Goal: Task Accomplishment & Management: Use online tool/utility

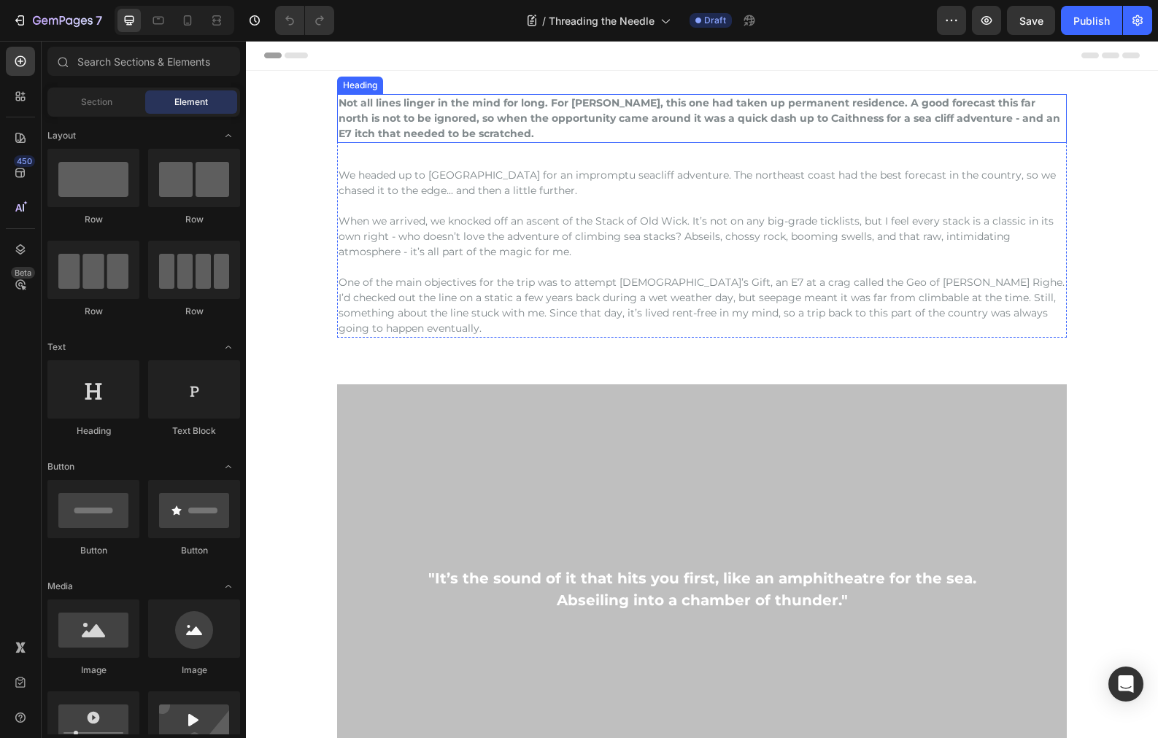
click at [484, 133] on h2 "Not all lines linger in the mind for long. For [PERSON_NAME], this one had take…" at bounding box center [701, 118] width 729 height 49
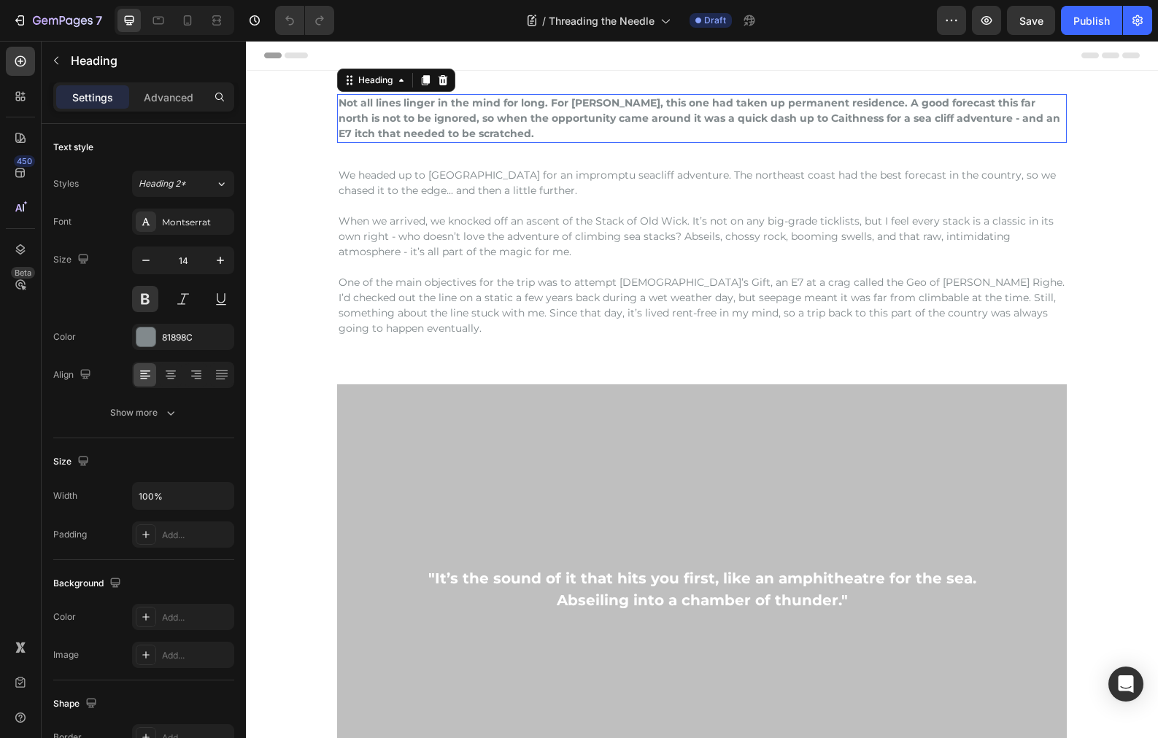
click at [460, 128] on h2 "Not all lines linger in the mind for long. For [PERSON_NAME], this one had take…" at bounding box center [701, 118] width 729 height 49
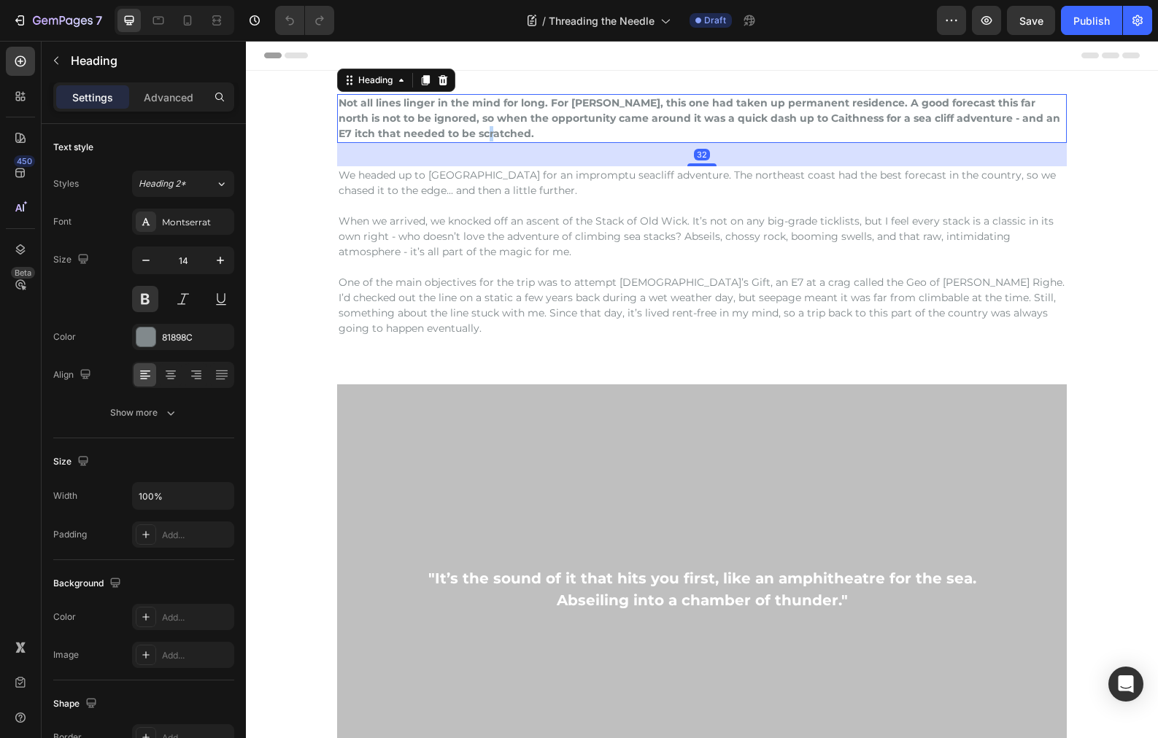
click at [460, 128] on p "Not all lines linger in the mind for long. For [PERSON_NAME], this one had take…" at bounding box center [701, 119] width 727 height 46
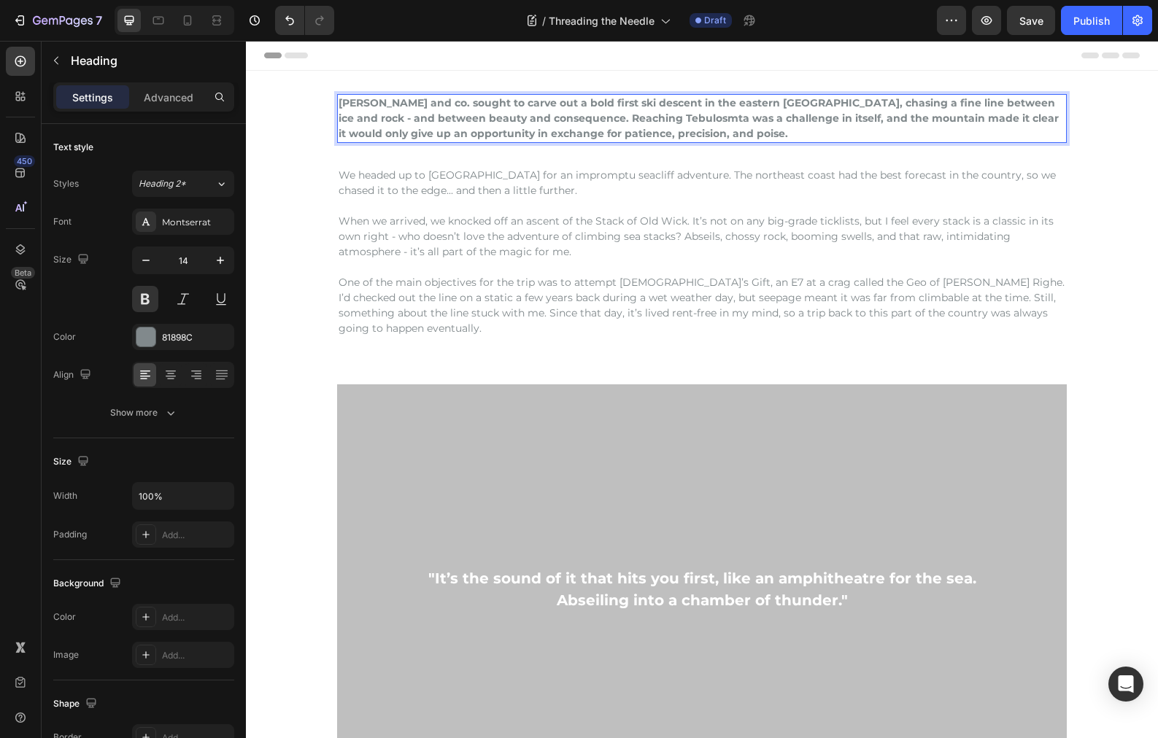
click at [710, 136] on p "[PERSON_NAME] and co. sought to carve out a bold first ski descent in the easte…" at bounding box center [701, 119] width 727 height 46
drag, startPoint x: 702, startPoint y: 134, endPoint x: 816, endPoint y: 137, distance: 113.8
click at [816, 137] on p "[PERSON_NAME] and co. sought to carve out a bold first ski descent in the easte…" at bounding box center [701, 119] width 727 height 46
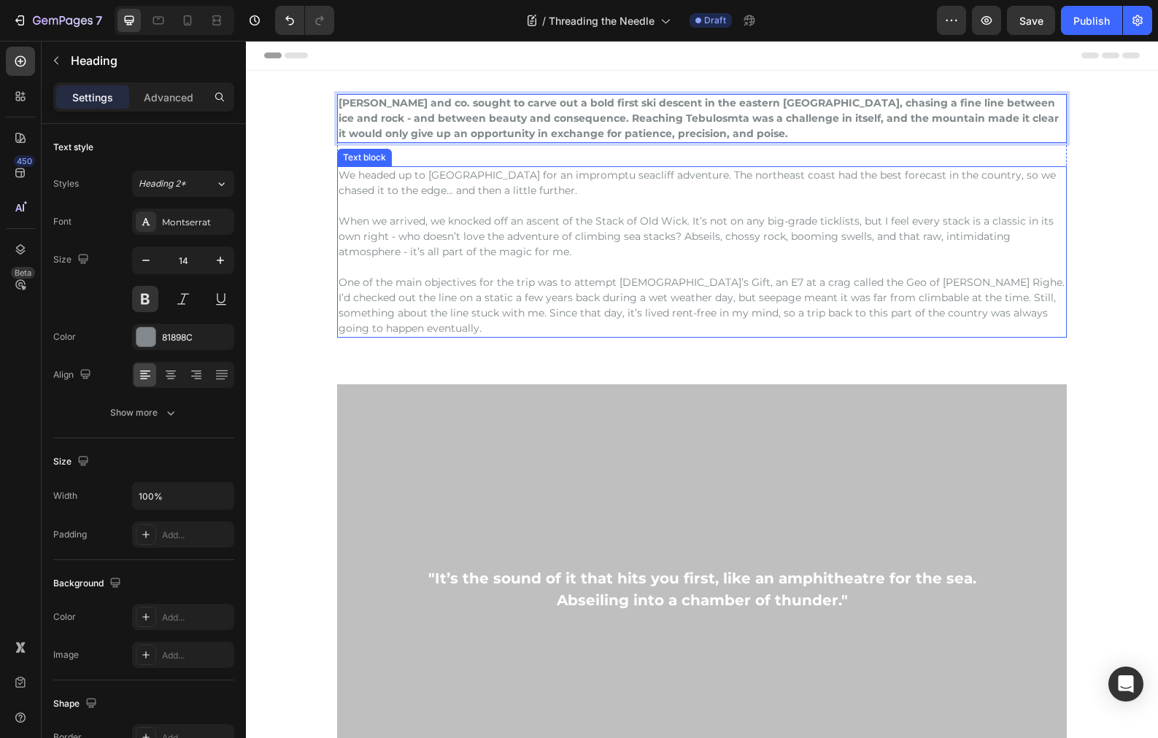
click at [665, 214] on p "When we arrived, we knocked off an ascent of the Stack of Old Wick. It’s not on…" at bounding box center [701, 237] width 727 height 46
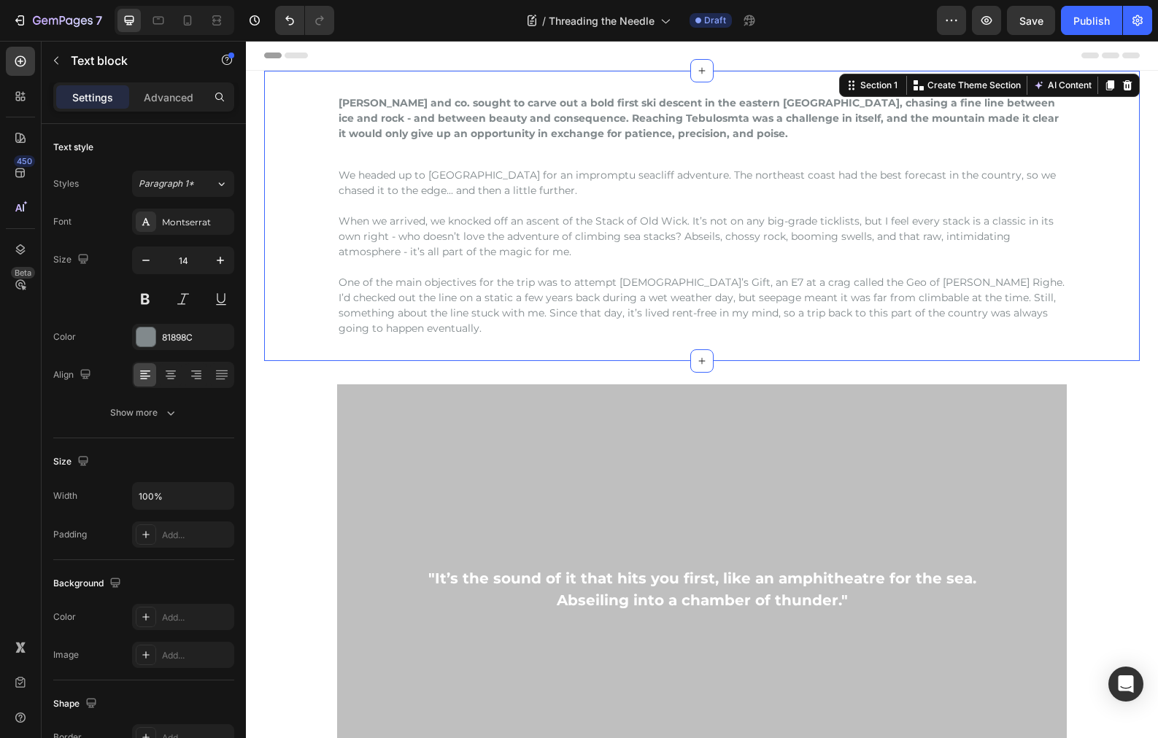
click at [301, 276] on div "[PERSON_NAME] and co. sought to carve out a bold first ski descent in the easte…" at bounding box center [701, 216] width 875 height 244
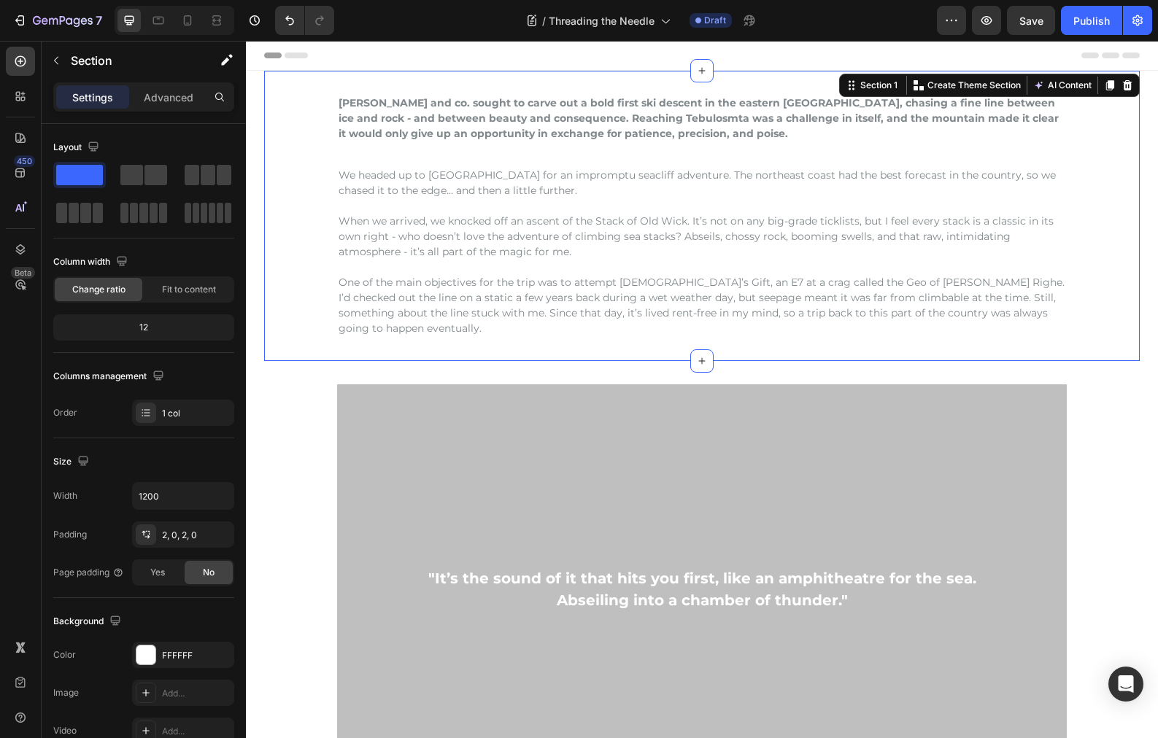
click at [454, 295] on p "One of the main objectives for the trip was to attempt [DEMOGRAPHIC_DATA]’s Gif…" at bounding box center [701, 305] width 727 height 61
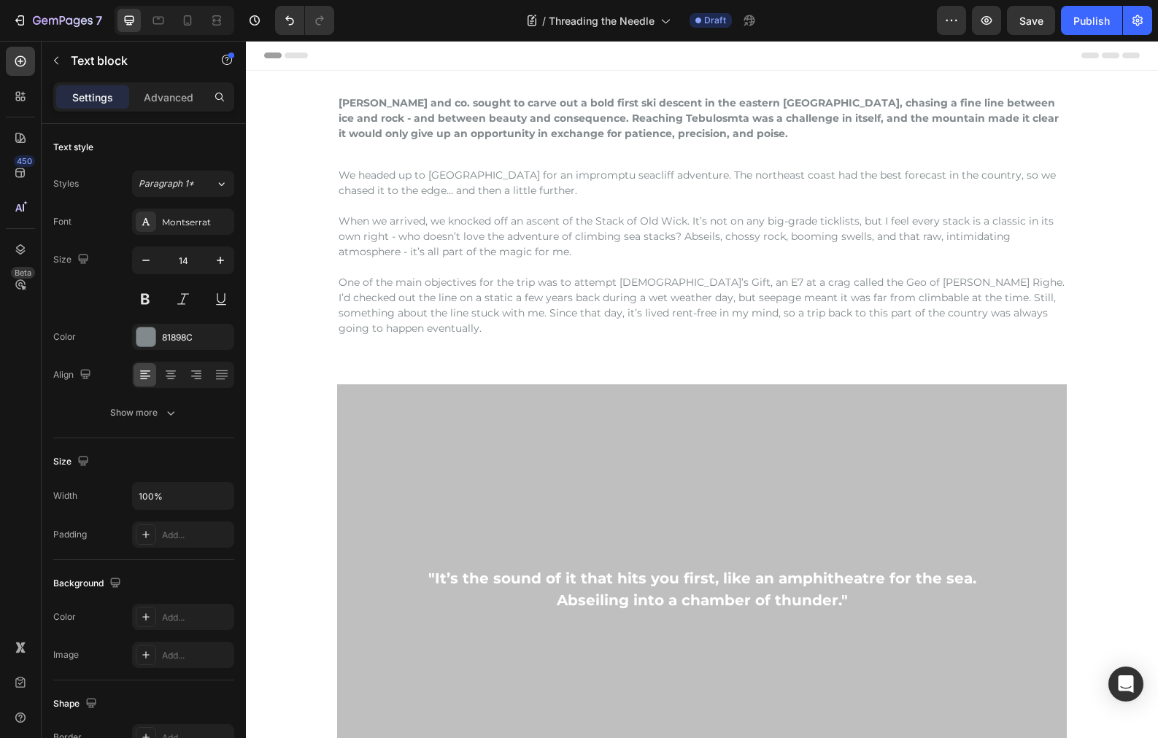
click at [665, 276] on p "One of the main objectives for the trip was to attempt [DEMOGRAPHIC_DATA]’s Gif…" at bounding box center [701, 305] width 727 height 61
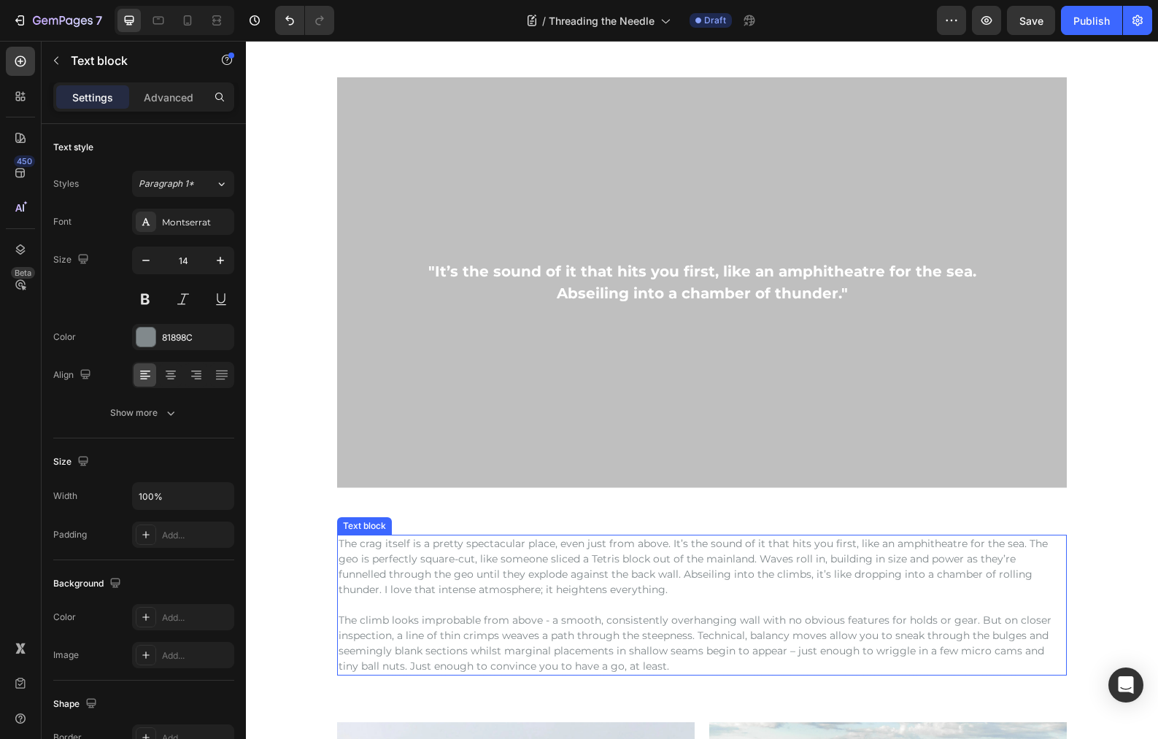
scroll to position [438, 0]
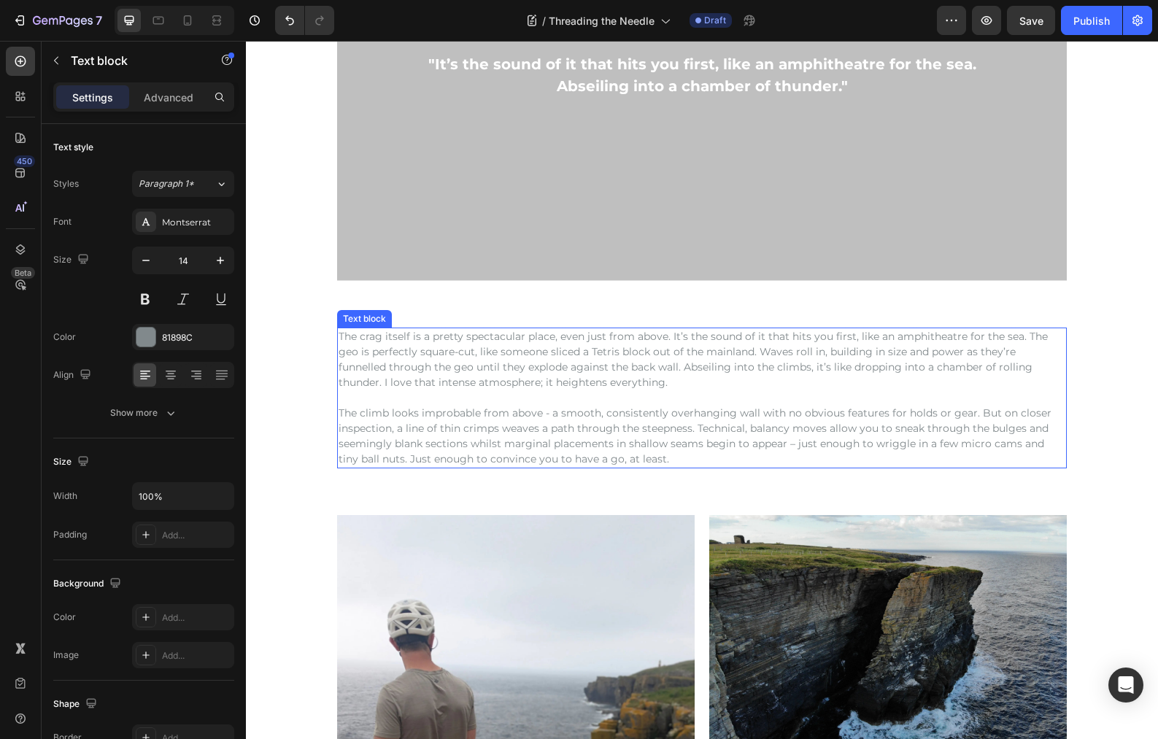
click at [526, 406] on p "The climb looks improbable from above - a smooth, consistently overhanging wall…" at bounding box center [701, 436] width 727 height 61
click at [532, 378] on p "The crag itself is a pretty spectacular place, even just from above. It’s the s…" at bounding box center [701, 359] width 727 height 61
click at [565, 383] on p "The crag itself is a pretty spectacular place, even just from above. It’s the s…" at bounding box center [701, 359] width 727 height 61
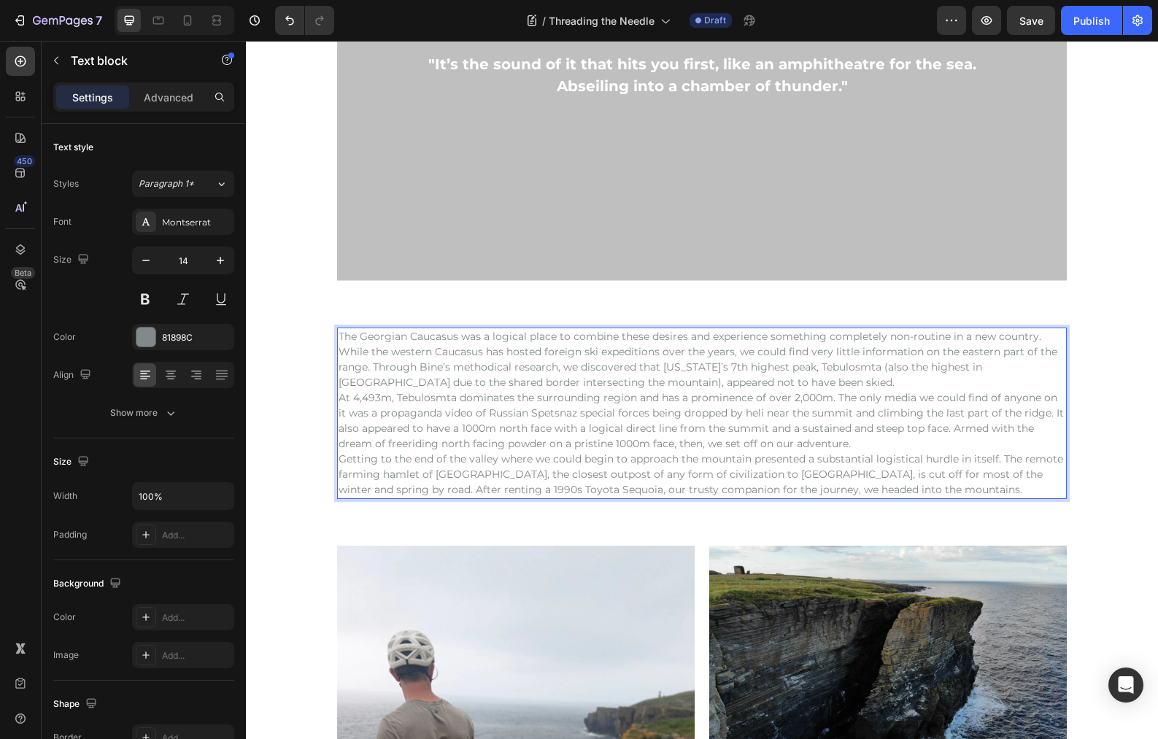
click at [856, 446] on p "At 4,493m, Tebulosmta dominates the surrounding region and has a prominence of …" at bounding box center [701, 420] width 727 height 61
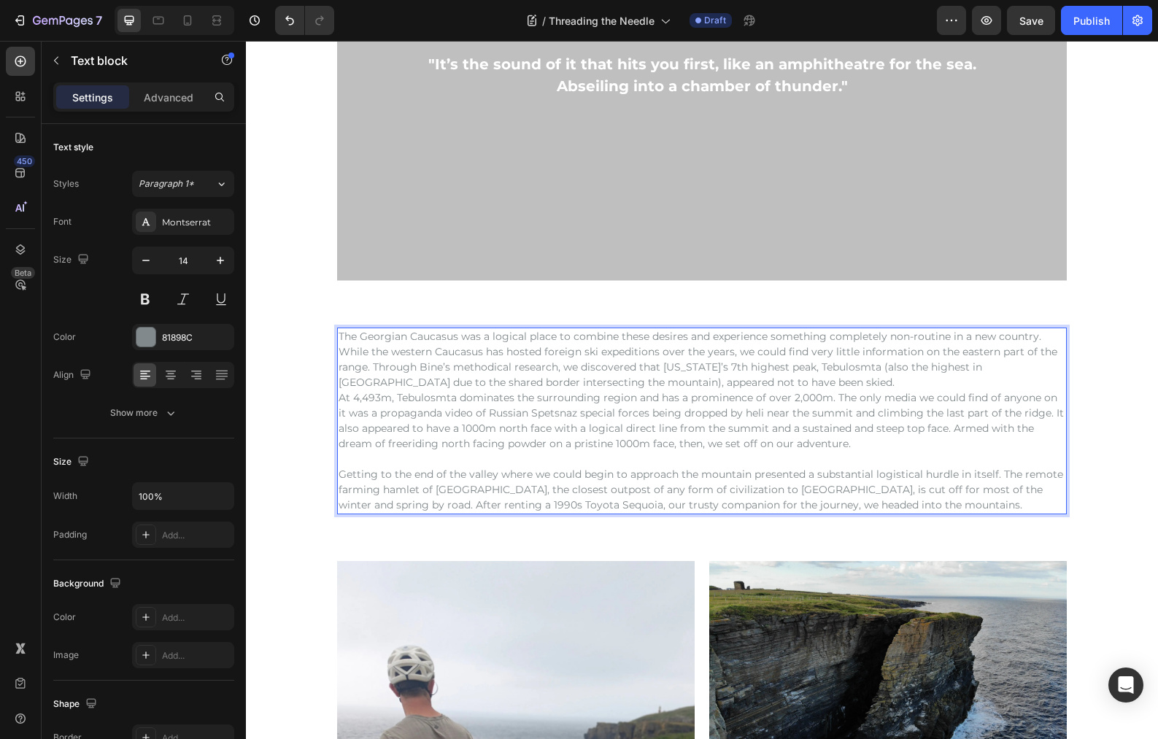
click at [781, 379] on p "The Georgian Caucasus was a logical place to combine these desires and experien…" at bounding box center [701, 359] width 727 height 61
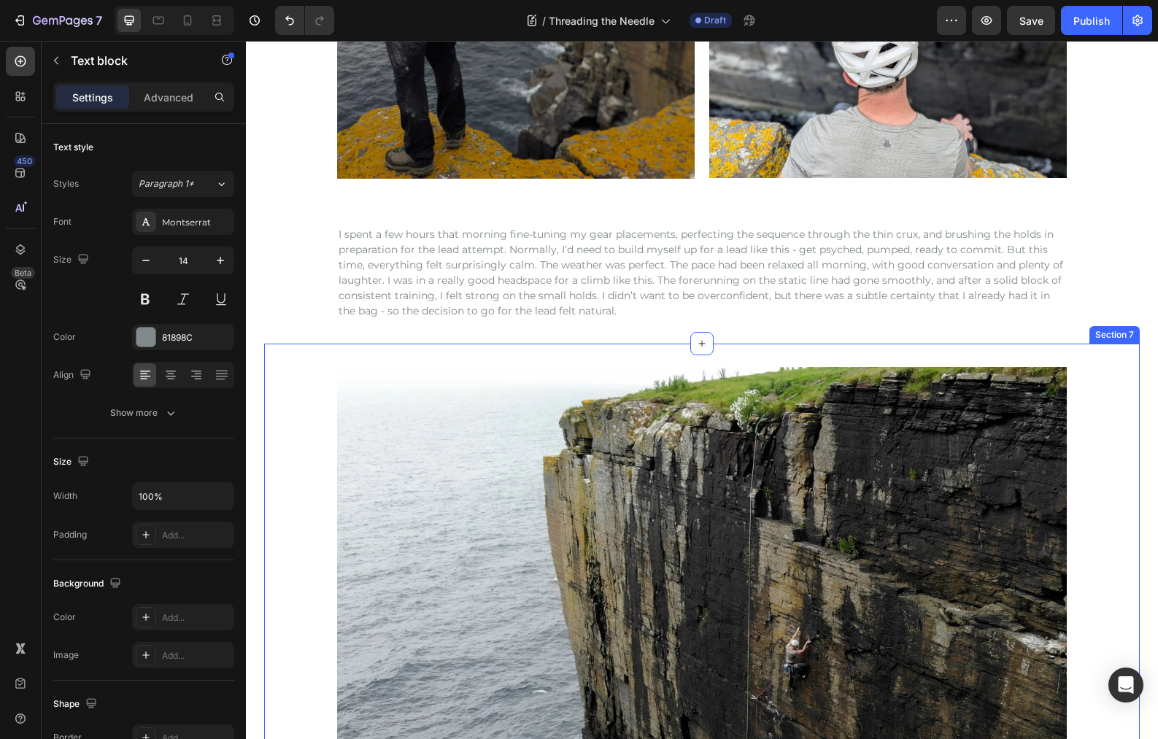
scroll to position [1325, 0]
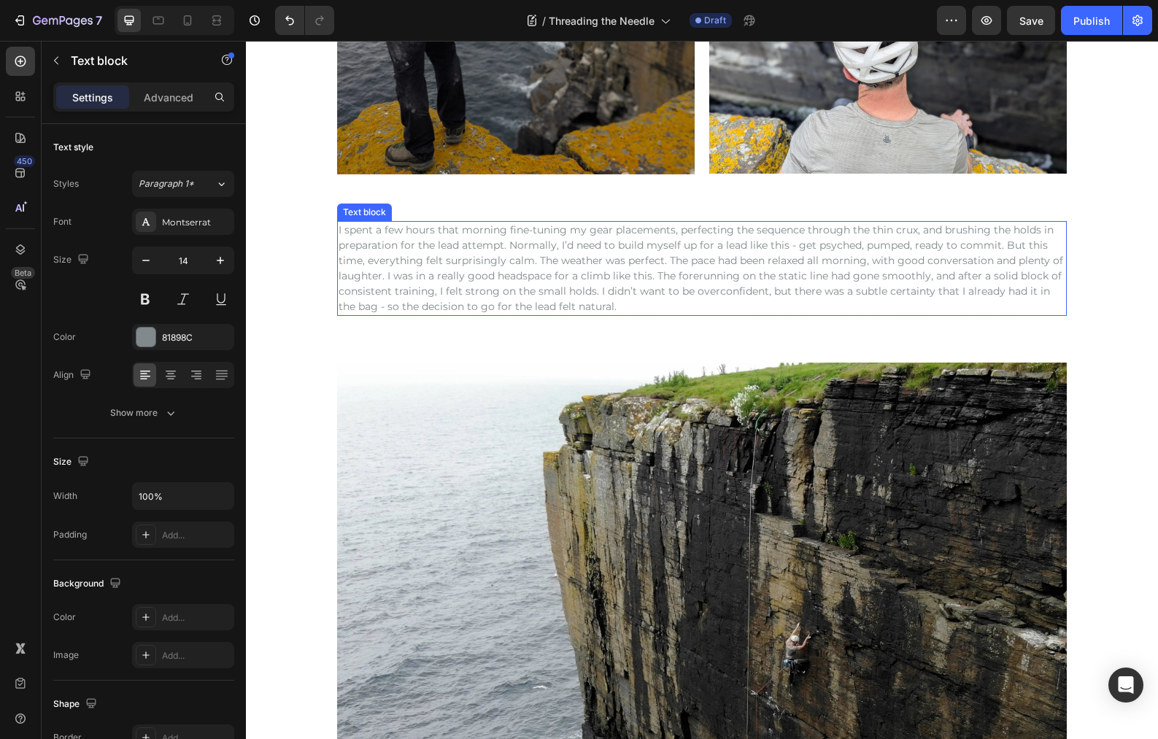
click at [664, 281] on p "I spent a few hours that morning fine-tuning my gear placements, perfecting the…" at bounding box center [701, 268] width 727 height 92
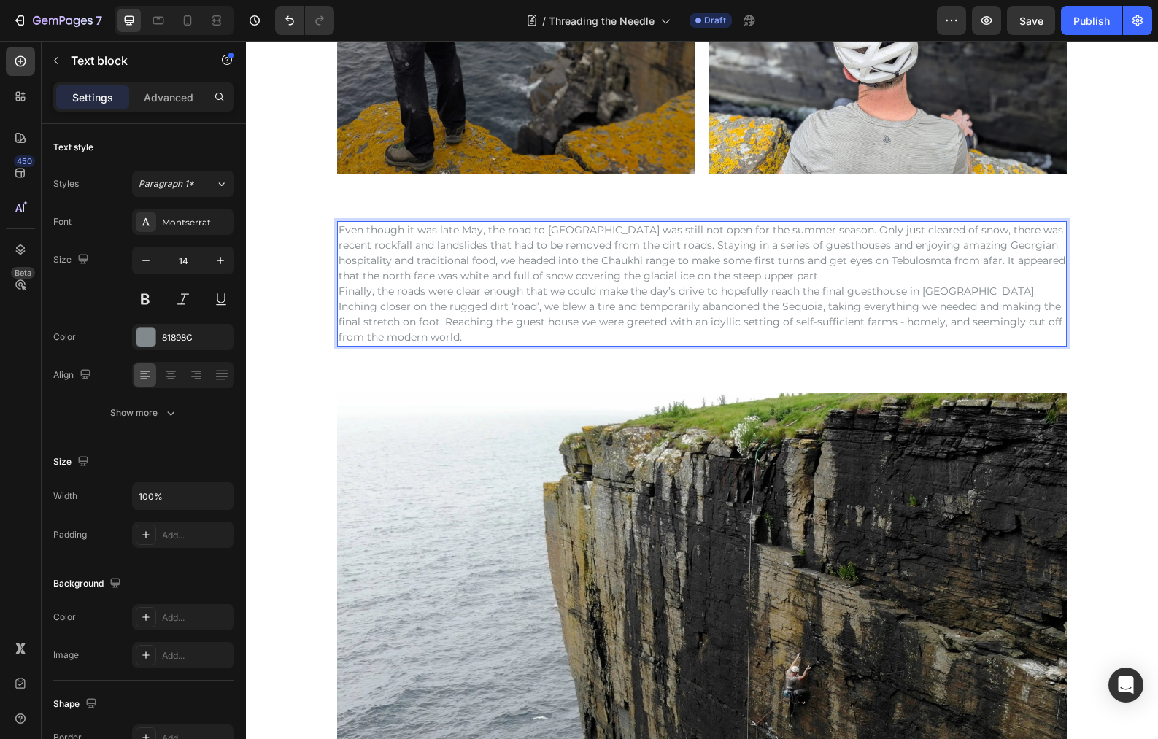
click at [769, 275] on p "Even though it was late May, the road to [GEOGRAPHIC_DATA] was still not open f…" at bounding box center [701, 252] width 727 height 61
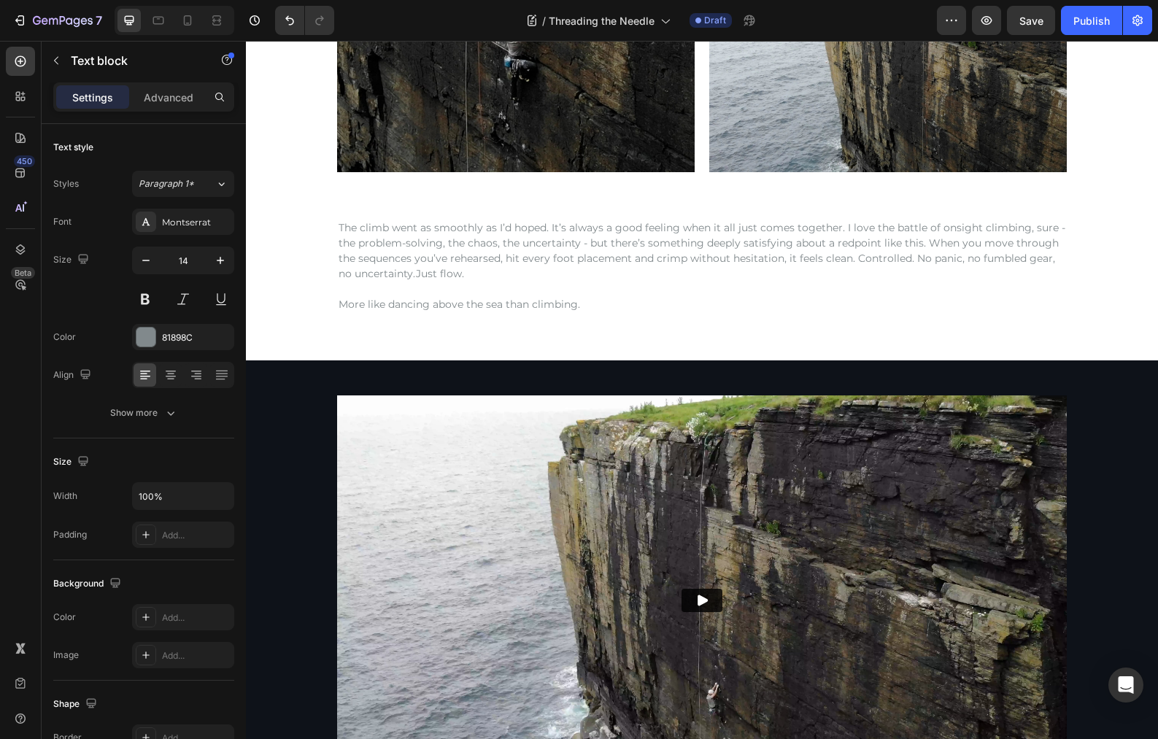
scroll to position [2307, 0]
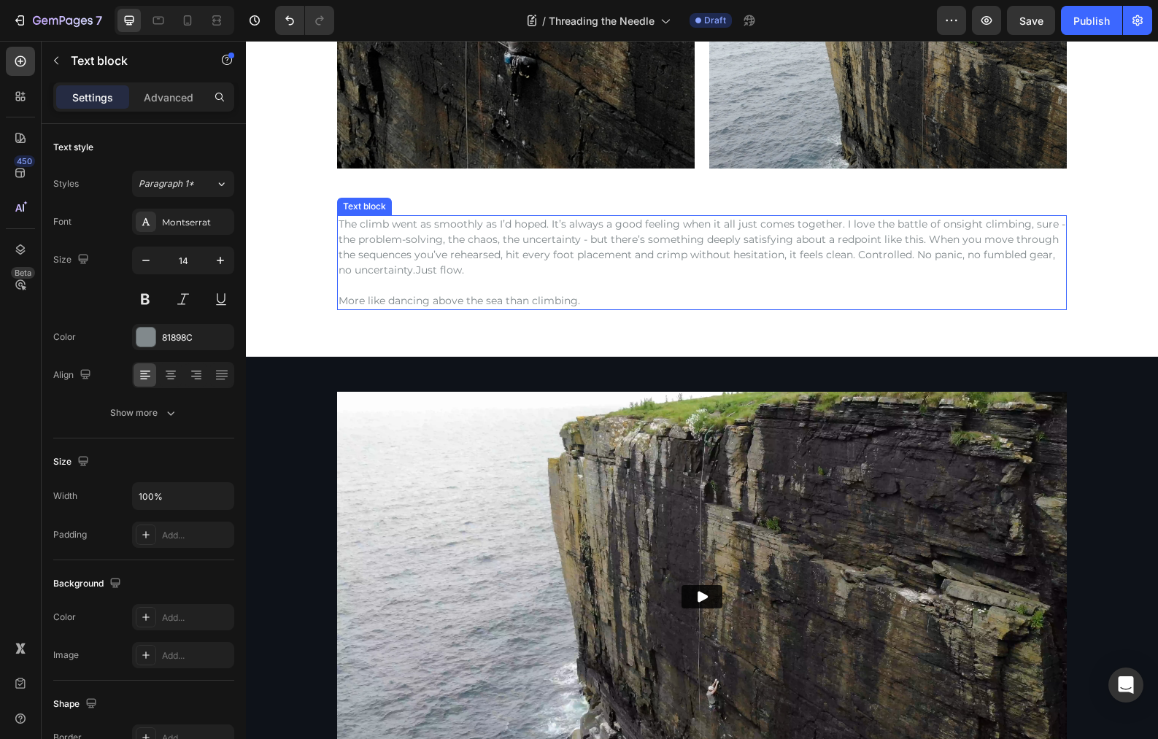
click at [554, 244] on p "The climb went as smoothly as I’d hoped. It’s always a good feeling when it all…" at bounding box center [701, 247] width 727 height 61
click at [569, 243] on p "The climb went as smoothly as I’d hoped. It’s always a good feeling when it all…" at bounding box center [701, 247] width 727 height 61
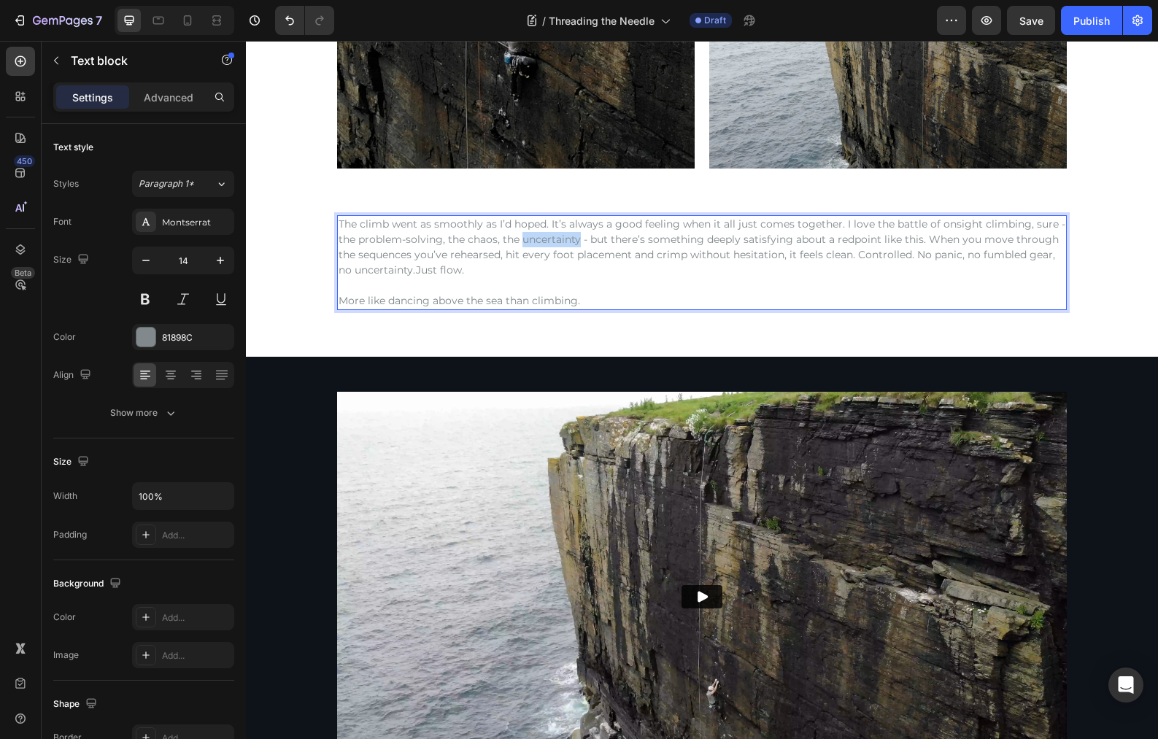
click at [569, 243] on p "The climb went as smoothly as I’d hoped. It’s always a good feeling when it all…" at bounding box center [701, 247] width 727 height 61
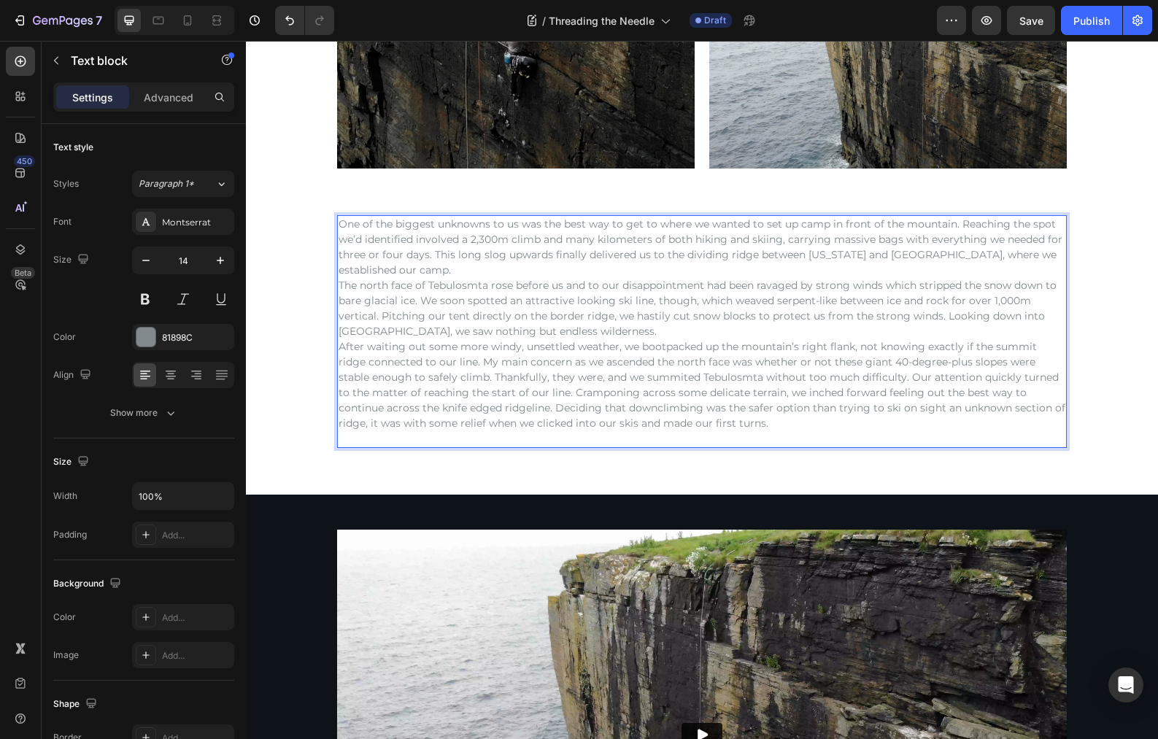
click at [565, 438] on p "After waiting out some more windy, unsettled weather, we bootpacked up the moun…" at bounding box center [701, 392] width 727 height 107
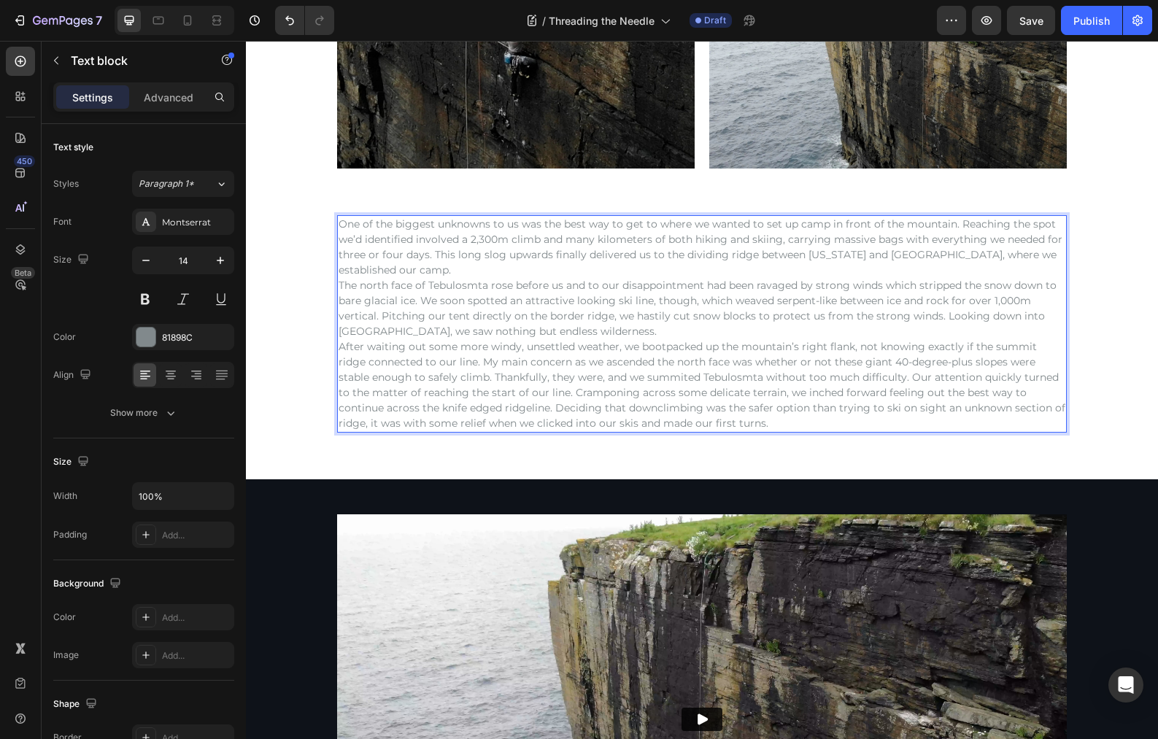
click at [419, 268] on p "One of the biggest unknowns to us was the best way to get to where we wanted to…" at bounding box center [701, 278] width 727 height 123
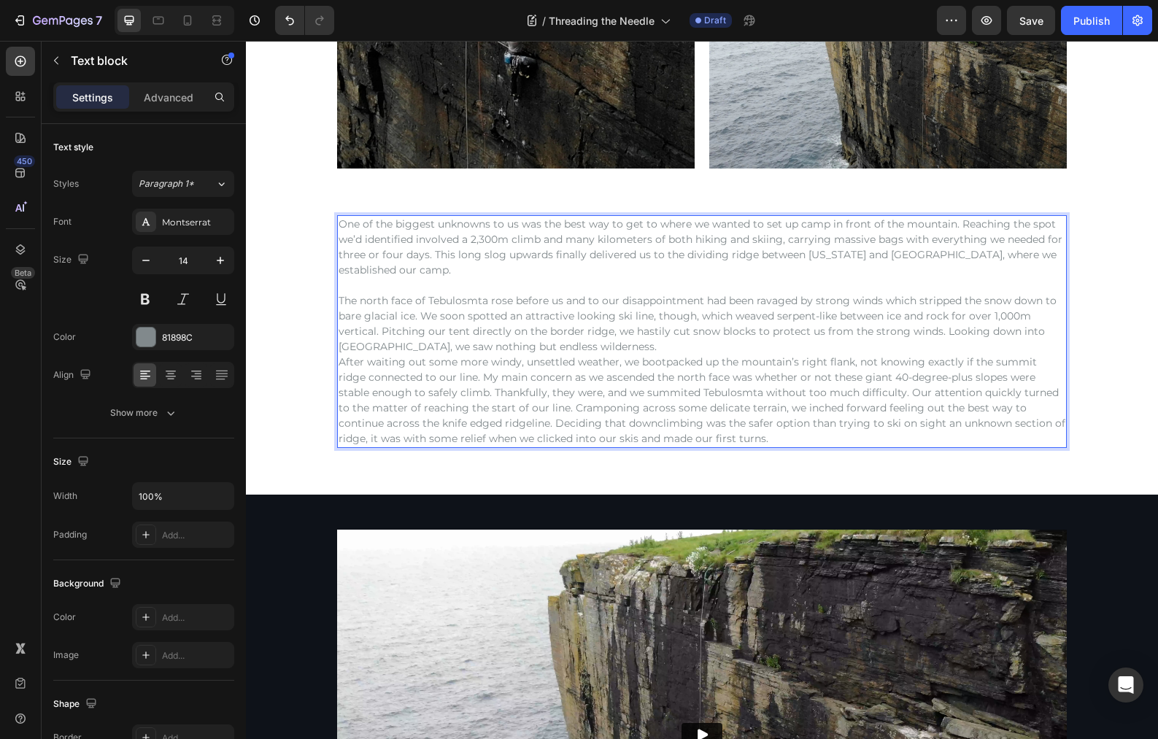
click at [616, 348] on p "⁠⁠⁠⁠⁠⁠⁠ The north face of Tebulosmta rose before us and to our disappointment h…" at bounding box center [701, 316] width 727 height 77
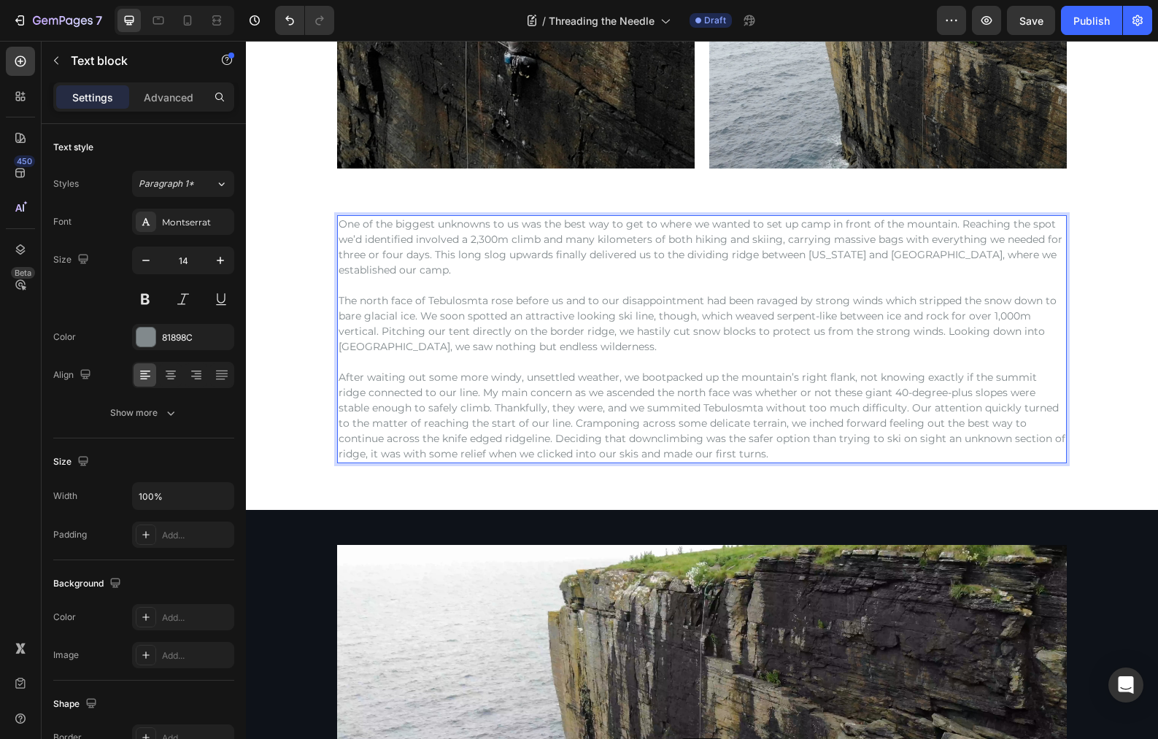
click at [338, 301] on p "The north face of Tebulosmta rose before us and to our disappointment had been …" at bounding box center [701, 316] width 727 height 77
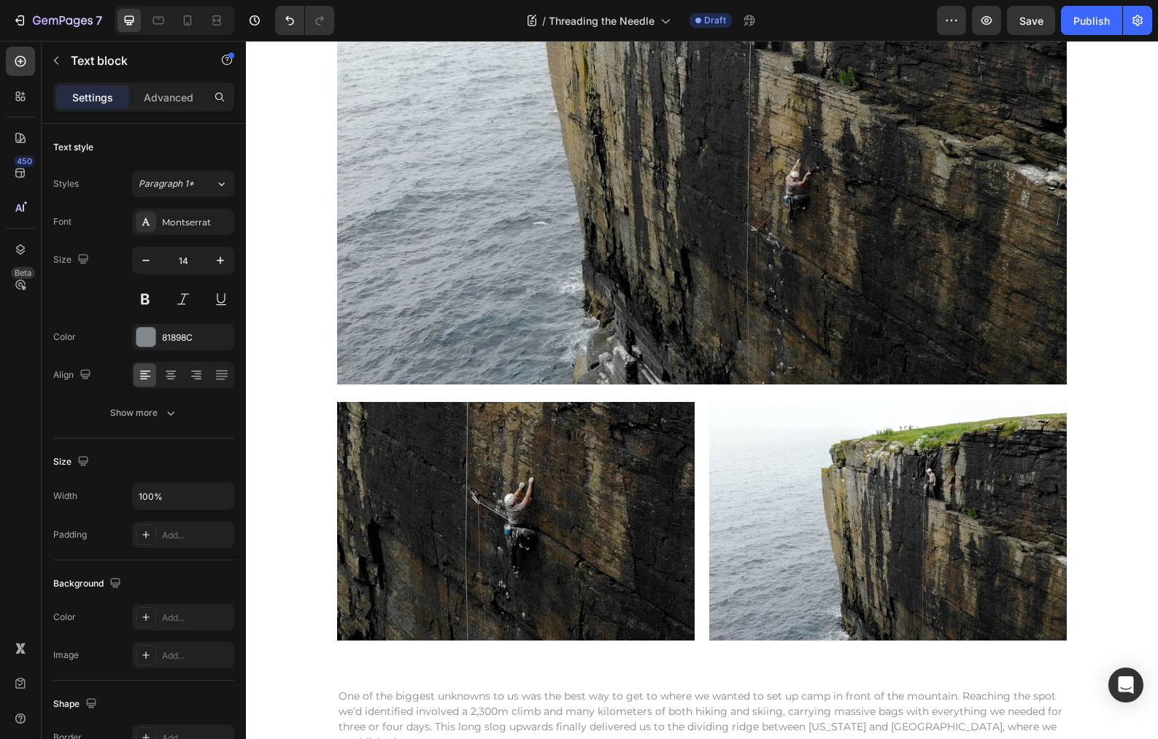
scroll to position [1845, 0]
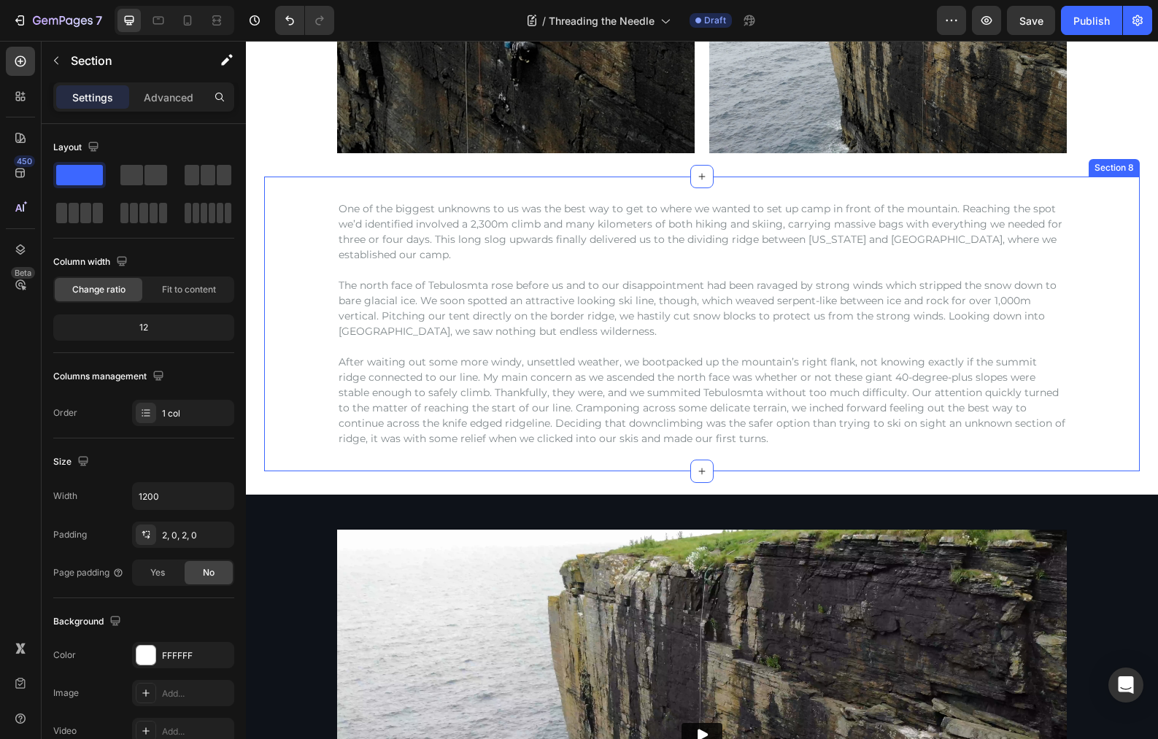
click at [1066, 298] on div "One of the biggest unknowns to us was the best way to get to where we wanted to…" at bounding box center [701, 324] width 875 height 248
click at [1106, 166] on icon at bounding box center [1110, 163] width 8 height 10
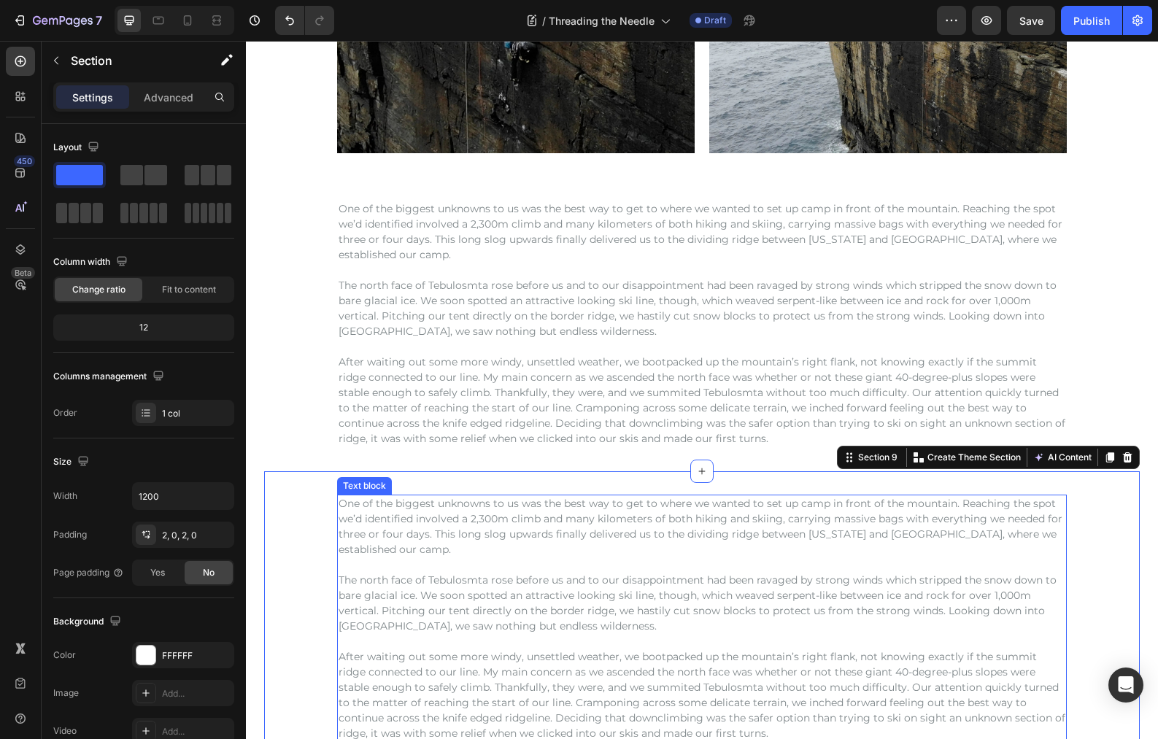
click at [670, 546] on p "One of the biggest unknowns to us was the best way to get to where we wanted to…" at bounding box center [701, 526] width 727 height 61
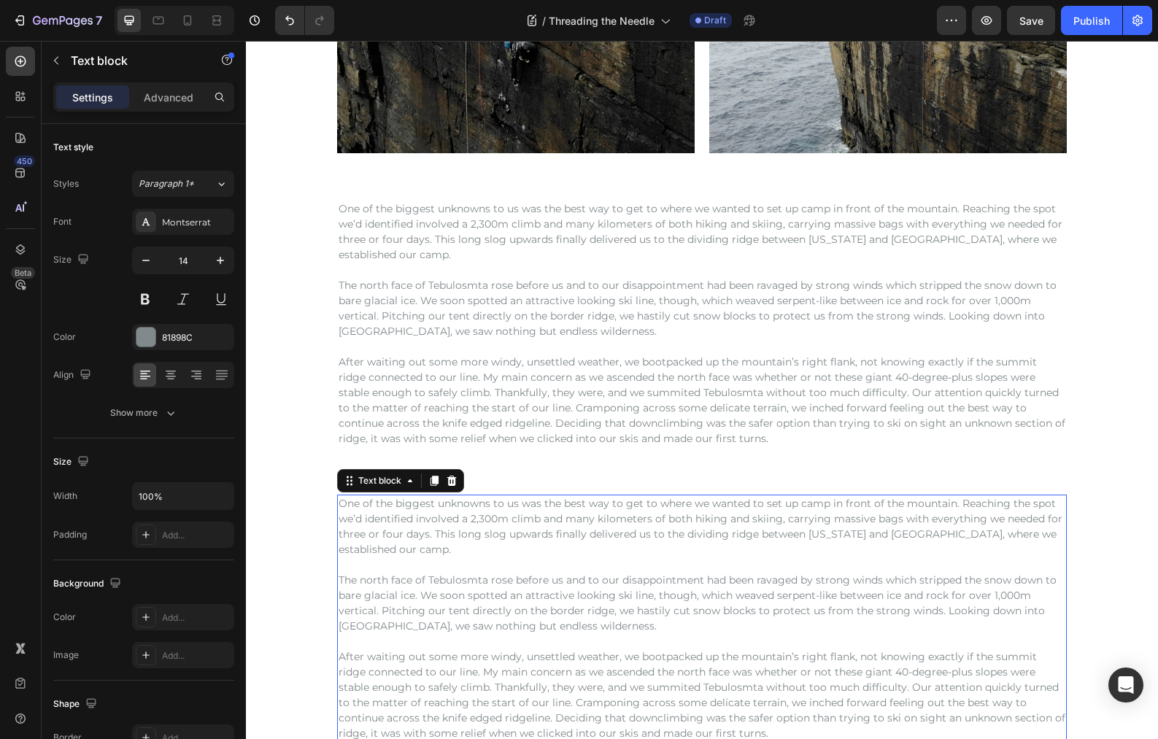
click at [666, 533] on p "One of the biggest unknowns to us was the best way to get to where we wanted to…" at bounding box center [701, 526] width 727 height 61
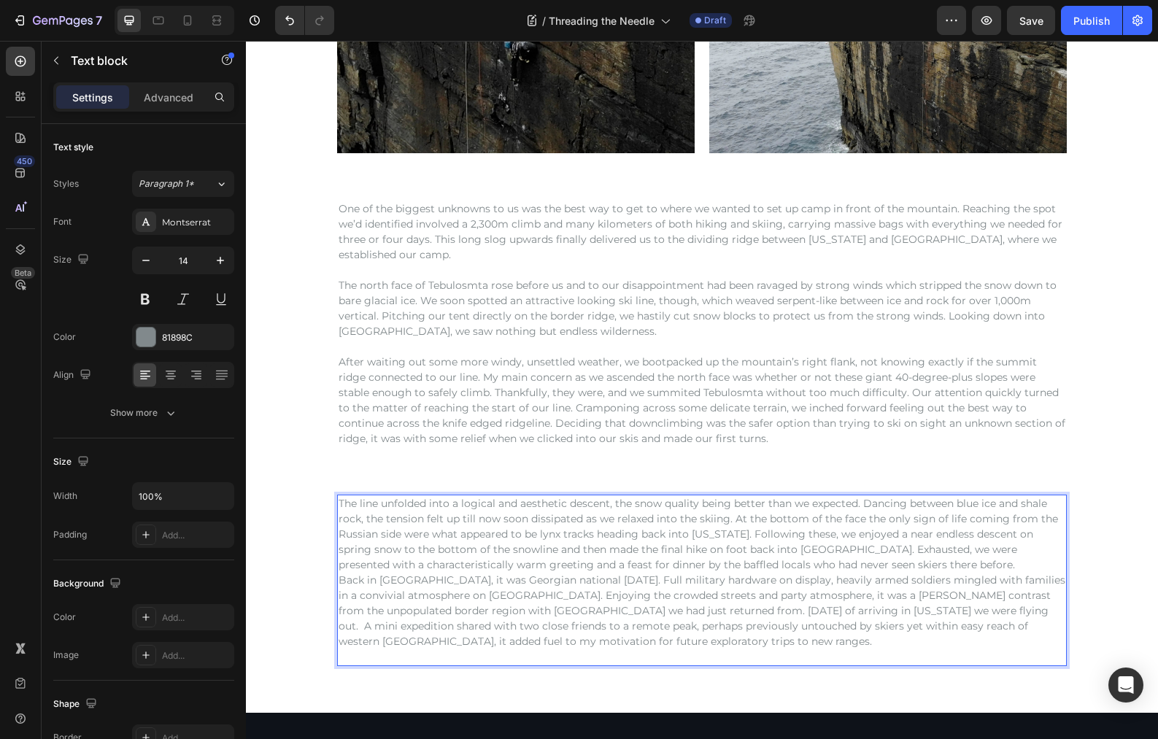
click at [939, 569] on p "The line unfolded into a logical and aesthetic descent, the snow quality being …" at bounding box center [701, 534] width 727 height 77
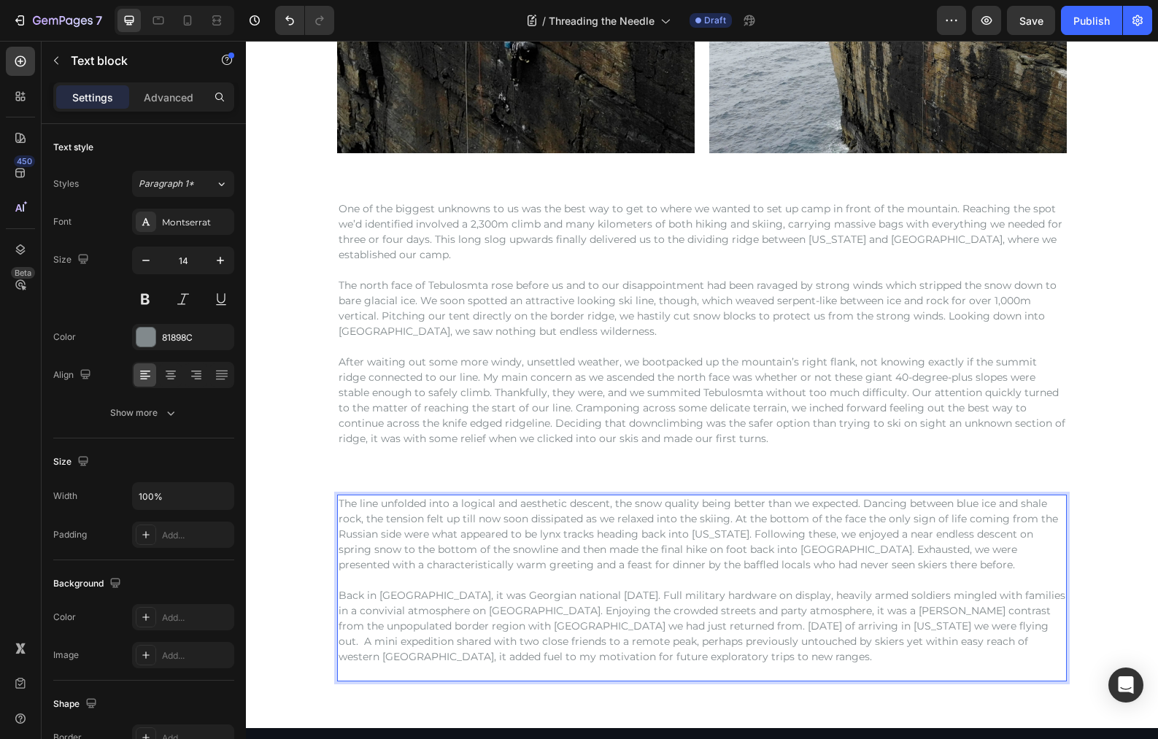
click at [646, 670] on p "Back in [GEOGRAPHIC_DATA], it was Georgian national [DATE]. Full military hardw…" at bounding box center [701, 634] width 727 height 92
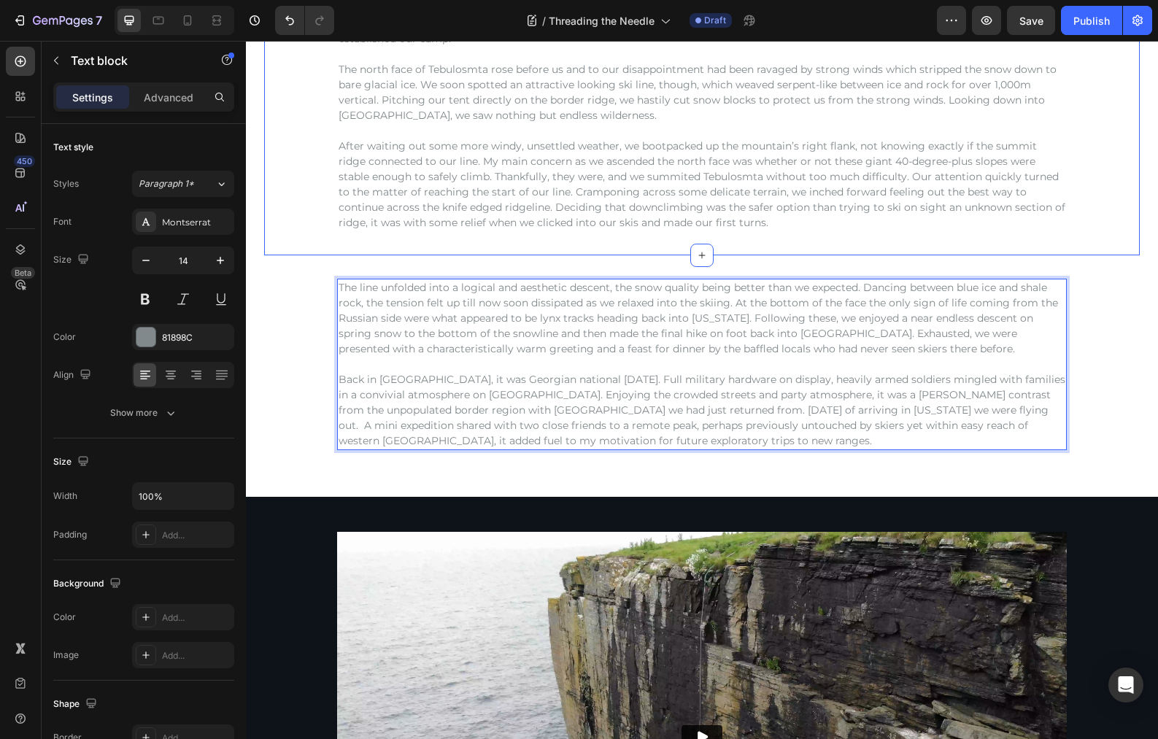
scroll to position [2077, 0]
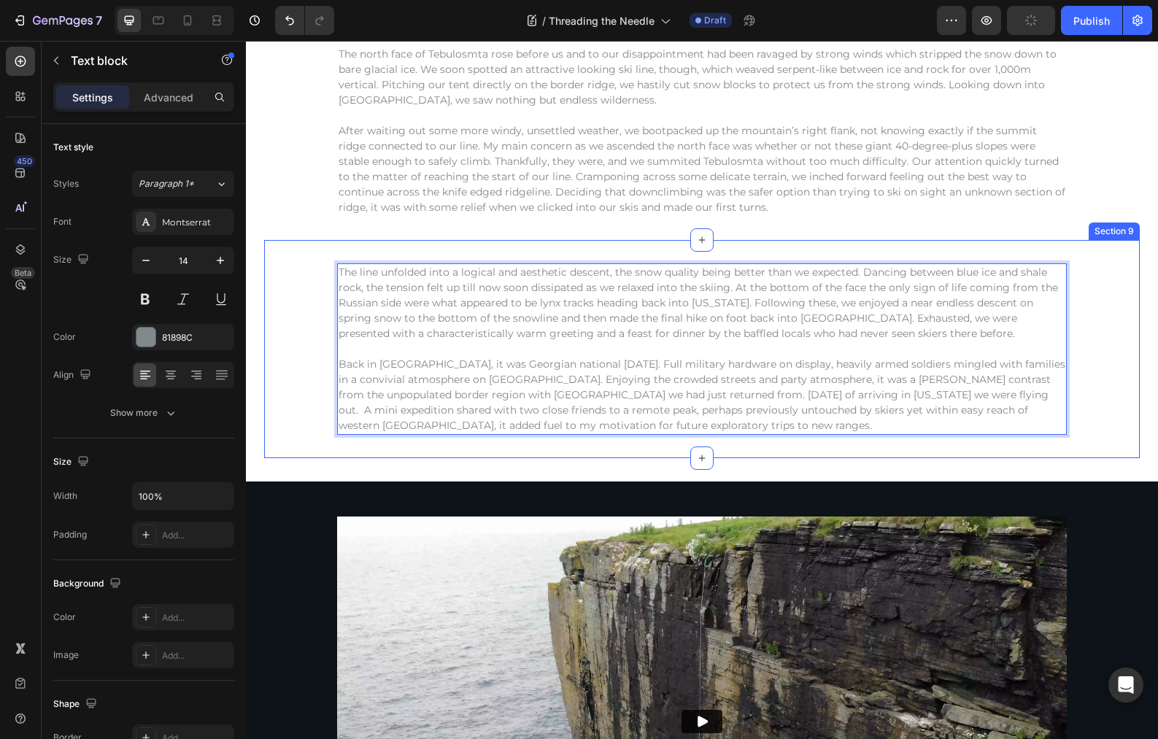
click at [311, 291] on div "The line unfolded into a logical and aesthetic descent, the snow quality being …" at bounding box center [701, 348] width 875 height 171
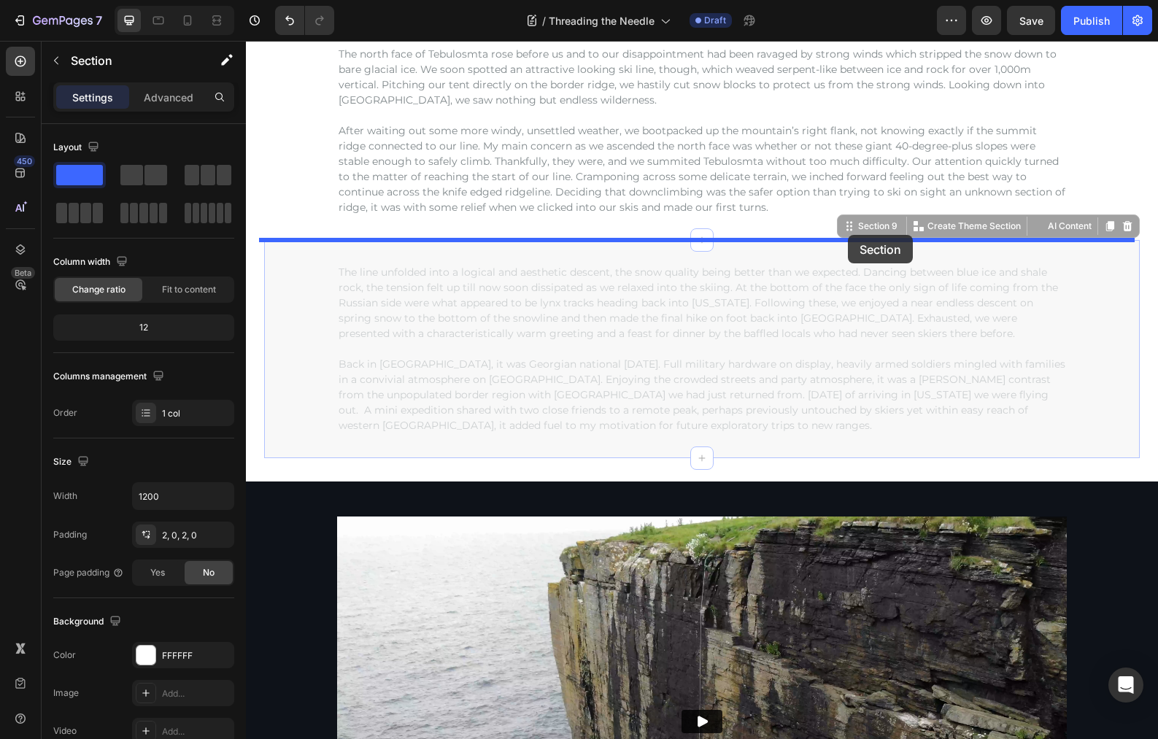
click at [848, 235] on div "Header "It’s the sound of it that hits you first, like an amphitheatre for the …" at bounding box center [702, 126] width 912 height 4324
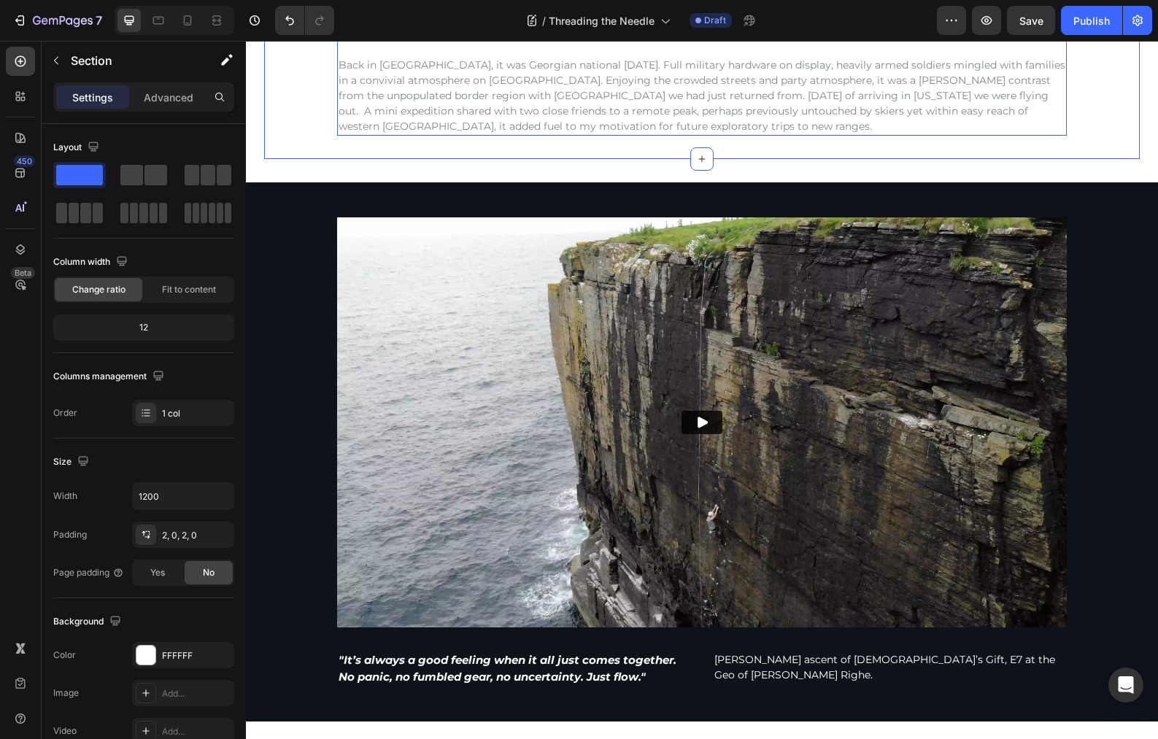
scroll to position [2472, 0]
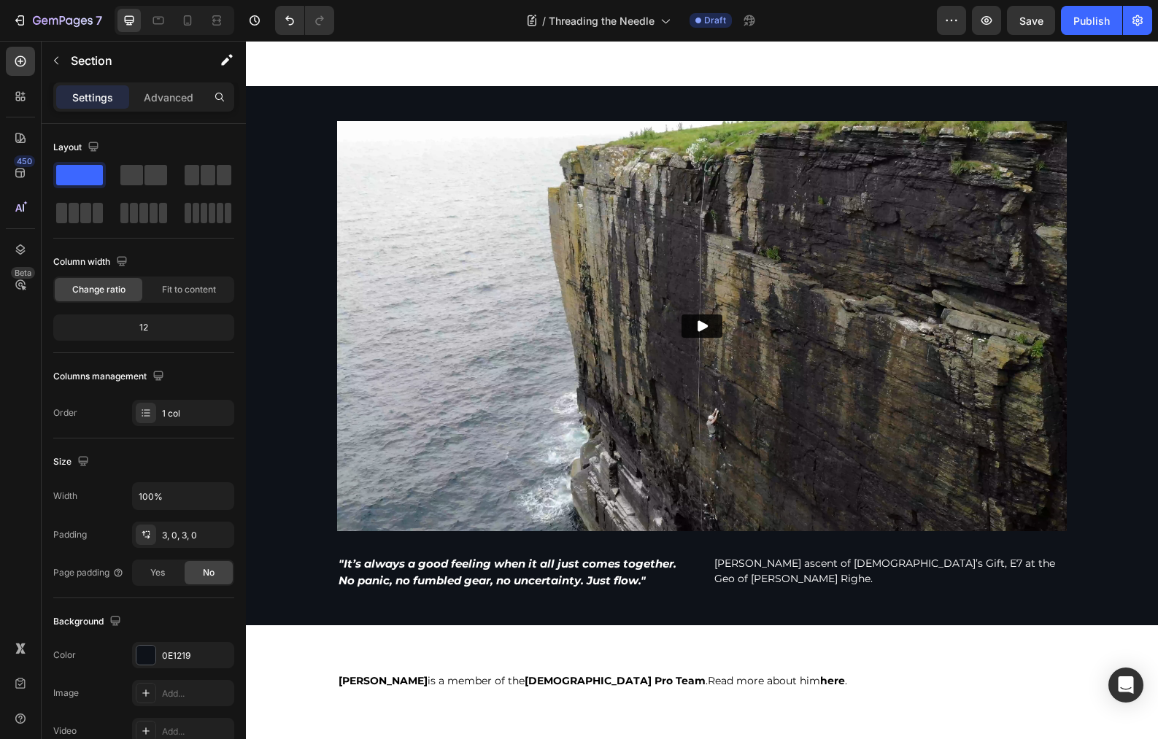
click at [1106, 106] on div "Video Video "It’s always a good feeling when it all just comes together. No pan…" at bounding box center [702, 356] width 912 height 540
click at [1063, 104] on div "Video Video "It’s always a good feeling when it all just comes together. No pan…" at bounding box center [702, 356] width 912 height 540
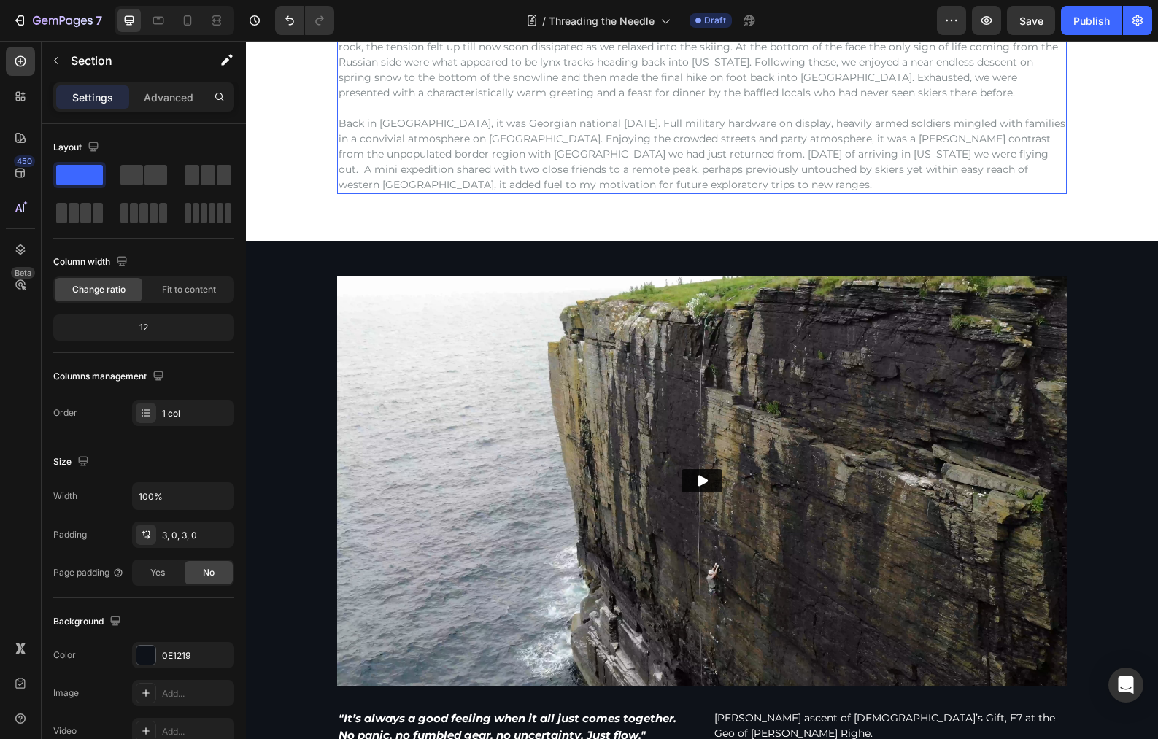
scroll to position [2303, 0]
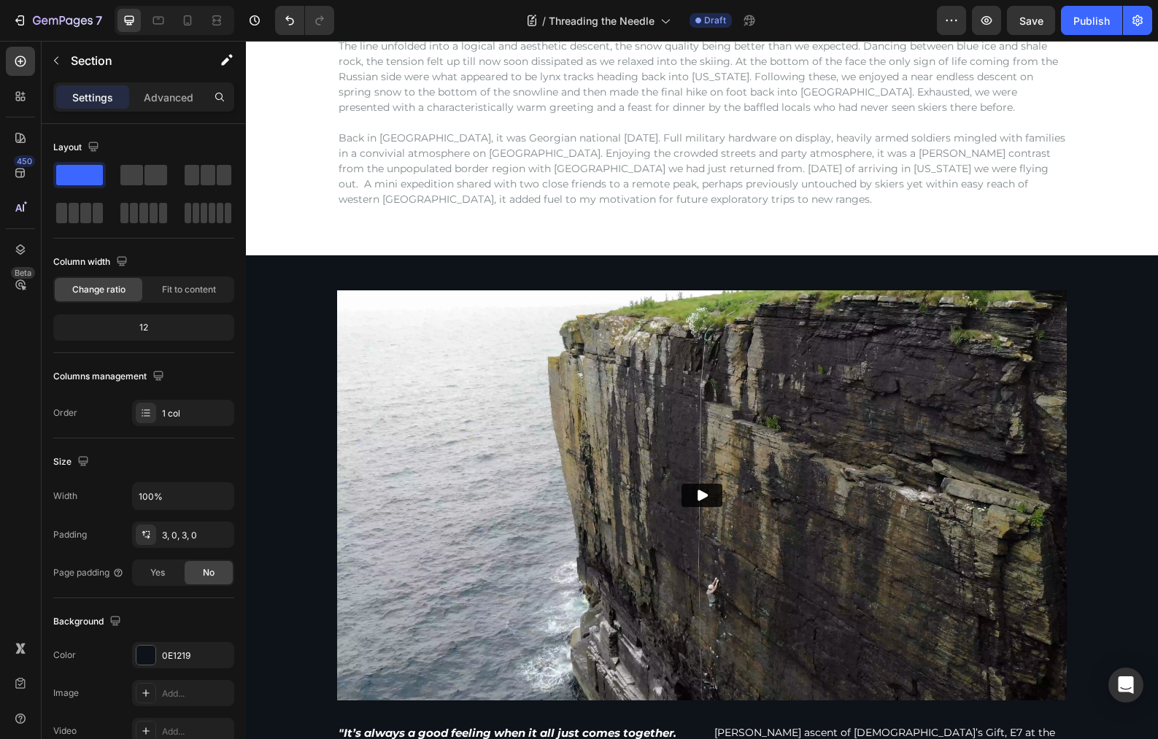
click at [1066, 288] on div "Video Video "It’s always a good feeling when it all just comes together. No pan…" at bounding box center [702, 525] width 912 height 540
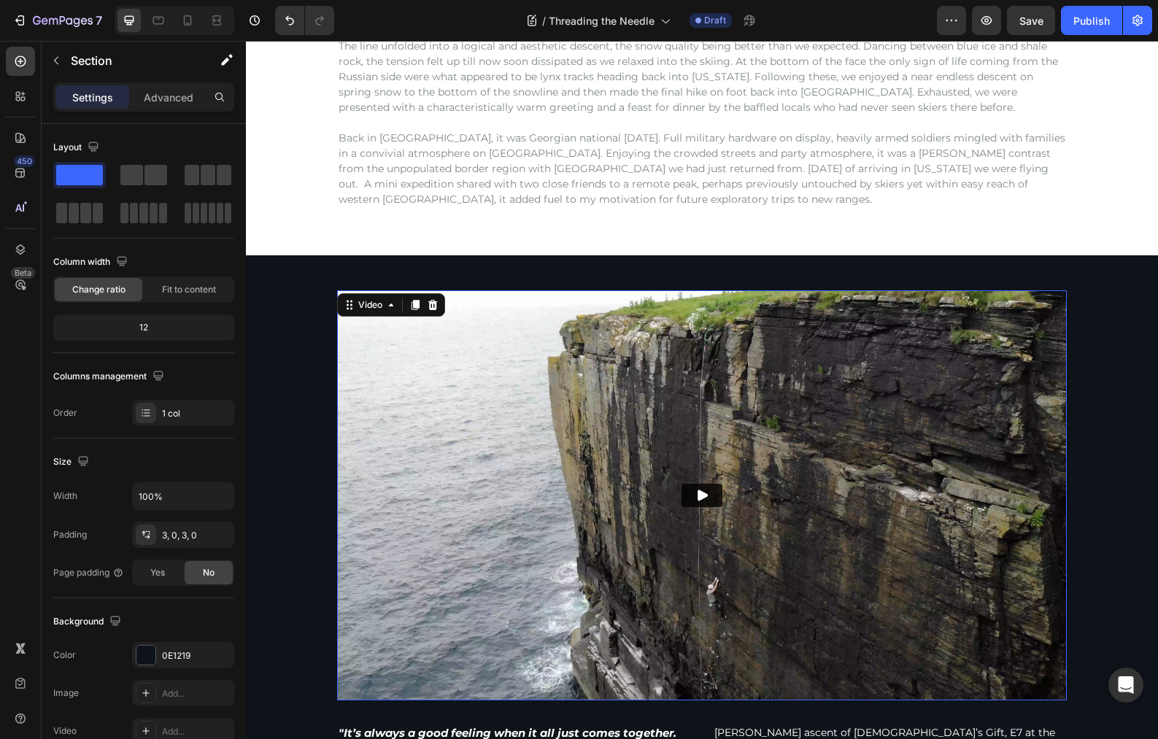
click at [999, 295] on img at bounding box center [701, 495] width 729 height 411
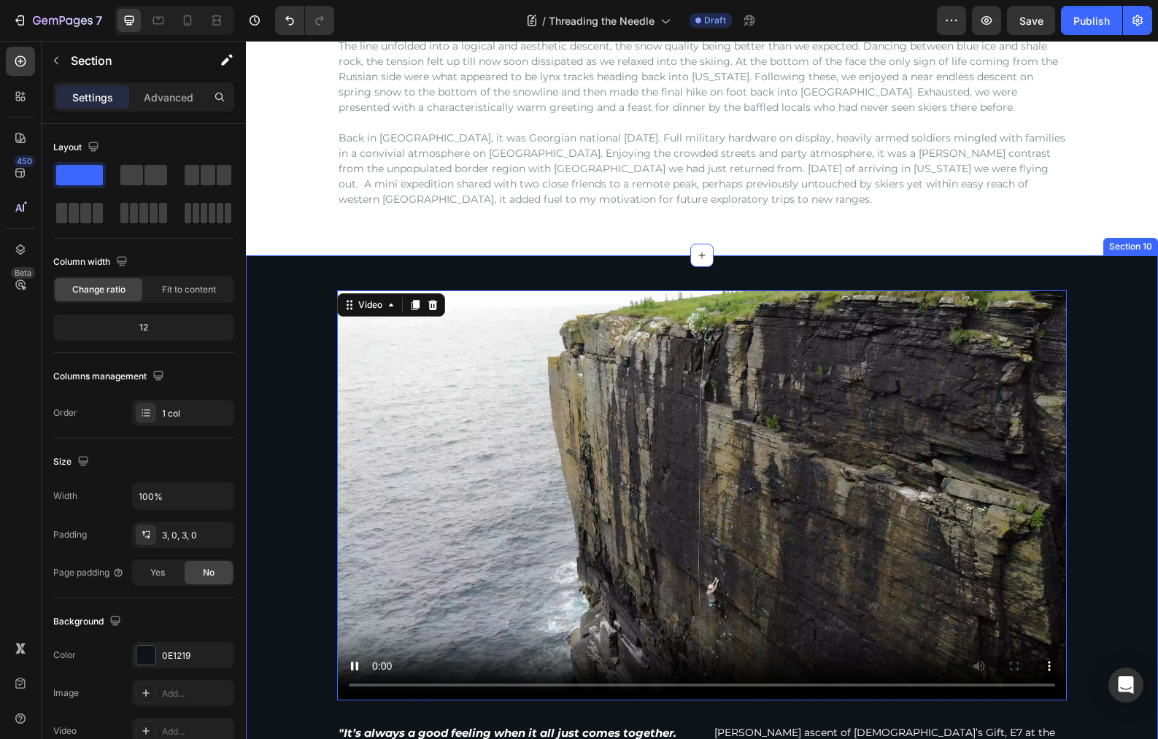
click at [1045, 266] on div "Video 32 Video "It’s always a good feeling when it all just comes together. No …" at bounding box center [702, 525] width 912 height 540
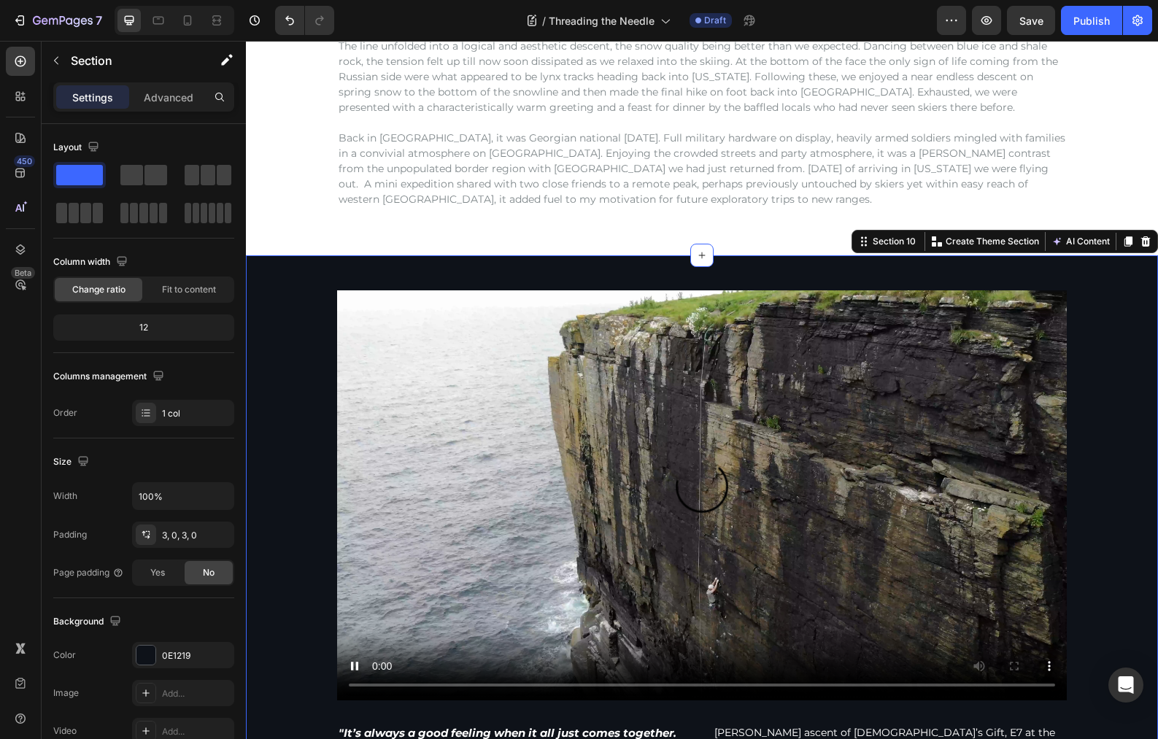
click at [1118, 281] on div "Video Video "It’s always a good feeling when it all just comes together. No pan…" at bounding box center [702, 525] width 912 height 540
click at [1141, 244] on icon at bounding box center [1145, 241] width 9 height 10
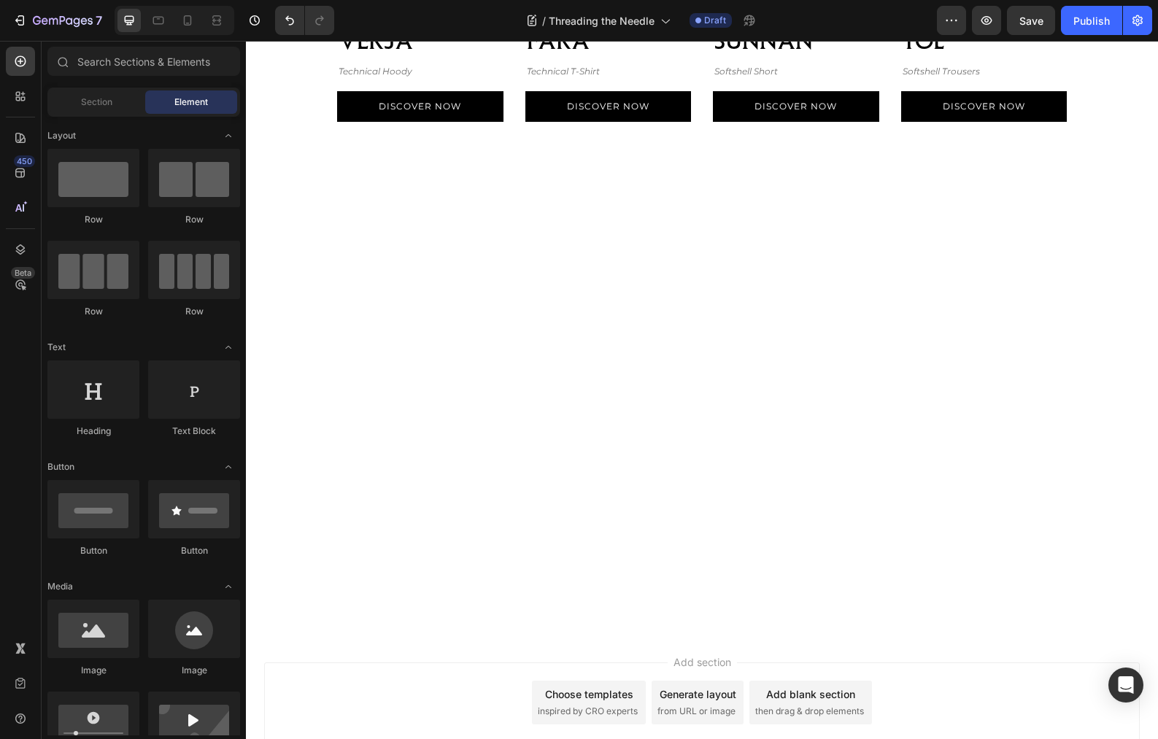
scroll to position [1568, 0]
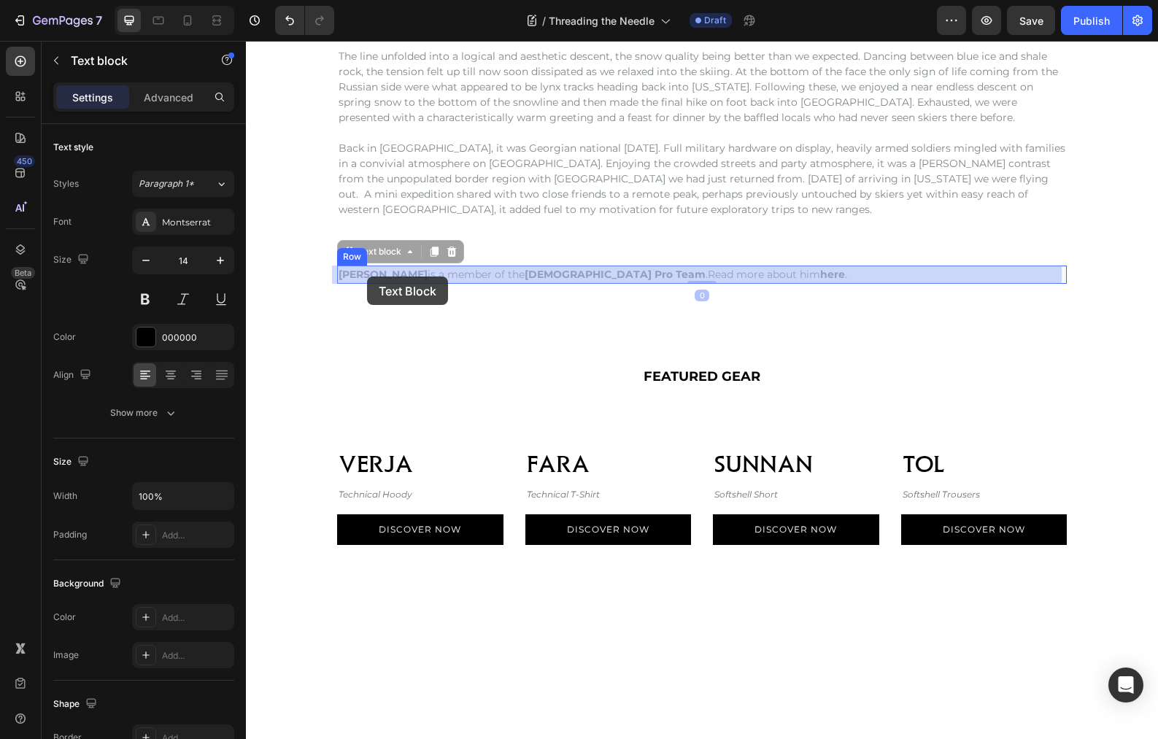
drag, startPoint x: 399, startPoint y: 276, endPoint x: 390, endPoint y: 276, distance: 9.5
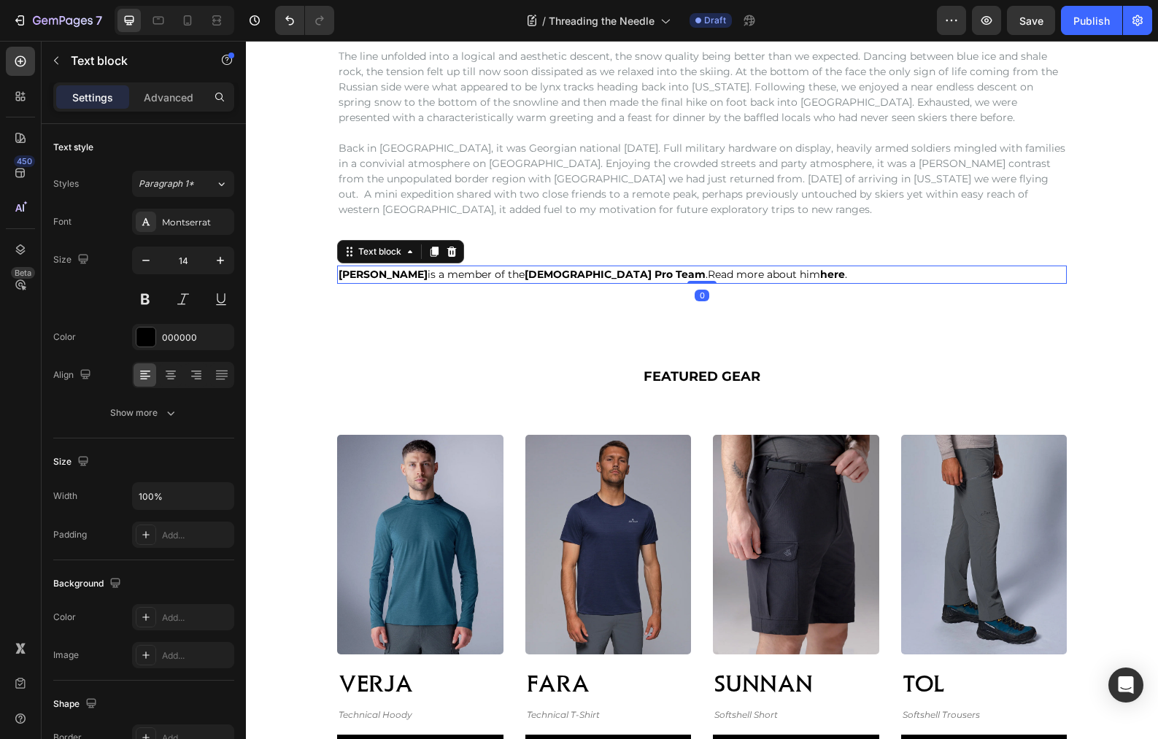
click at [391, 276] on strong "[PERSON_NAME]" at bounding box center [382, 274] width 89 height 13
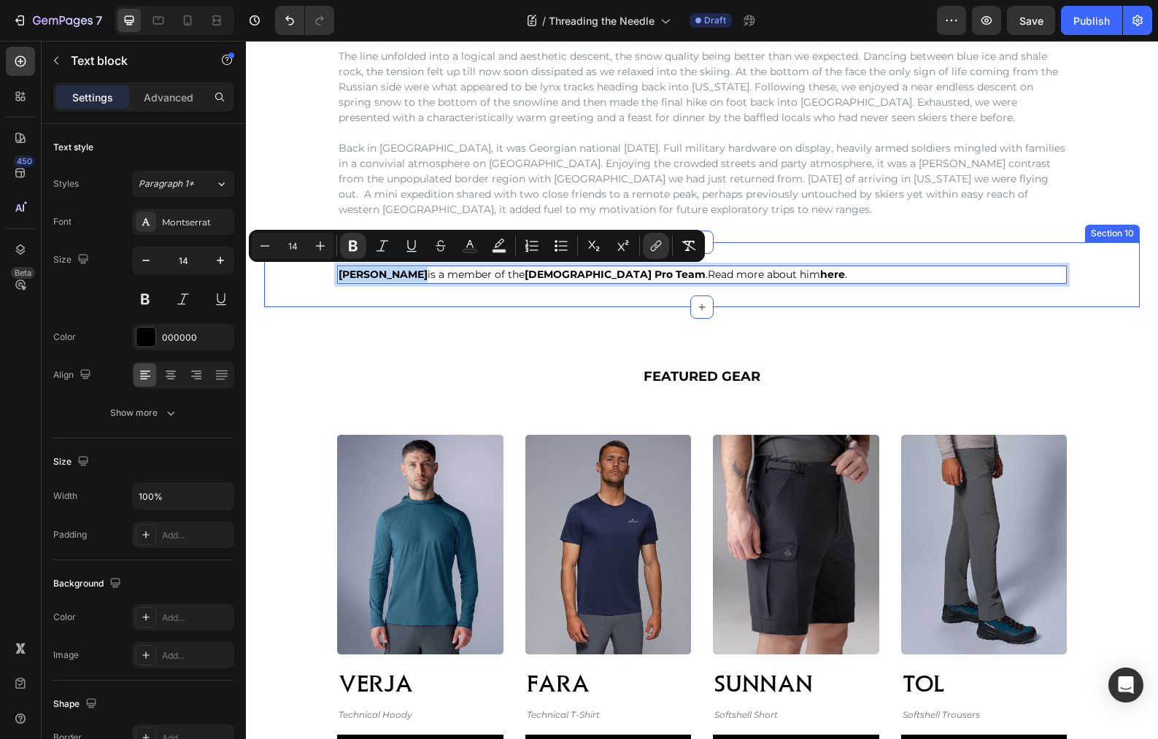
drag, startPoint x: 396, startPoint y: 273, endPoint x: 319, endPoint y: 269, distance: 76.7
click at [319, 269] on div "[PERSON_NAME] is a member of the Jöttnar Pro Team . Read more about him here . …" at bounding box center [701, 275] width 875 height 18
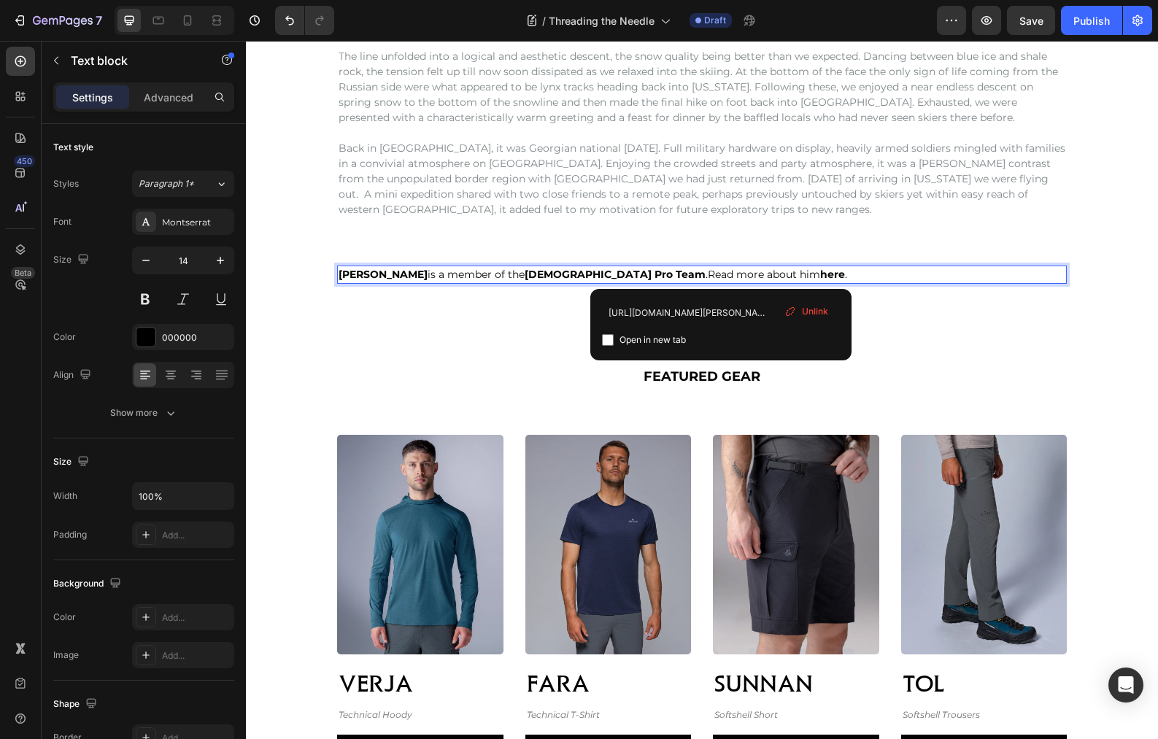
click at [820, 274] on strong "here" at bounding box center [832, 274] width 25 height 13
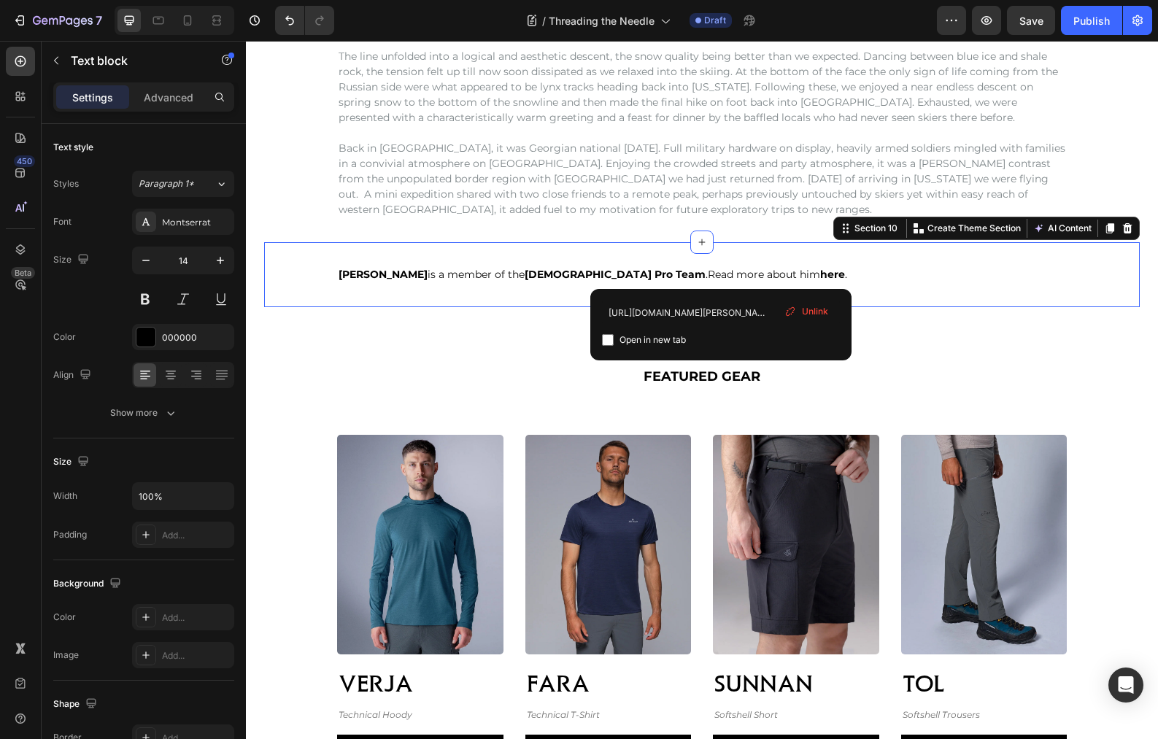
click at [751, 257] on div "[PERSON_NAME] is a member of the Jöttnar Pro Team . Read more about him here . …" at bounding box center [701, 274] width 875 height 65
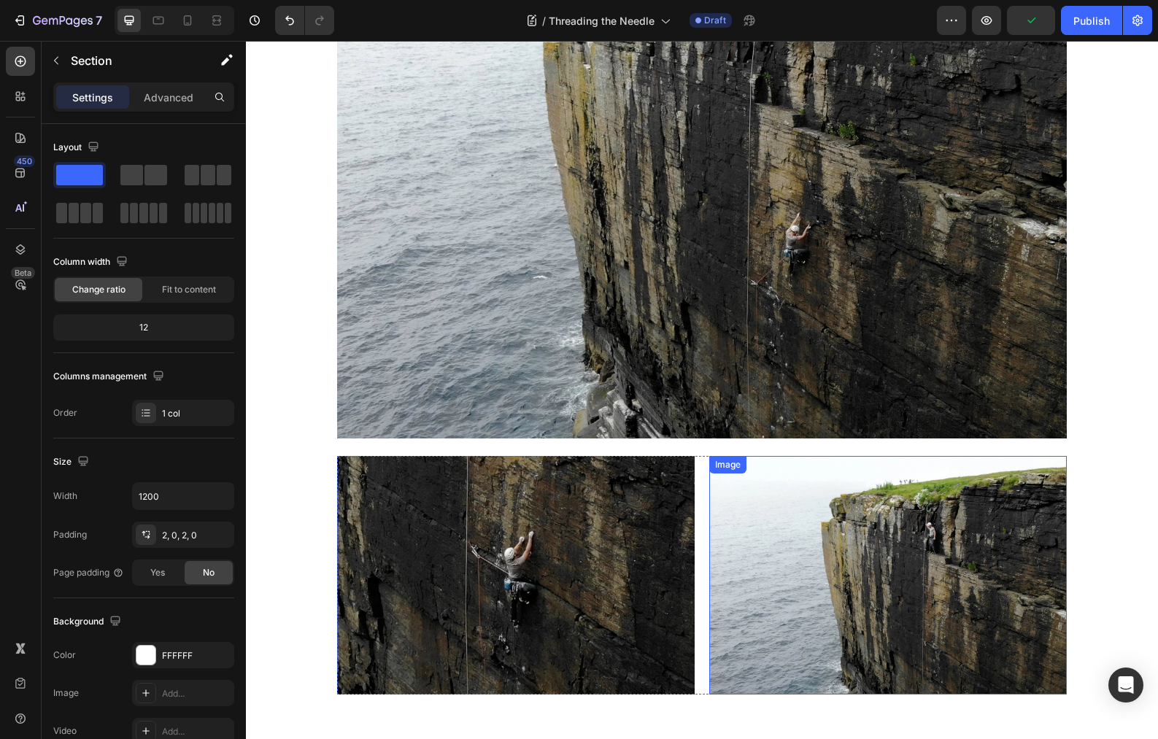
scroll to position [1780, 0]
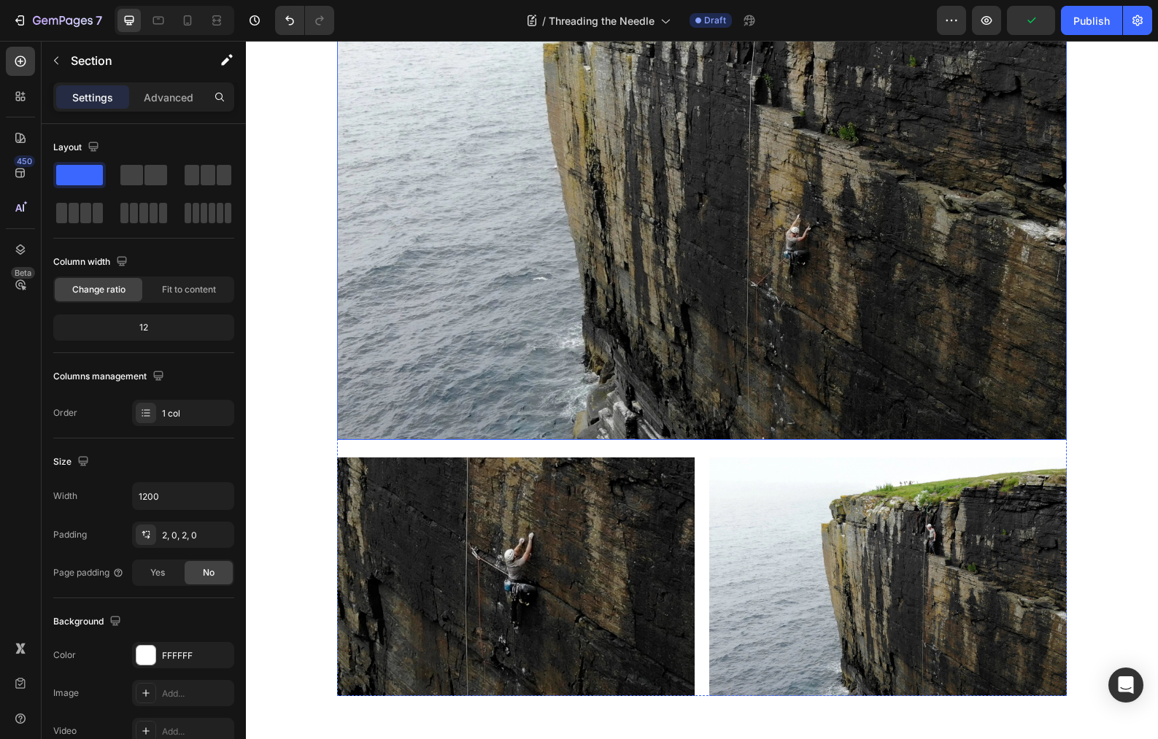
click at [896, 239] on img at bounding box center [701, 197] width 729 height 487
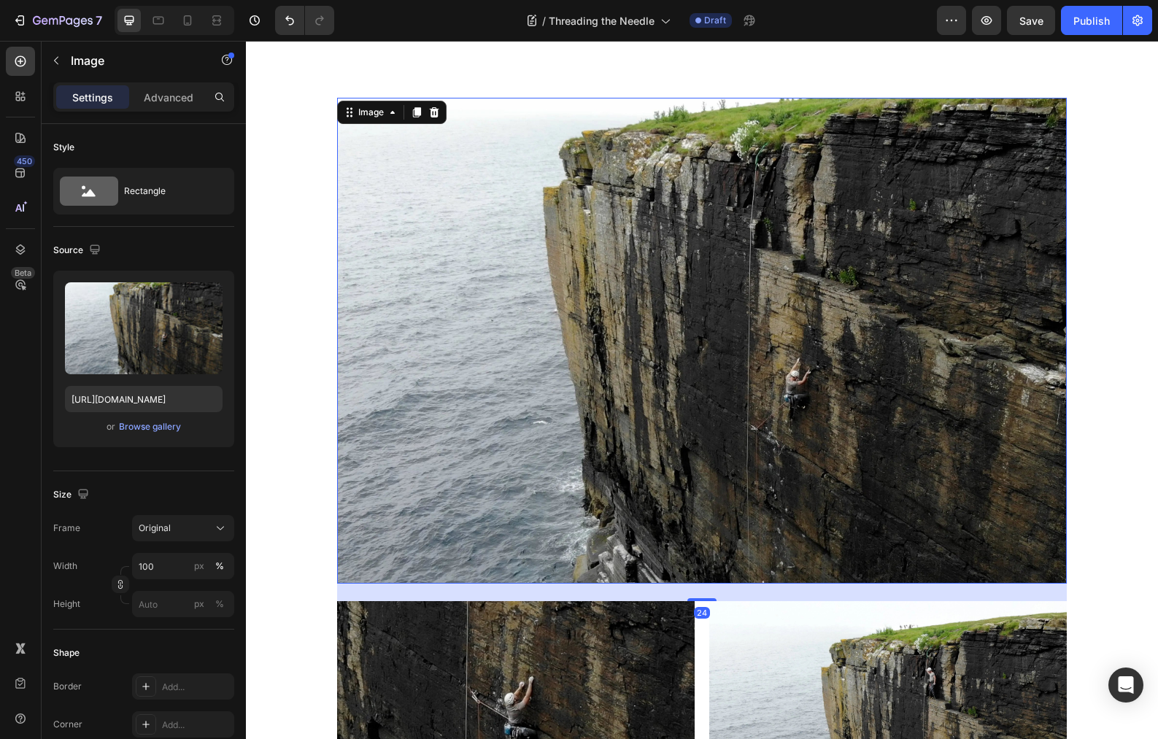
scroll to position [1594, 0]
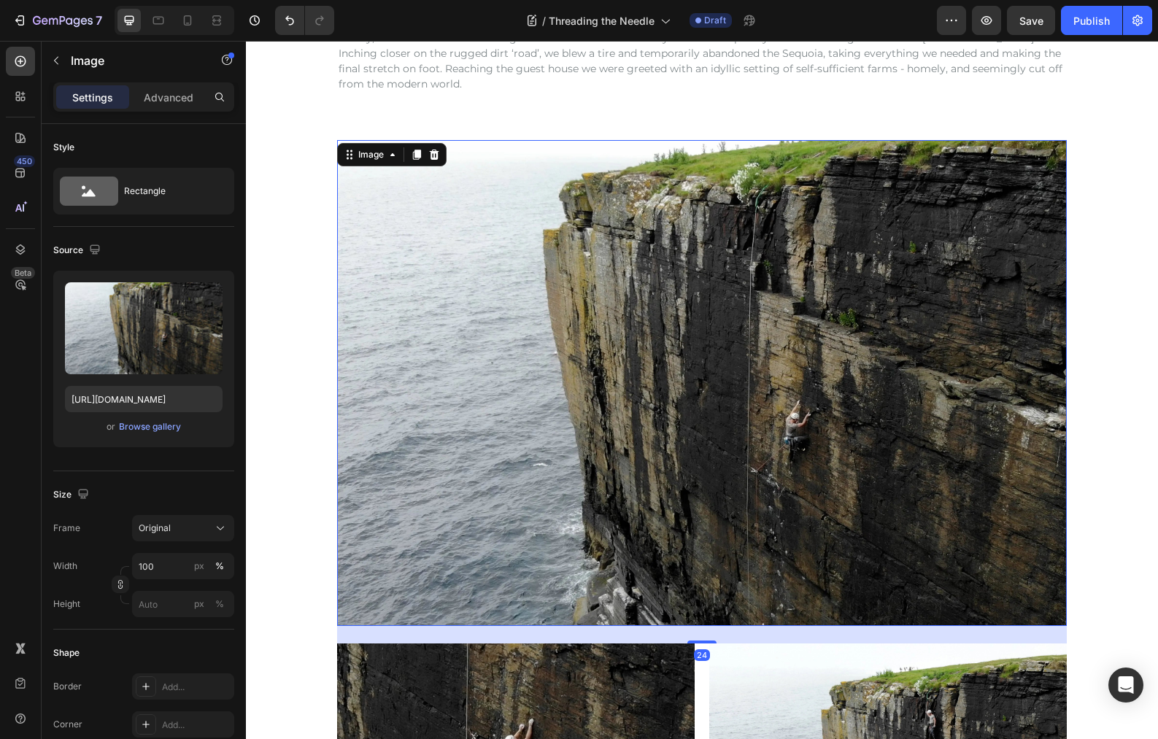
click at [609, 303] on img at bounding box center [701, 383] width 729 height 487
click at [413, 155] on icon at bounding box center [417, 155] width 8 height 10
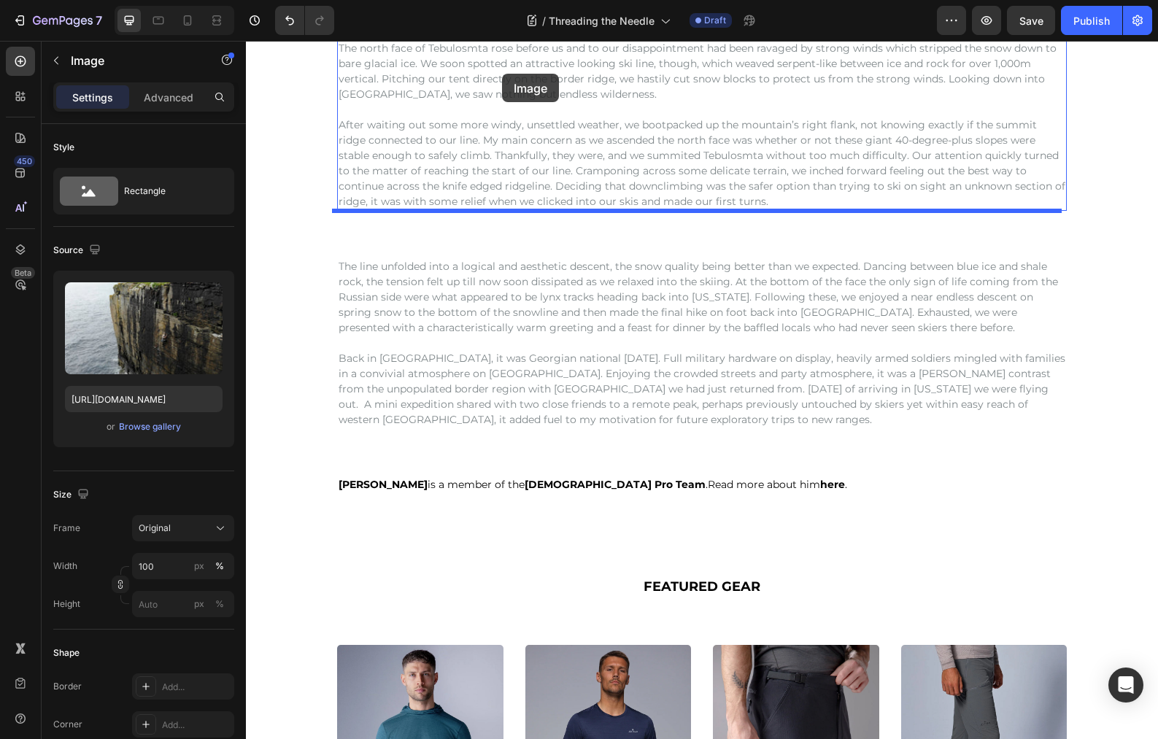
scroll to position [3022, 0]
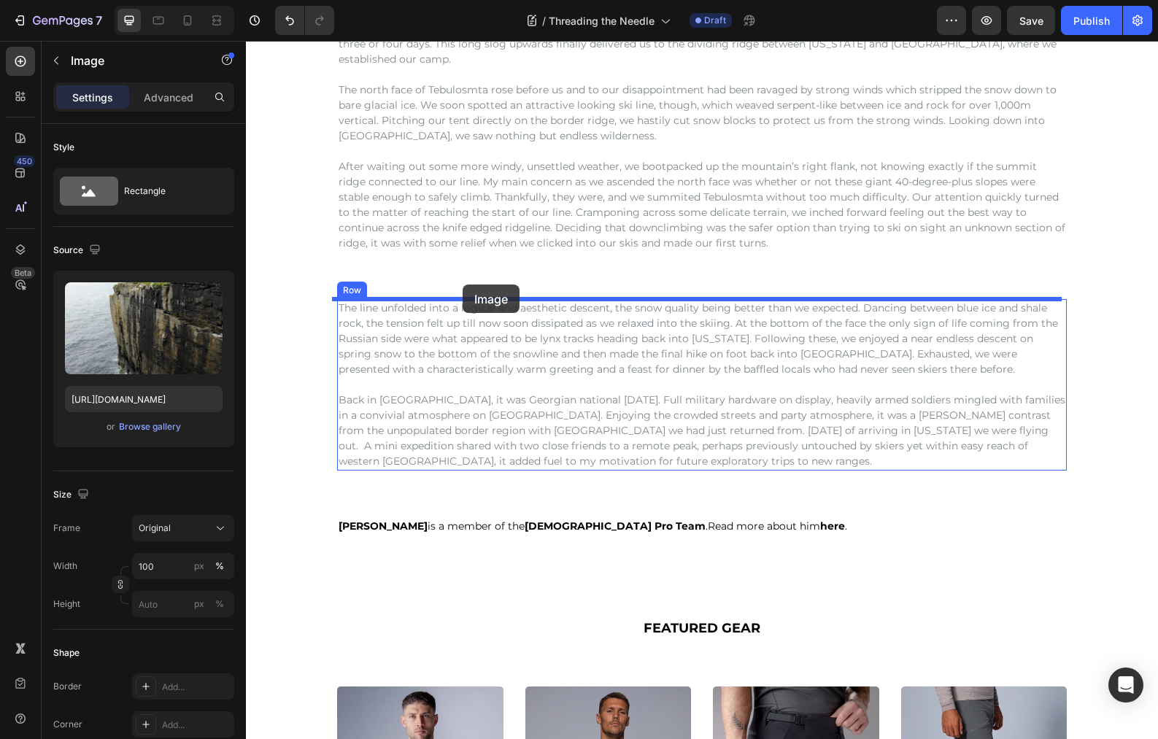
drag, startPoint x: 347, startPoint y: 109, endPoint x: 462, endPoint y: 284, distance: 210.2
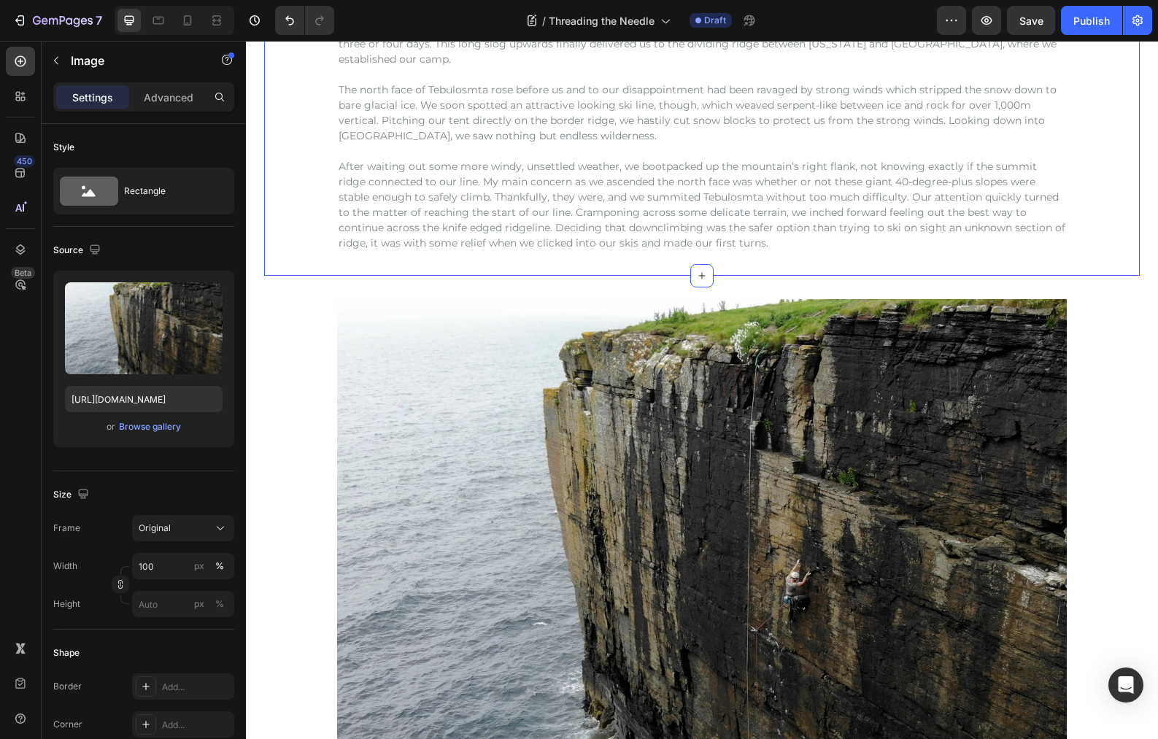
click at [1085, 168] on div "One of the biggest unknowns to us was the best way to get to where we wanted to…" at bounding box center [701, 128] width 875 height 248
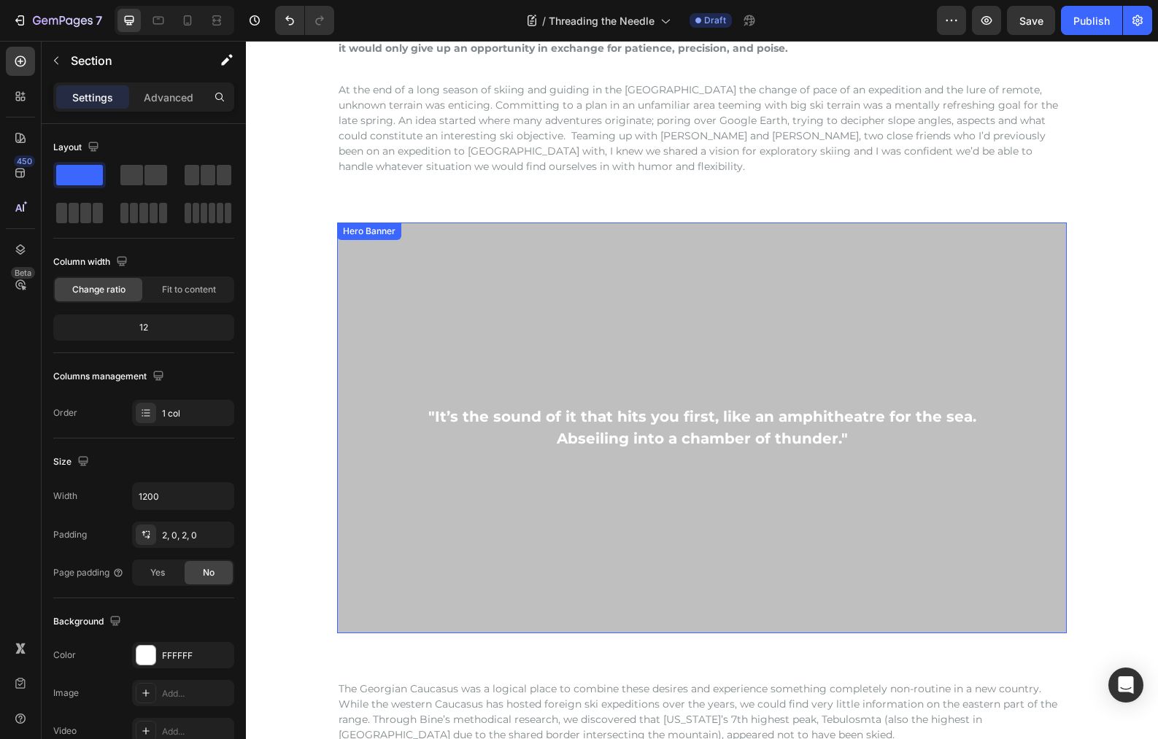
scroll to position [0, 0]
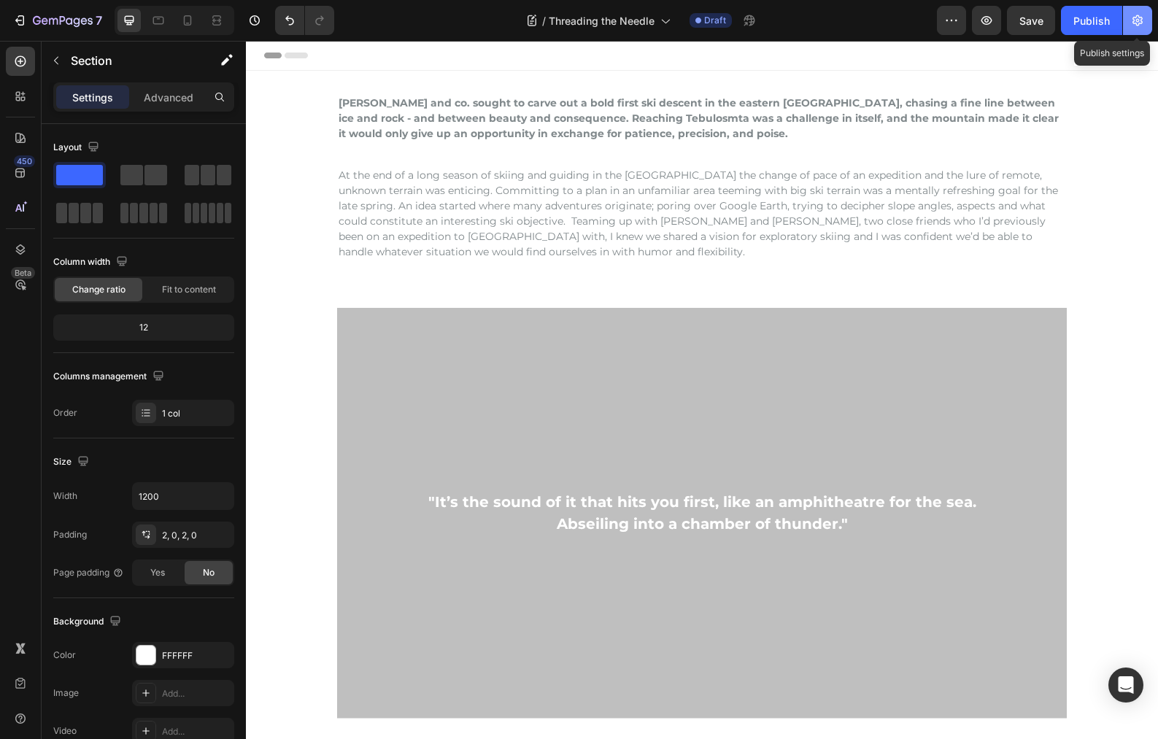
click at [1138, 21] on icon "button" at bounding box center [1137, 20] width 10 height 11
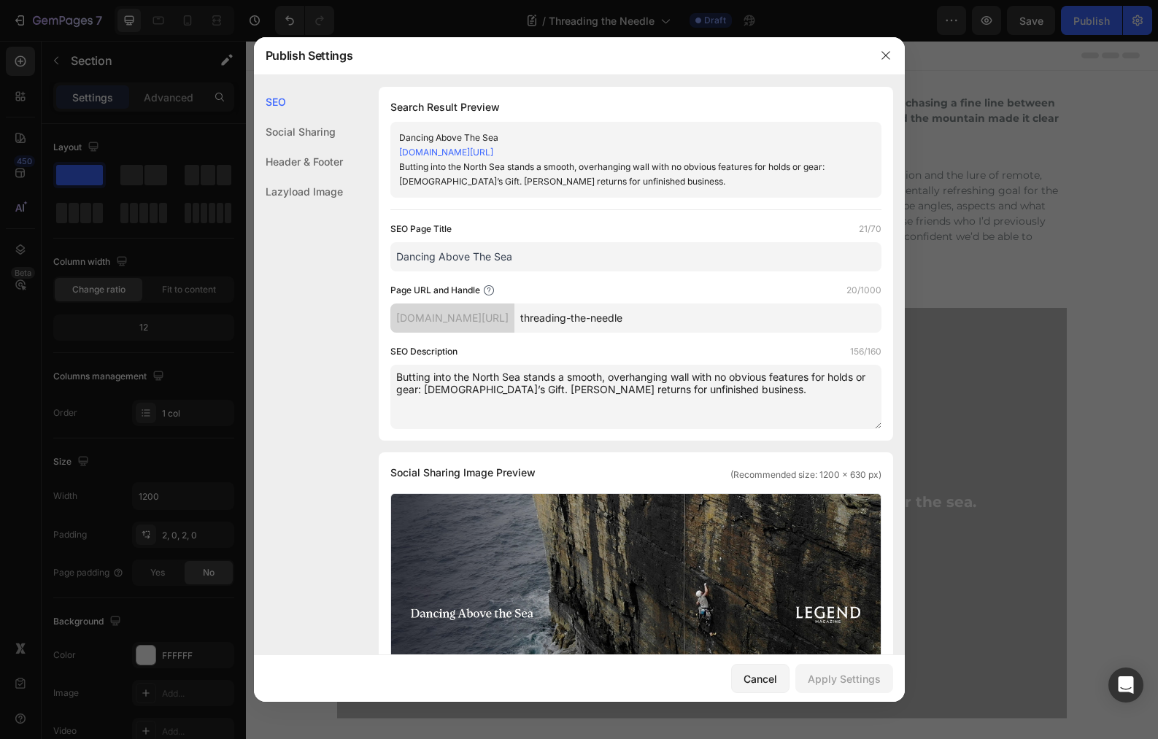
click at [553, 391] on textarea "Butting into the North Sea stands a smooth, overhanging wall with no obvious fe…" at bounding box center [635, 397] width 491 height 64
paste textarea "[PERSON_NAME] seeks out a bold first ski descent in the eastern [GEOGRAPHIC_DAT…"
type textarea "[PERSON_NAME] seeks out a bold first ski descent in the eastern [GEOGRAPHIC_DAT…"
click at [837, 681] on div "Apply Settings" at bounding box center [843, 678] width 73 height 15
click at [892, 55] on button "button" at bounding box center [885, 55] width 23 height 23
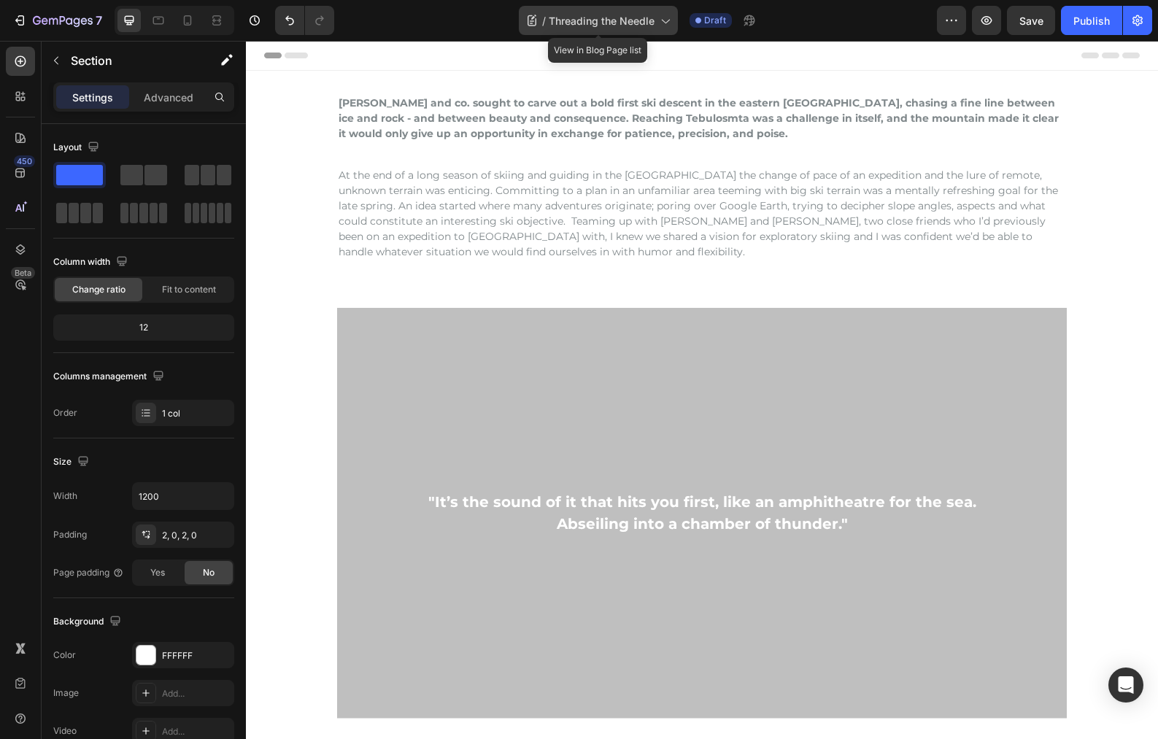
click at [665, 20] on icon at bounding box center [664, 20] width 15 height 15
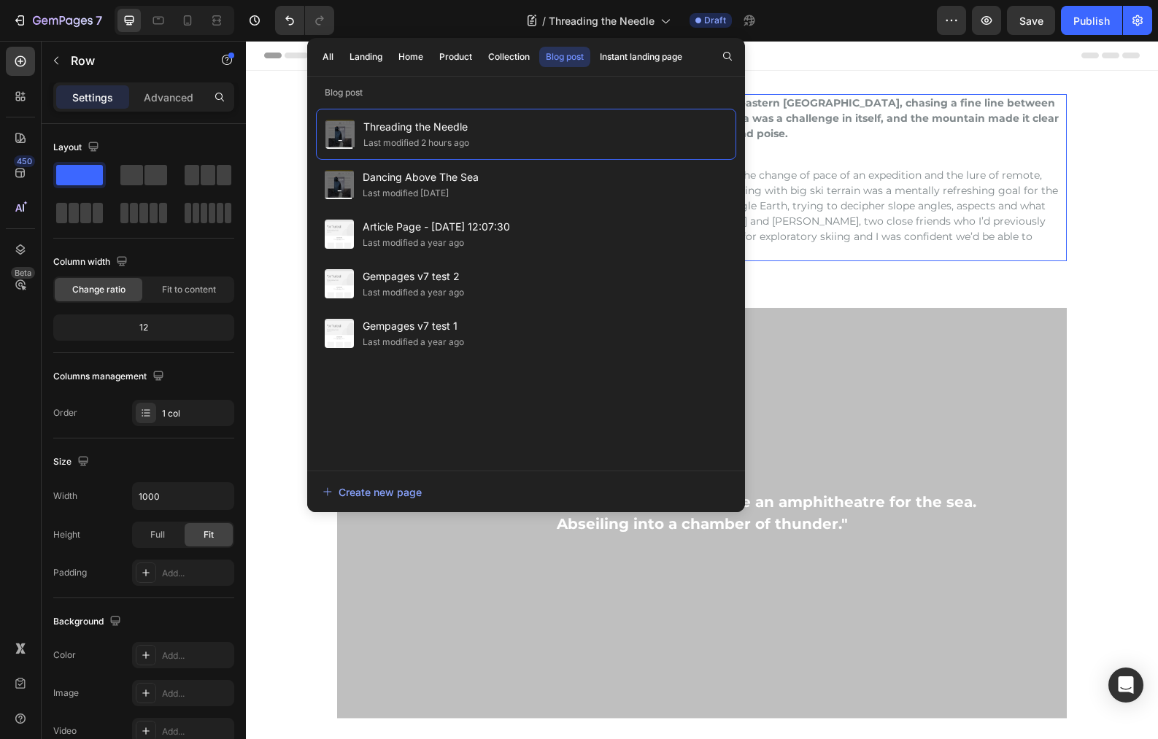
click at [837, 163] on div "[PERSON_NAME] and co. sought to carve out a bold first ski descent in the easte…" at bounding box center [701, 177] width 729 height 167
click at [1134, 23] on icon "button" at bounding box center [1137, 20] width 15 height 15
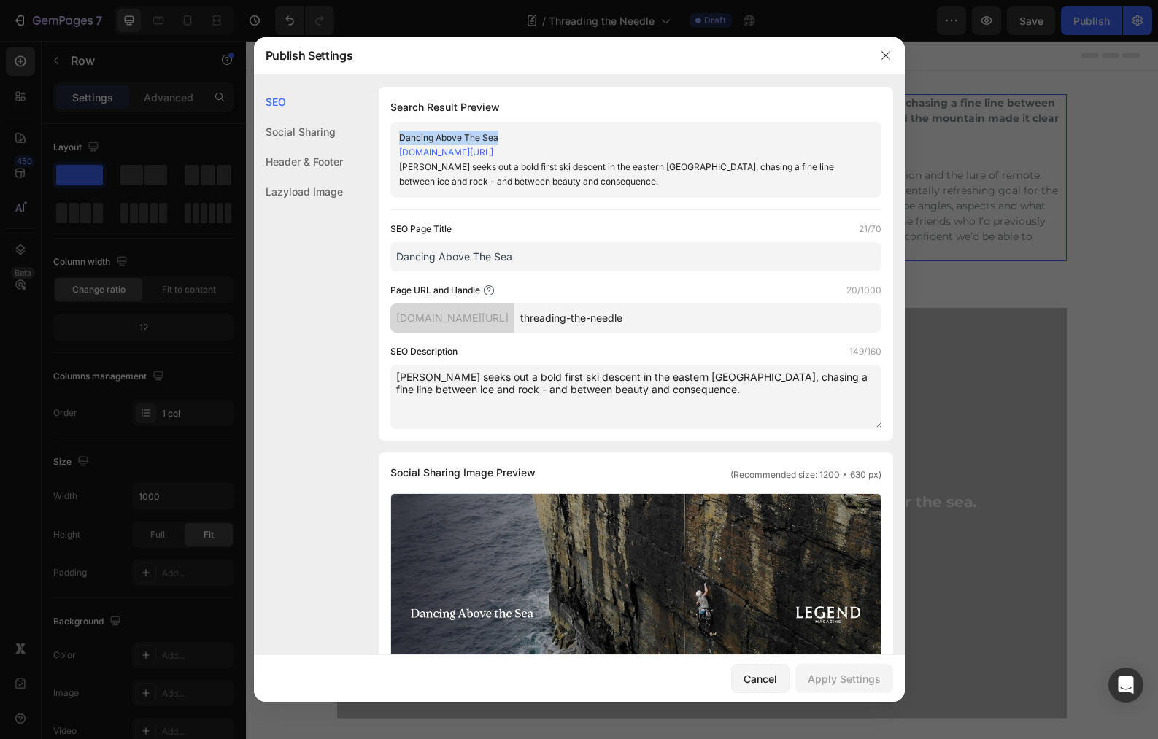
drag, startPoint x: 498, startPoint y: 137, endPoint x: 381, endPoint y: 135, distance: 117.5
click at [381, 135] on div "Search Result Preview Dancing Above The Sea [DOMAIN_NAME][URL] [PERSON_NAME] se…" at bounding box center [636, 264] width 514 height 354
click at [508, 139] on div "Dancing Above The Sea" at bounding box center [623, 138] width 449 height 15
click at [512, 135] on div "Dancing Above The Sea" at bounding box center [623, 138] width 449 height 15
click at [470, 138] on div "Dancing Above The Sea" at bounding box center [623, 138] width 449 height 15
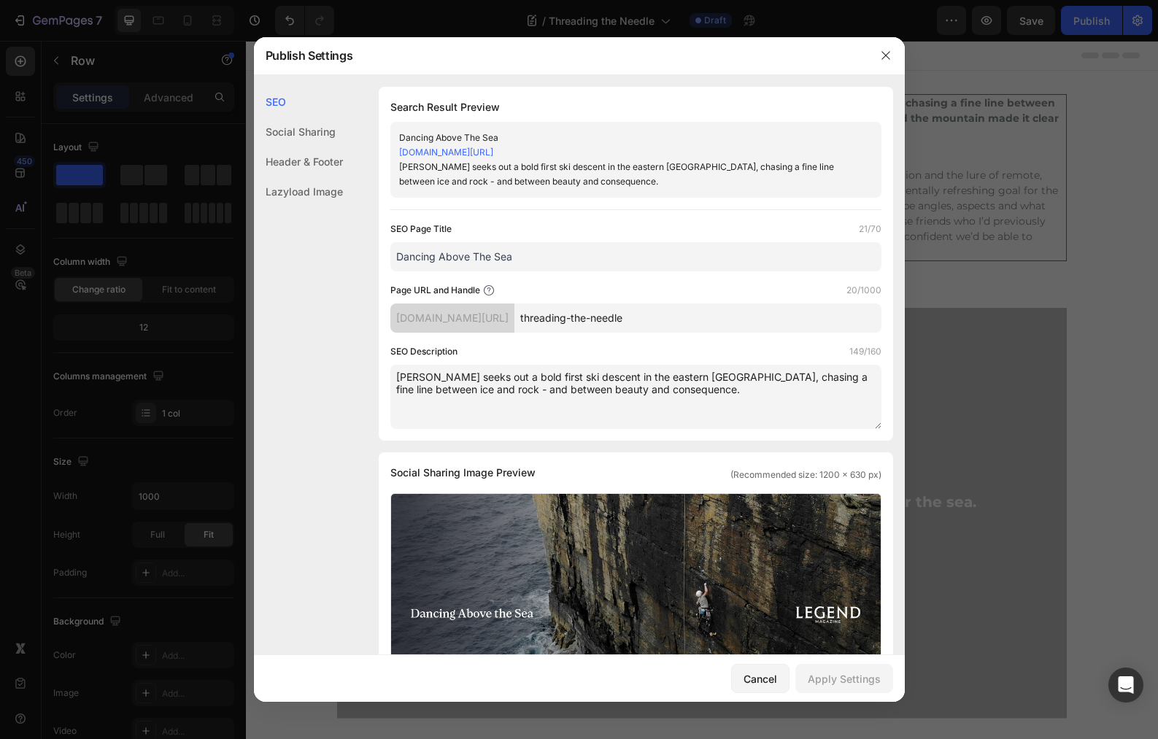
click at [465, 180] on div "[PERSON_NAME] seeks out a bold first ski descent in the eastern [GEOGRAPHIC_DAT…" at bounding box center [623, 174] width 449 height 29
click at [617, 178] on div "[PERSON_NAME] seeks out a bold first ski descent in the eastern [GEOGRAPHIC_DAT…" at bounding box center [623, 174] width 449 height 29
drag, startPoint x: 365, startPoint y: 258, endPoint x: 322, endPoint y: 255, distance: 43.9
click at [303, 258] on div "SEO Social Sharing Header & Footer Lazyload Image SEO Search Result Preview Dan…" at bounding box center [579, 682] width 651 height 1190
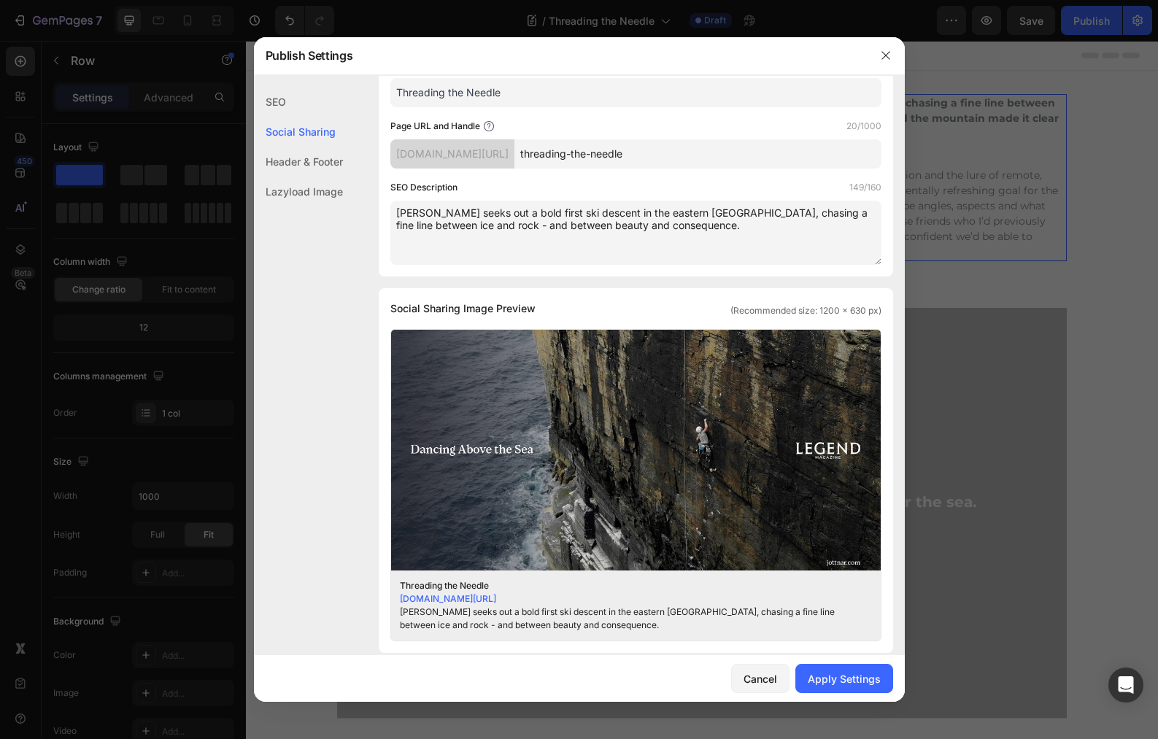
scroll to position [200, 0]
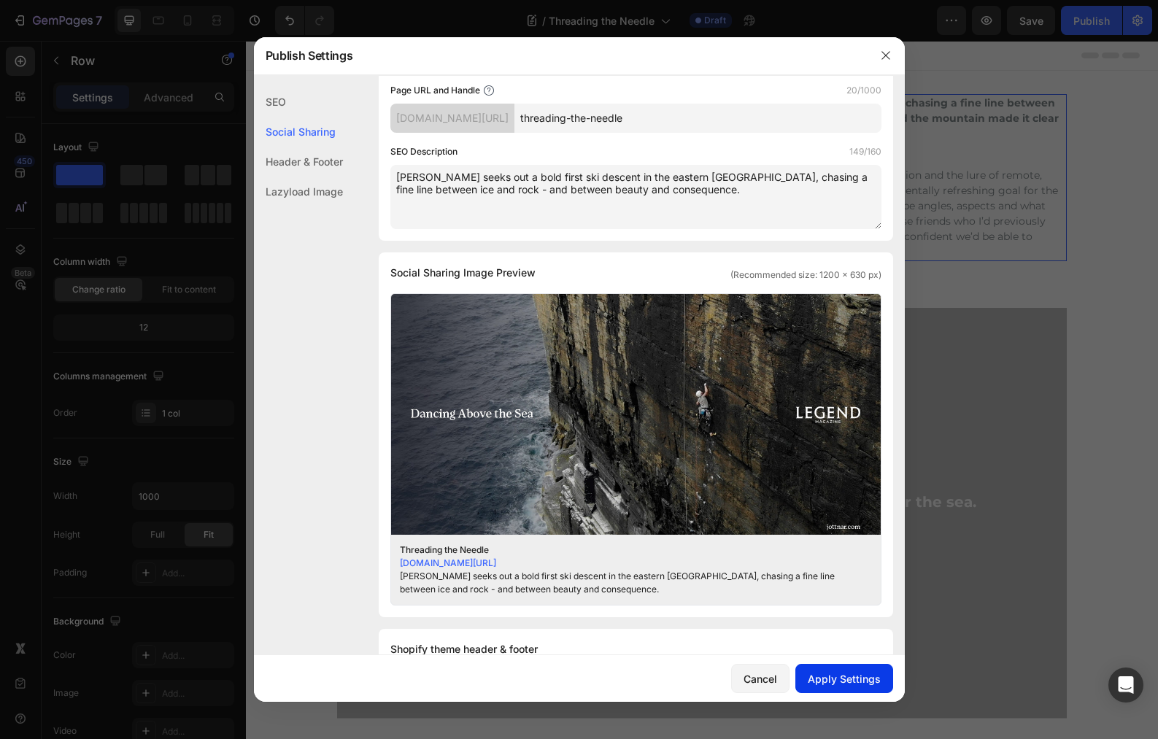
type input "Threading the Needle"
click at [850, 677] on div "Apply Settings" at bounding box center [843, 678] width 73 height 15
drag, startPoint x: 884, startPoint y: 55, endPoint x: 638, endPoint y: 12, distance: 249.4
click at [884, 55] on icon "button" at bounding box center [886, 56] width 12 height 12
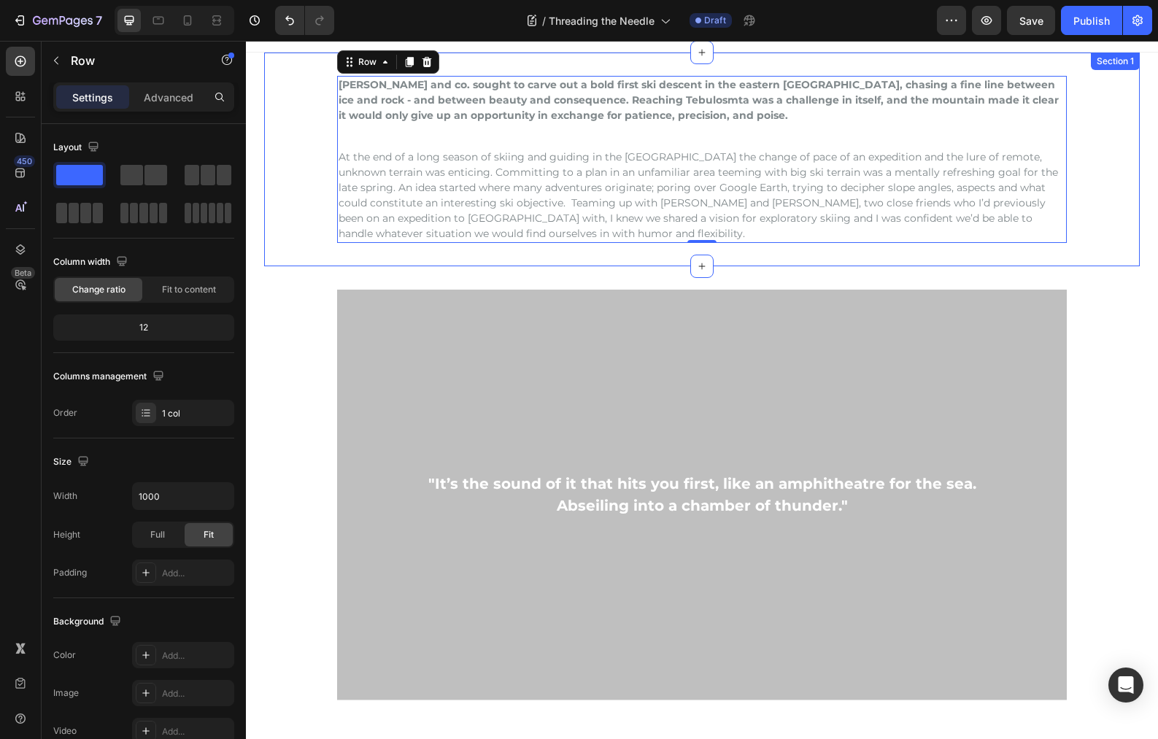
scroll to position [28, 0]
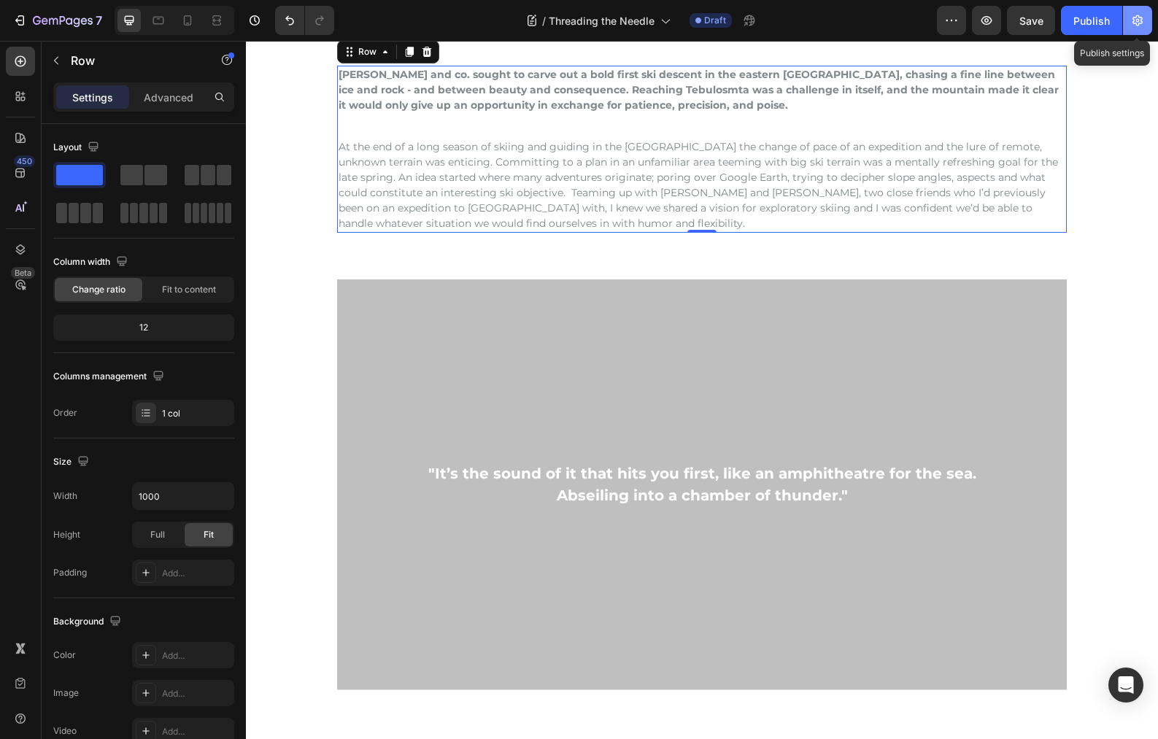
click at [1136, 16] on icon "button" at bounding box center [1137, 20] width 10 height 11
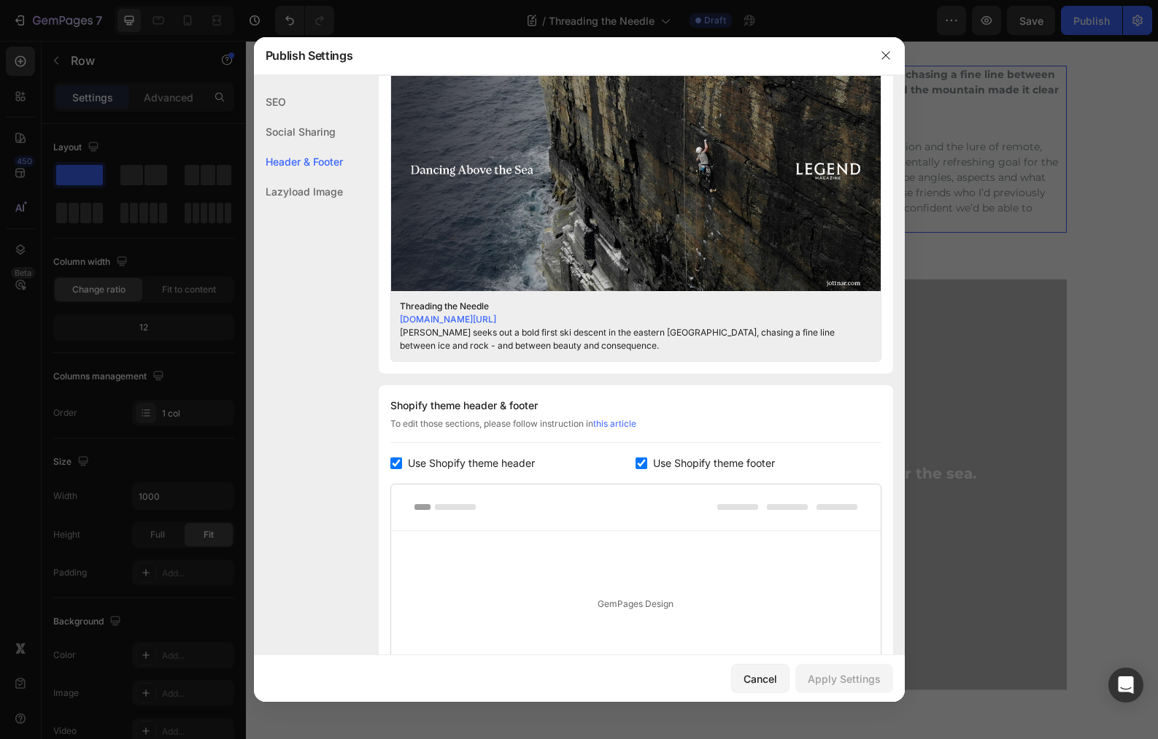
scroll to position [164, 0]
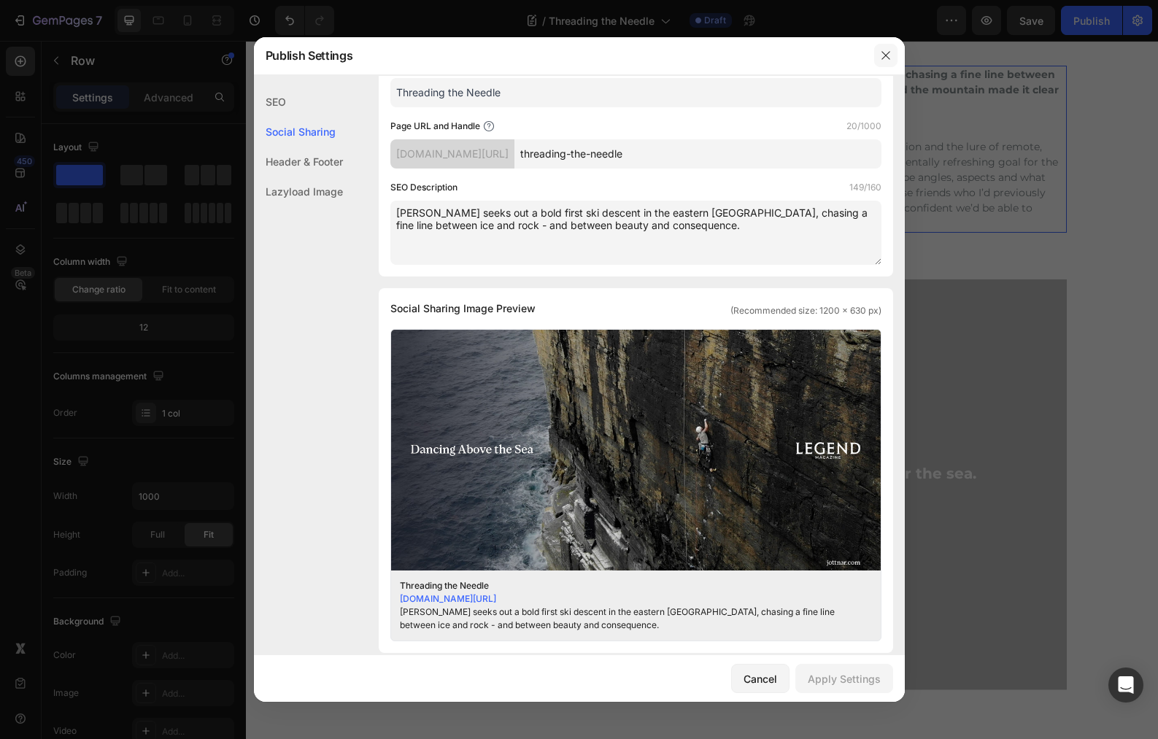
drag, startPoint x: 887, startPoint y: 52, endPoint x: 646, endPoint y: 30, distance: 241.7
click at [887, 52] on icon "button" at bounding box center [886, 56] width 12 height 12
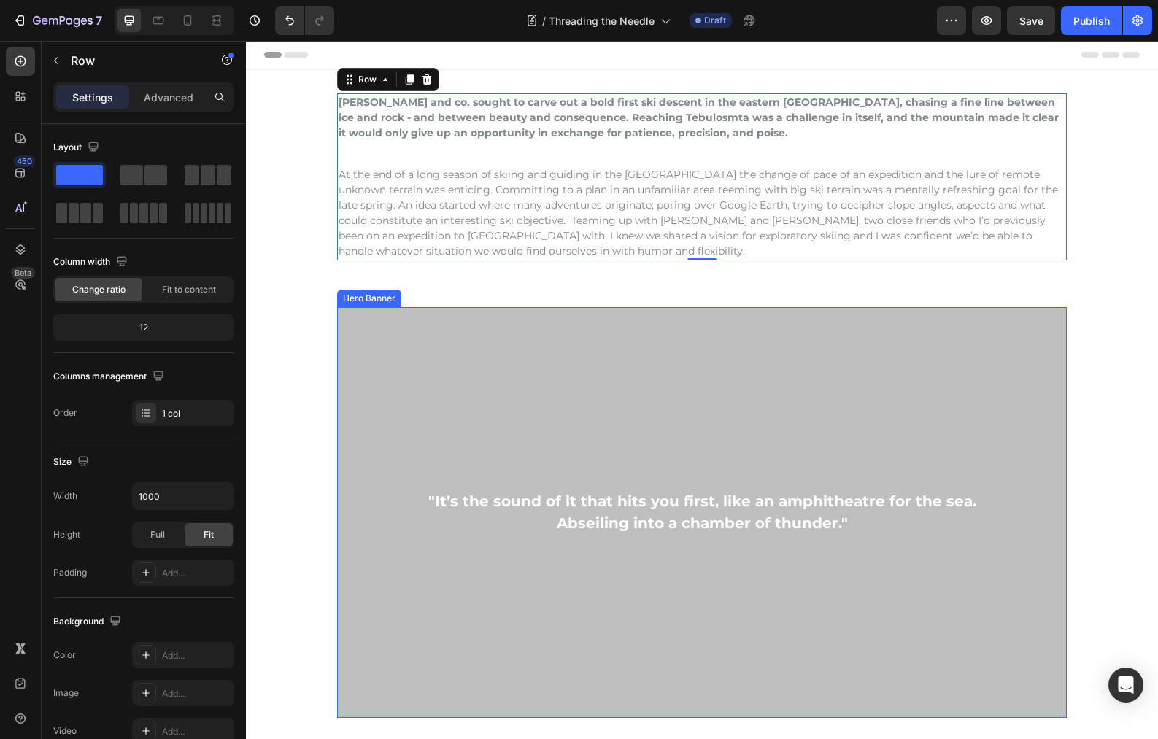
scroll to position [0, 0]
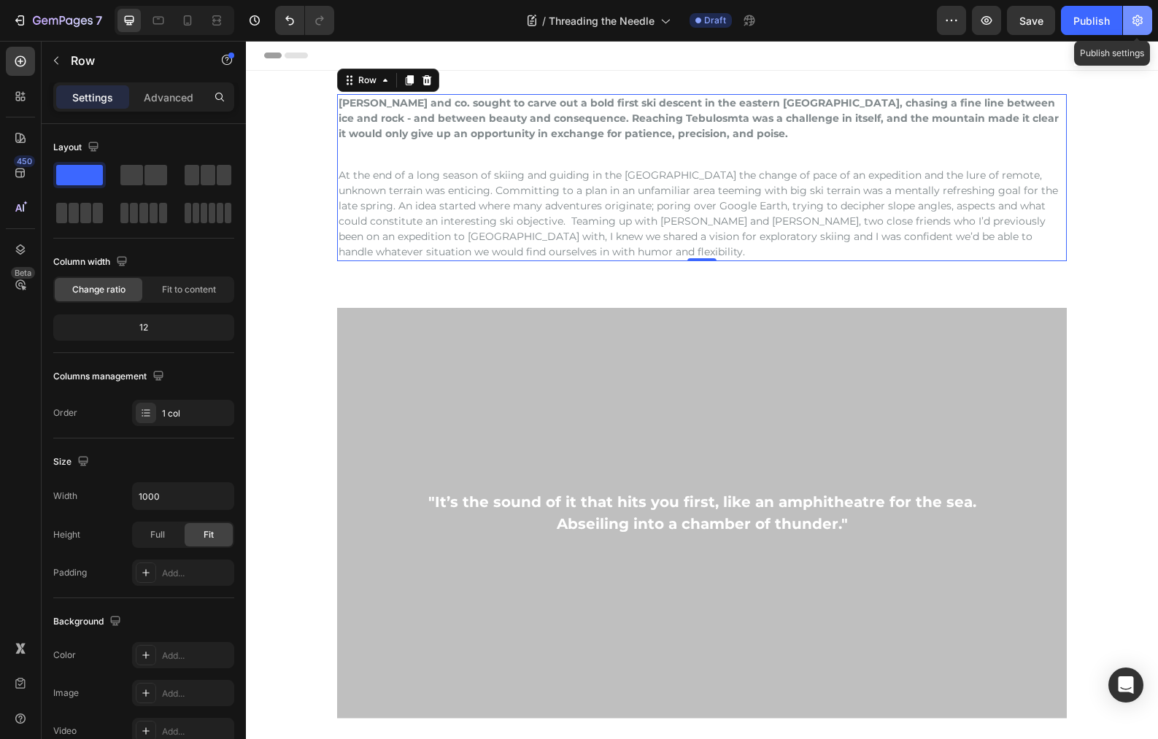
click at [1131, 20] on icon "button" at bounding box center [1137, 20] width 15 height 15
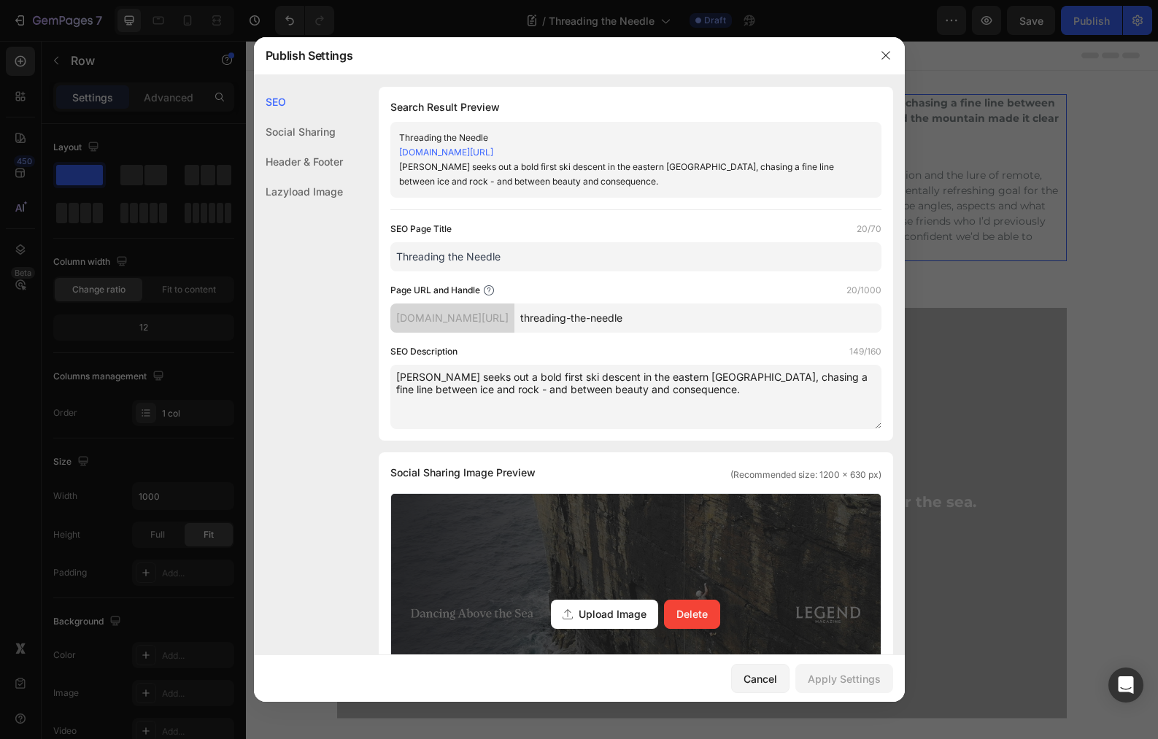
click at [613, 615] on span "Upload Image" at bounding box center [612, 613] width 68 height 15
click at [0, 0] on input "Upload Image Delete" at bounding box center [0, 0] width 0 height 0
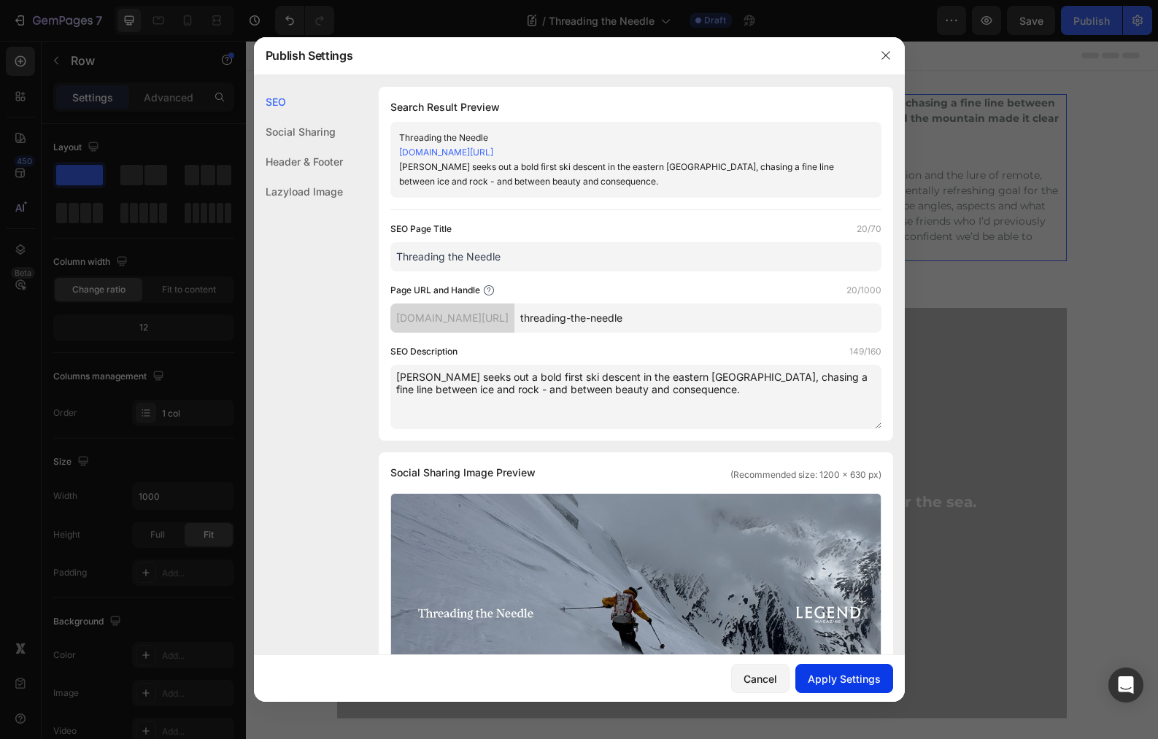
click at [851, 679] on div "Apply Settings" at bounding box center [843, 678] width 73 height 15
drag, startPoint x: 883, startPoint y: 50, endPoint x: 813, endPoint y: 128, distance: 105.4
click at [883, 50] on icon "button" at bounding box center [886, 56] width 12 height 12
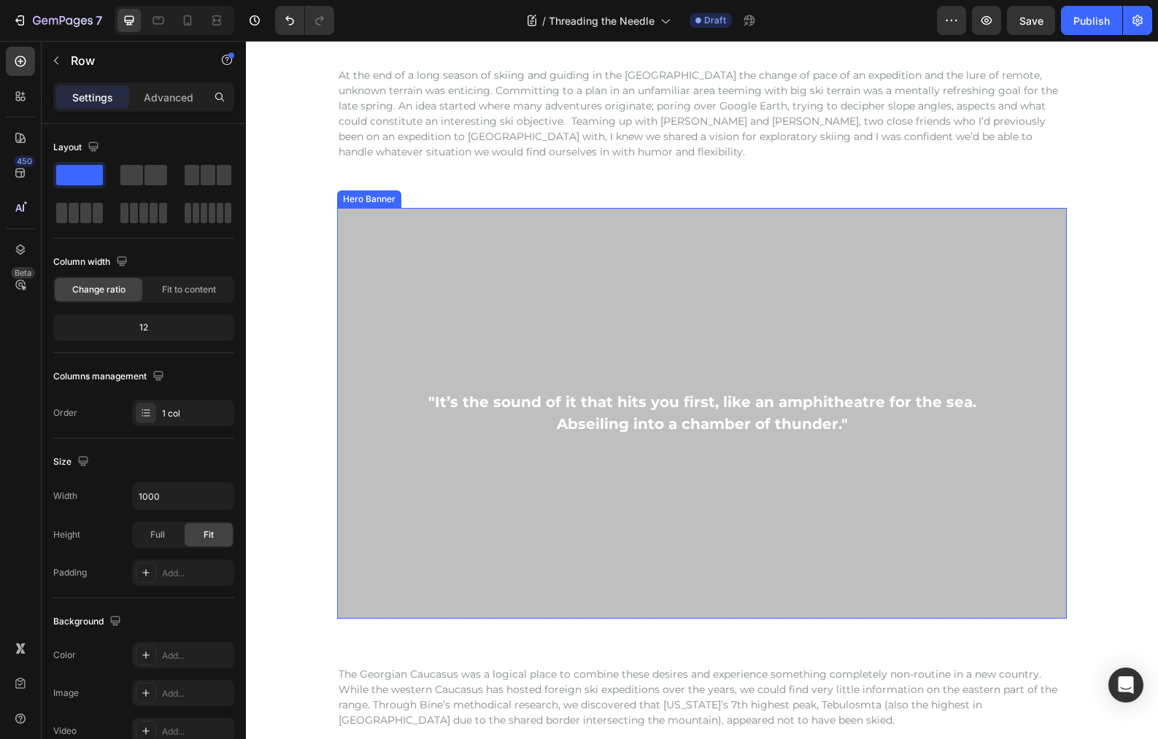
scroll to position [131, 0]
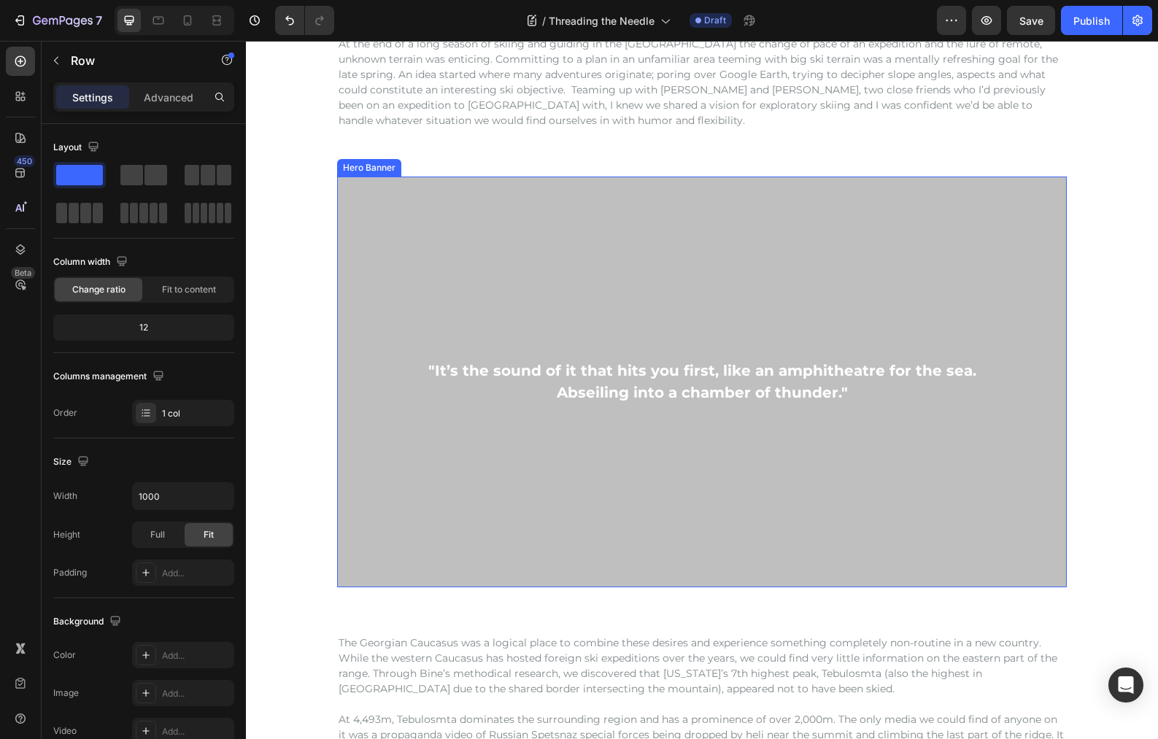
click at [497, 232] on div "Overlay" at bounding box center [701, 382] width 729 height 411
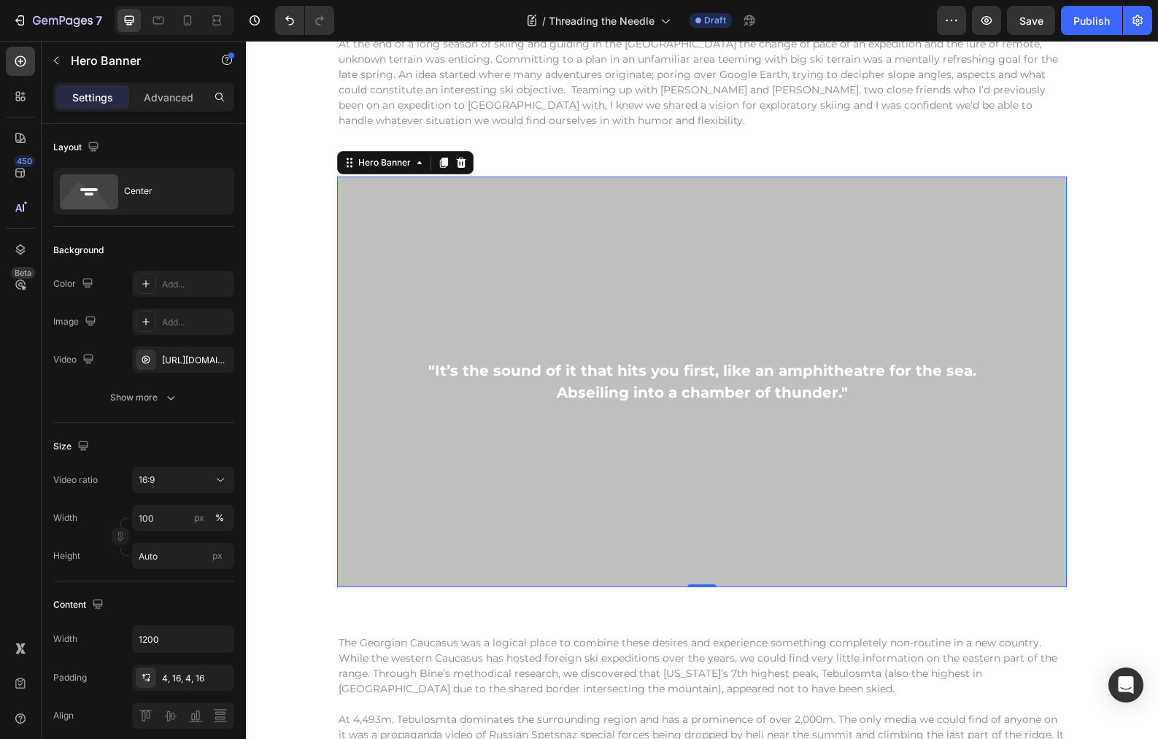
click at [352, 215] on div "Overlay" at bounding box center [701, 382] width 729 height 411
click at [356, 217] on div "Overlay" at bounding box center [701, 382] width 729 height 411
click at [372, 163] on div "Hero Banner" at bounding box center [384, 162] width 58 height 13
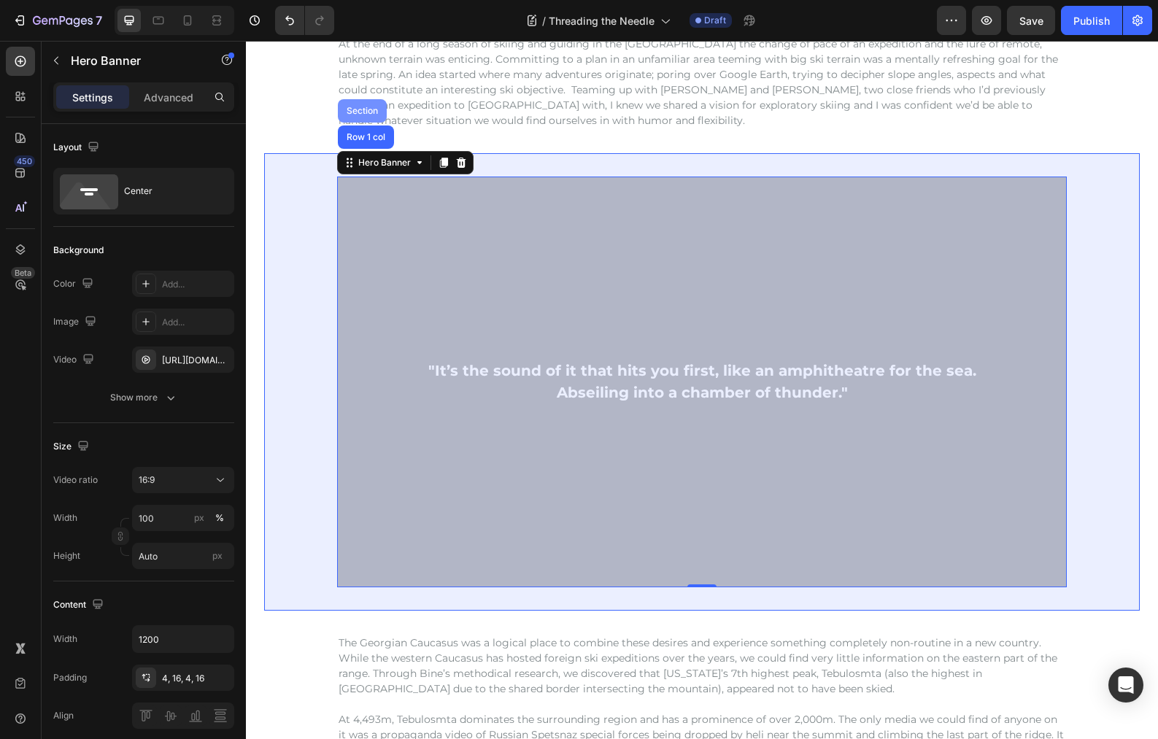
click at [355, 108] on div "Section" at bounding box center [362, 110] width 37 height 9
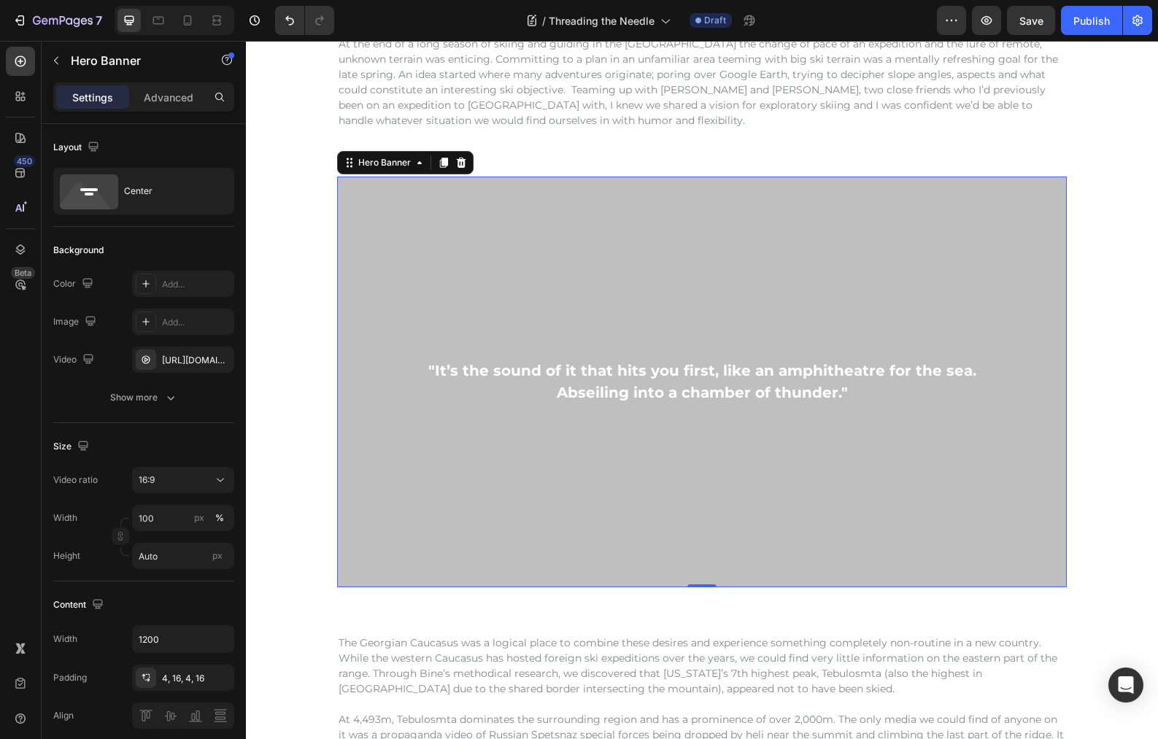
click at [411, 284] on div "Overlay" at bounding box center [701, 382] width 729 height 411
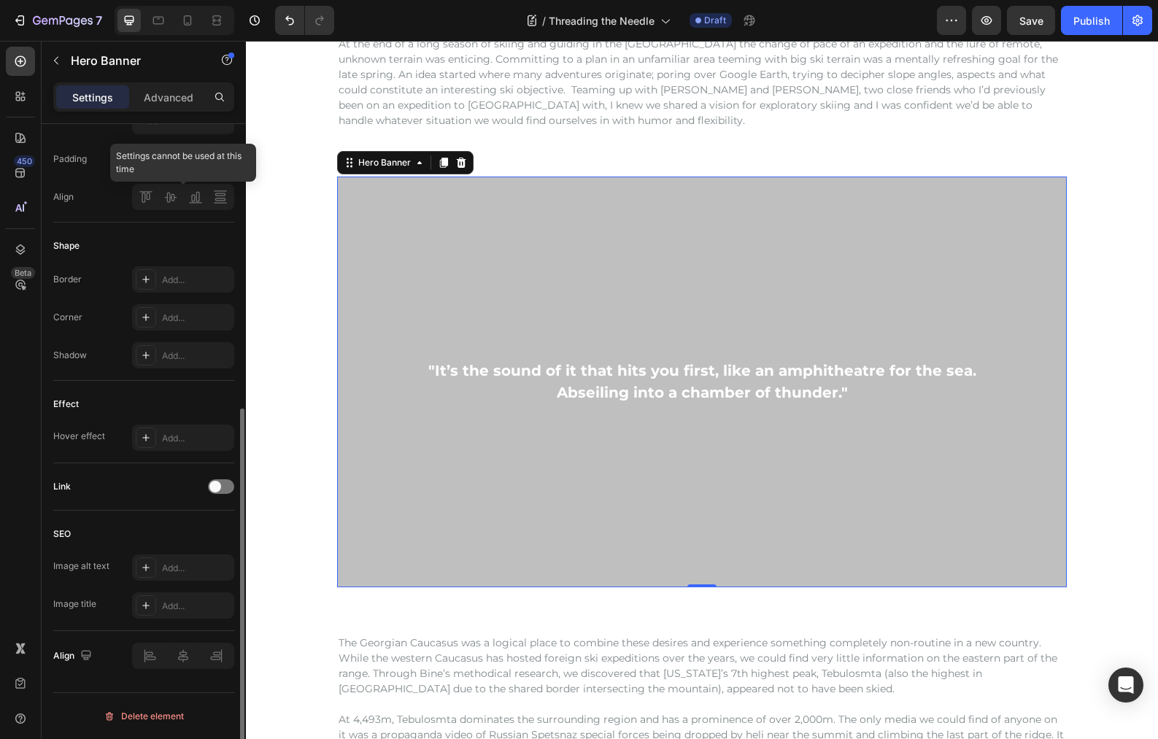
scroll to position [0, 0]
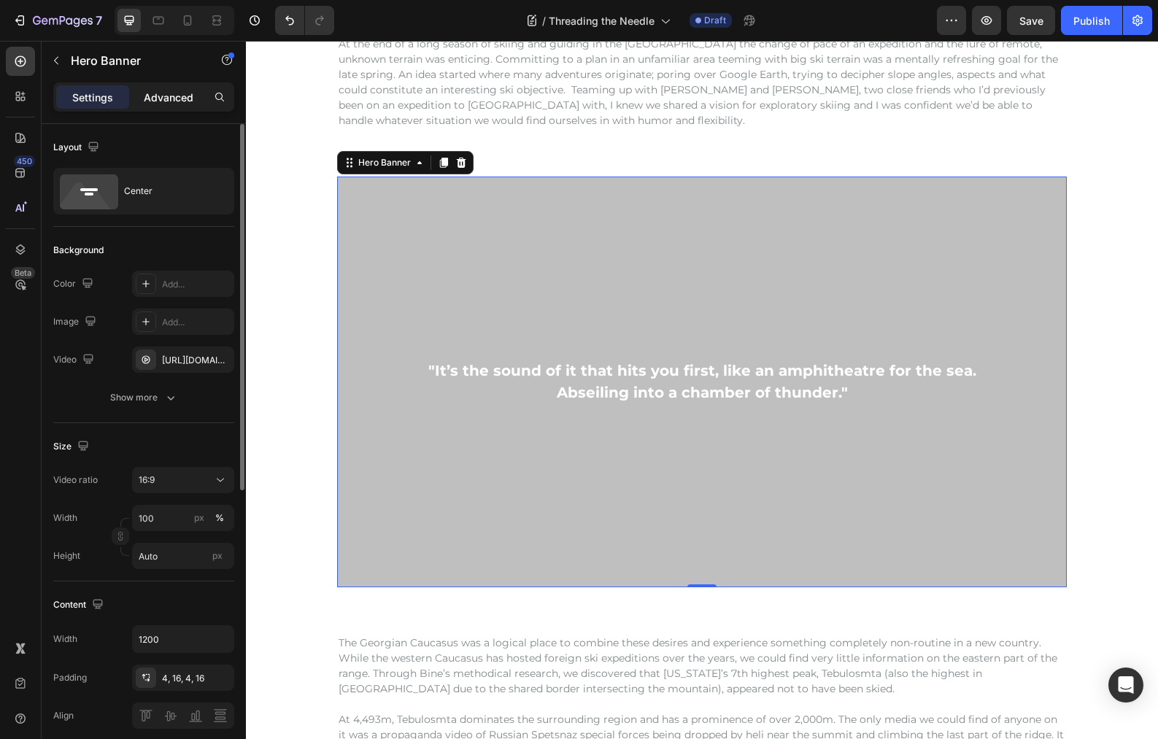
click at [154, 94] on p "Advanced" at bounding box center [169, 97] width 50 height 15
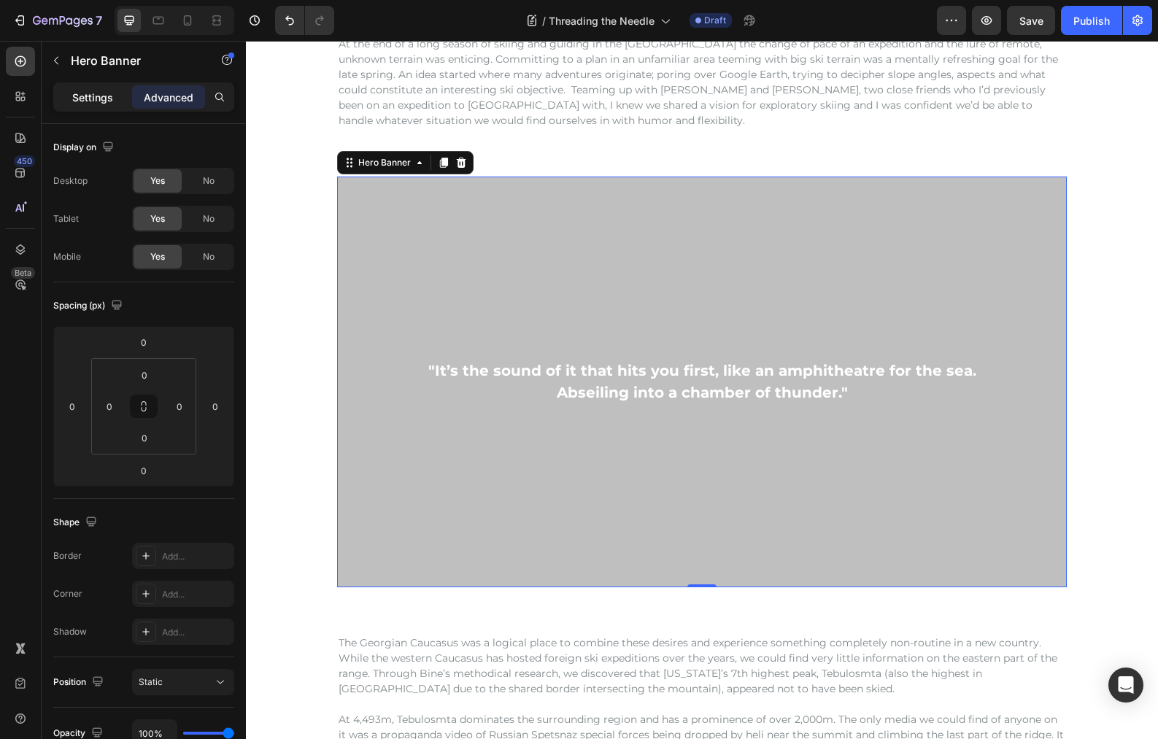
click at [92, 101] on p "Settings" at bounding box center [92, 97] width 41 height 15
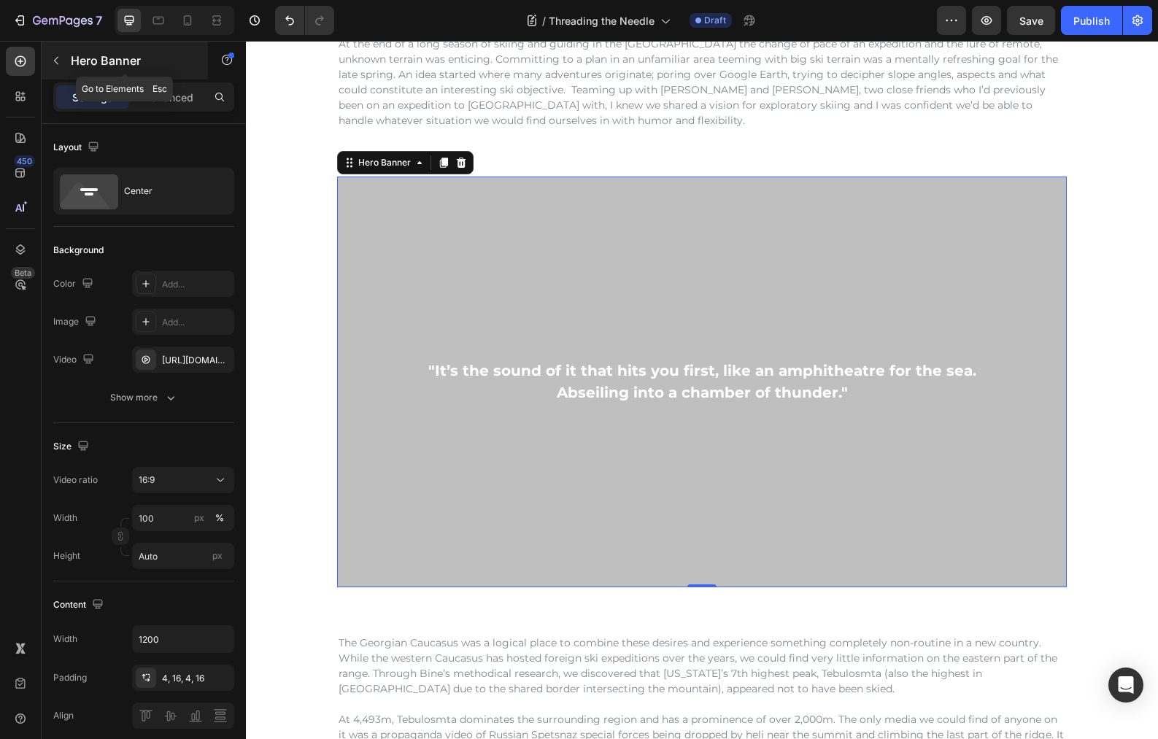
click at [96, 64] on p "Hero Banner" at bounding box center [133, 61] width 124 height 18
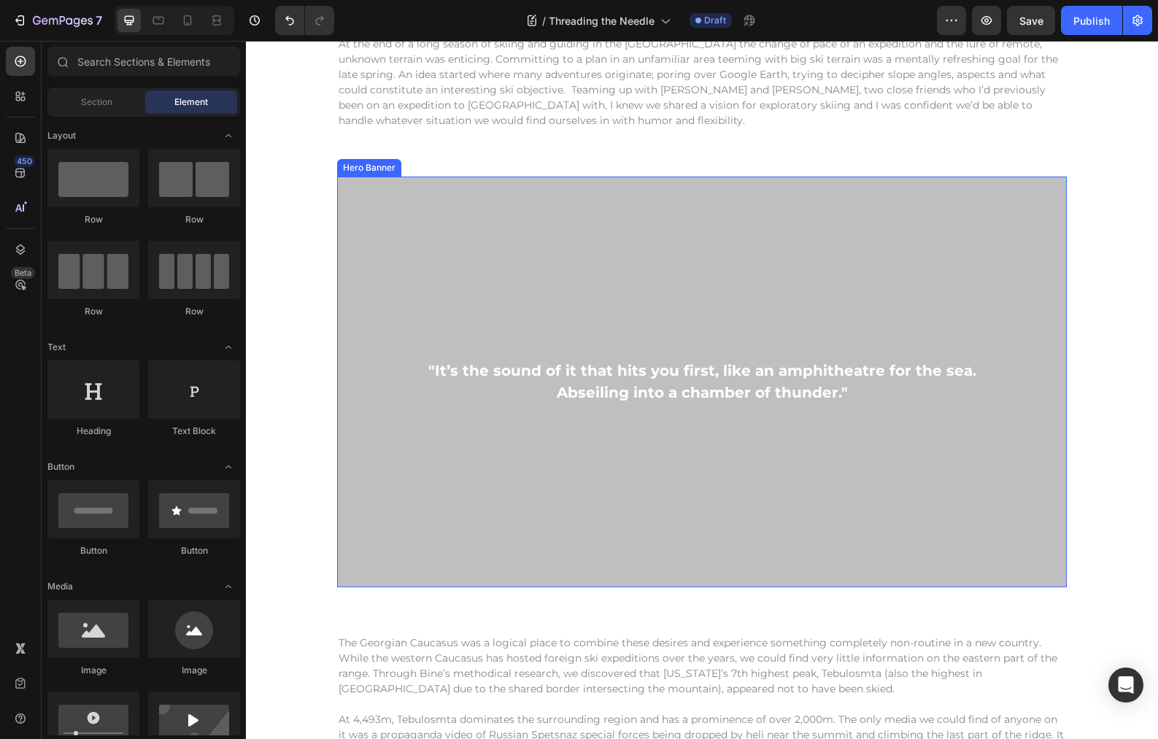
click at [403, 266] on div "Overlay" at bounding box center [701, 382] width 729 height 411
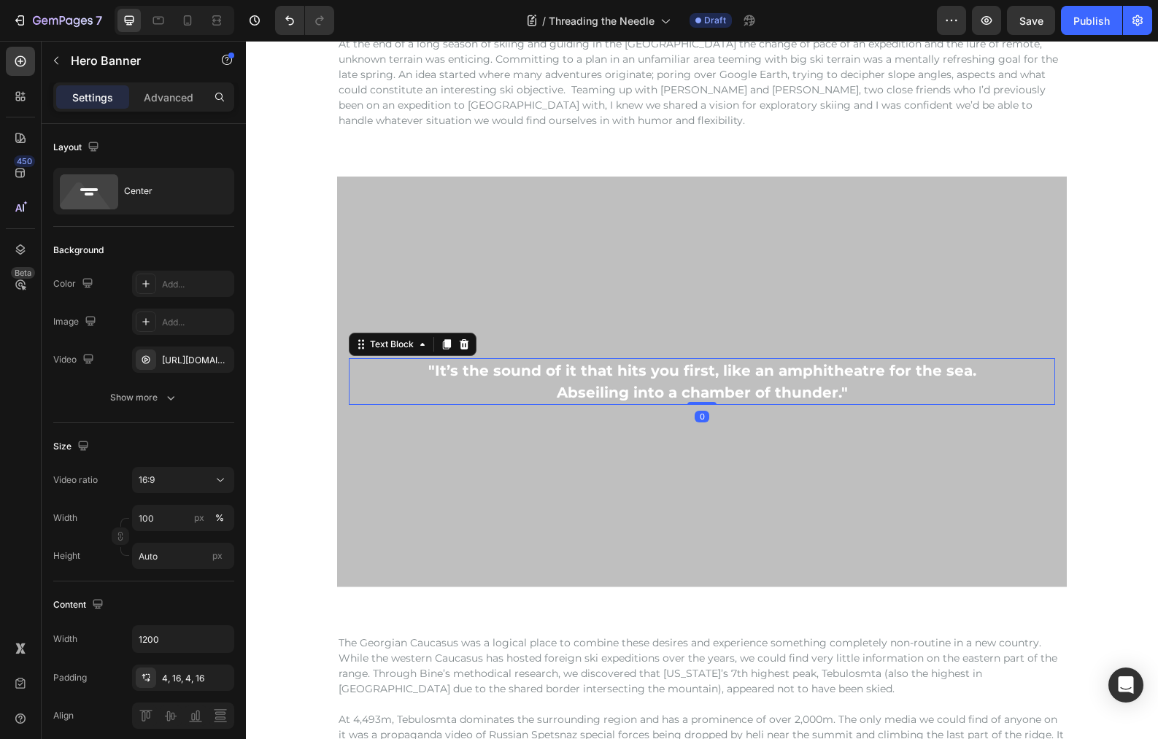
click at [732, 371] on p ""It’s the sound of it that hits you first, like an amphitheatre for the sea. Ab…" at bounding box center [701, 382] width 586 height 44
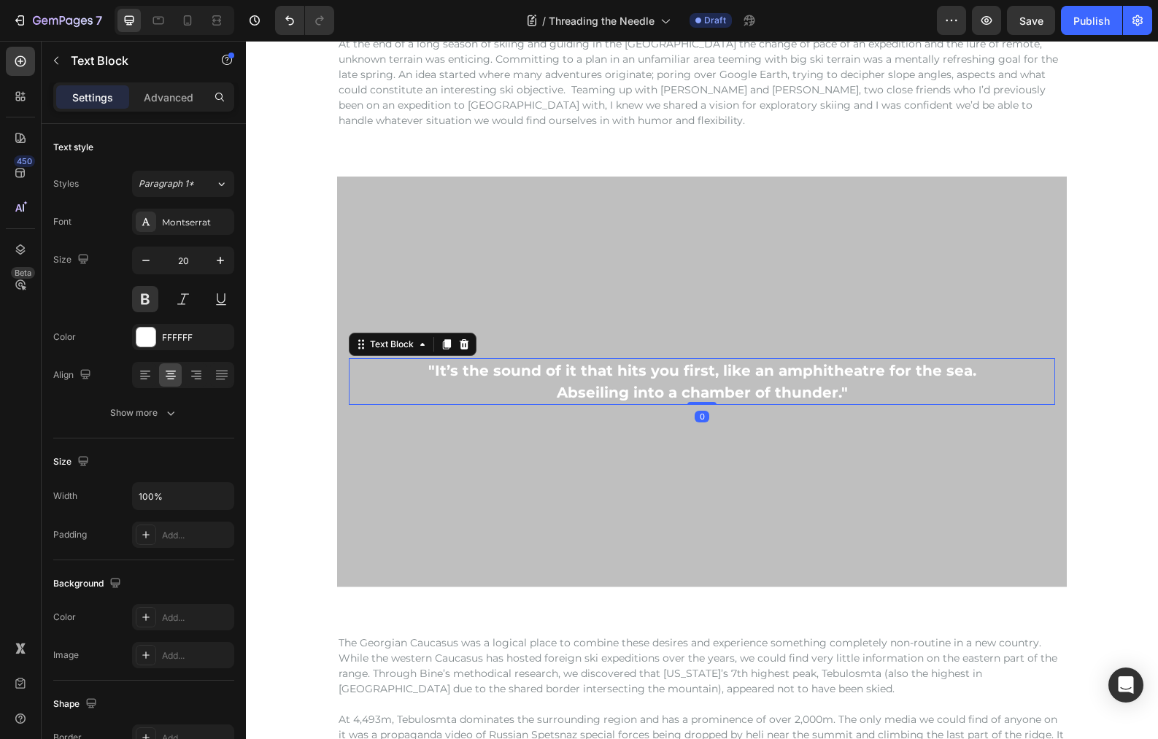
click at [732, 371] on p ""It’s the sound of it that hits you first, like an amphitheatre for the sea. Ab…" at bounding box center [701, 382] width 586 height 44
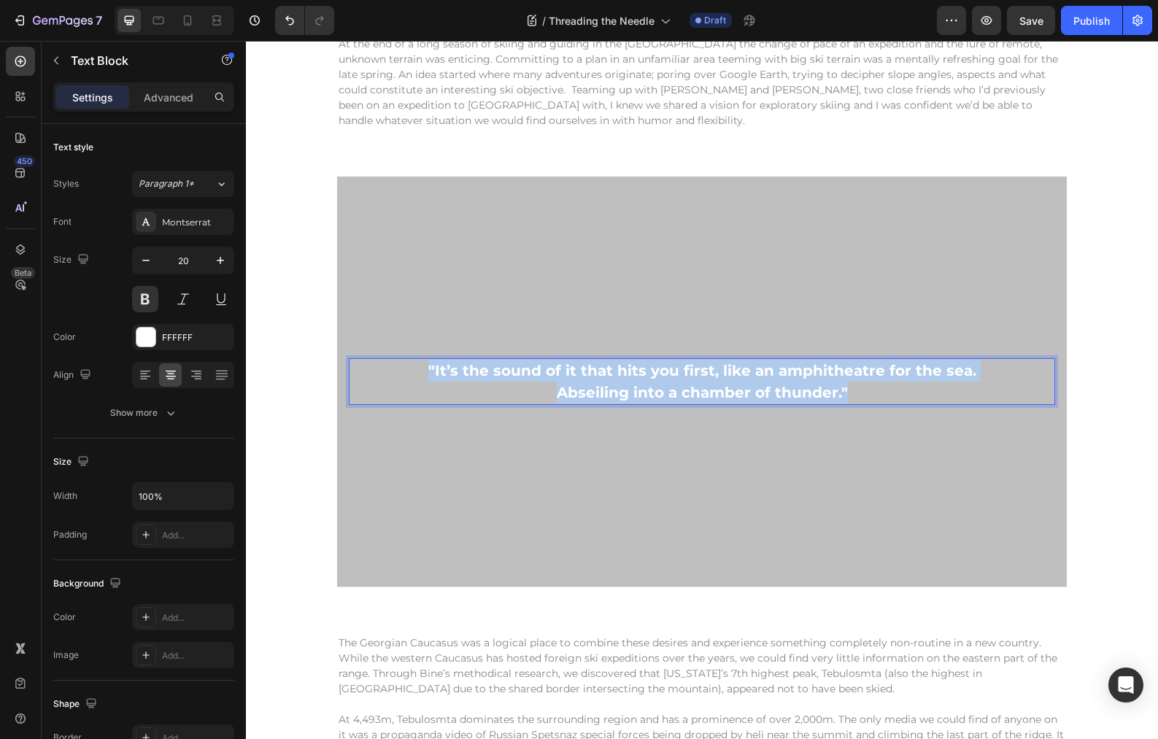
click at [732, 371] on p ""It’s the sound of it that hits you first, like an amphitheatre for the sea. Ab…" at bounding box center [701, 382] width 586 height 44
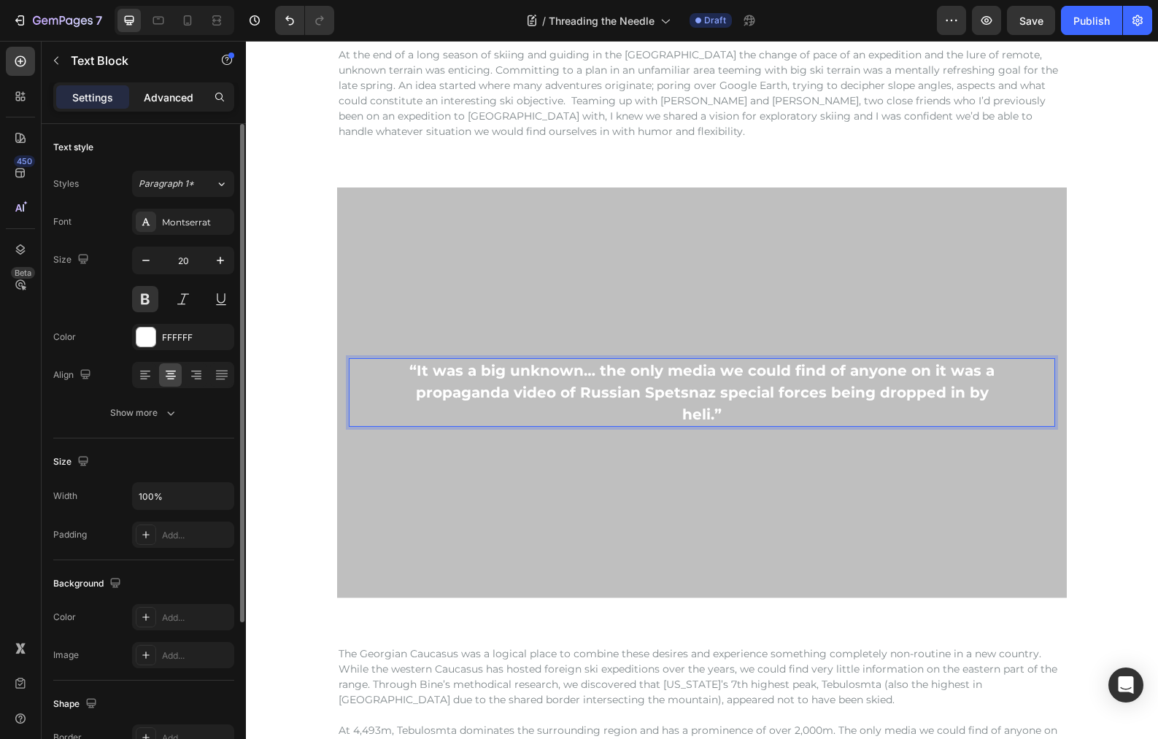
click at [171, 96] on p "Advanced" at bounding box center [169, 97] width 50 height 15
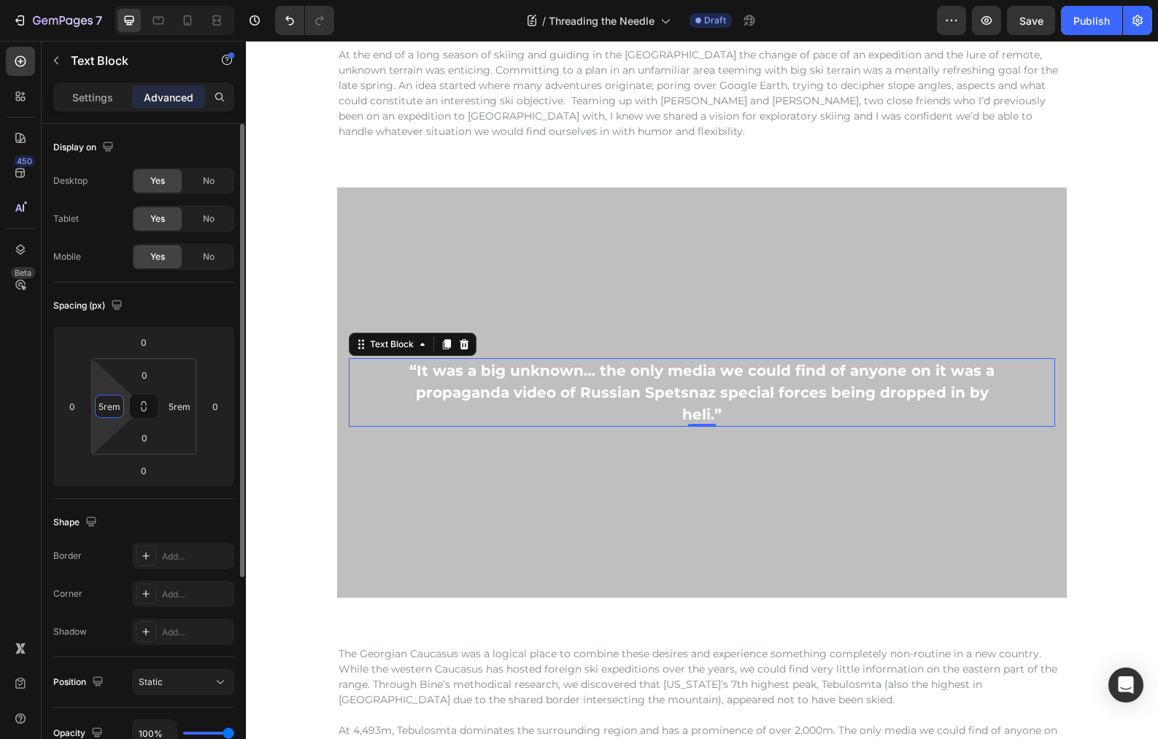
click at [112, 406] on input "5rem" at bounding box center [109, 406] width 22 height 22
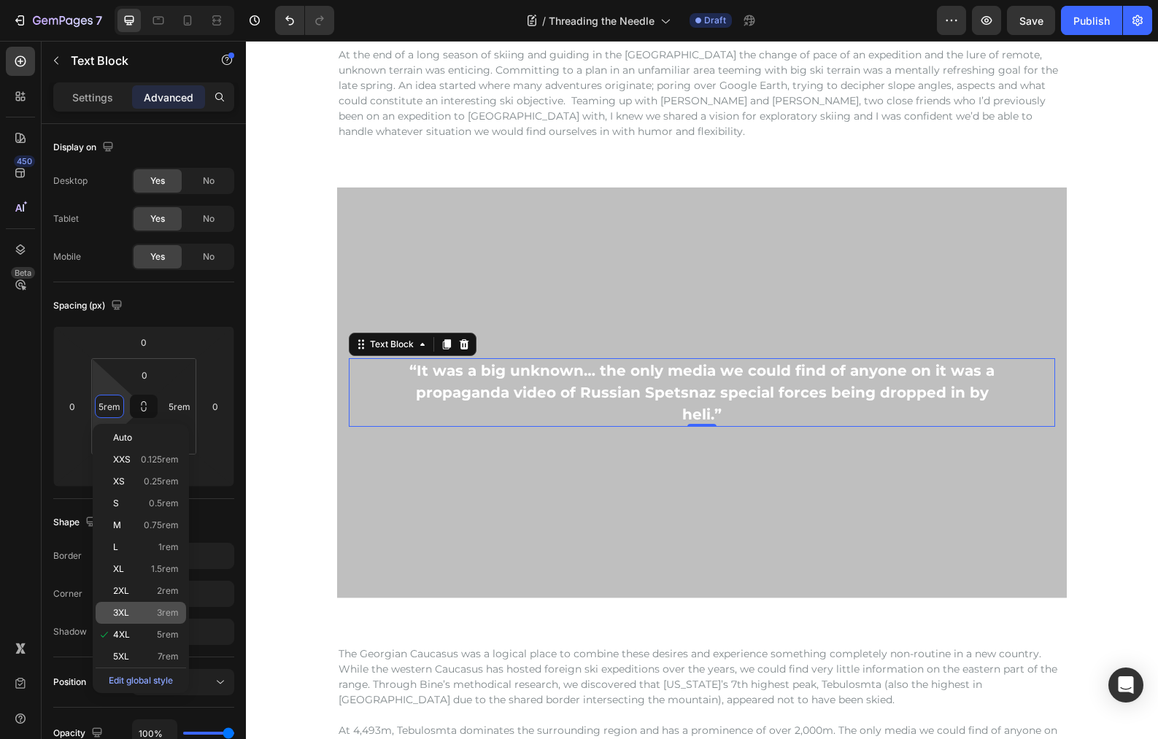
click at [141, 611] on p "3XL 3rem" at bounding box center [146, 613] width 66 height 10
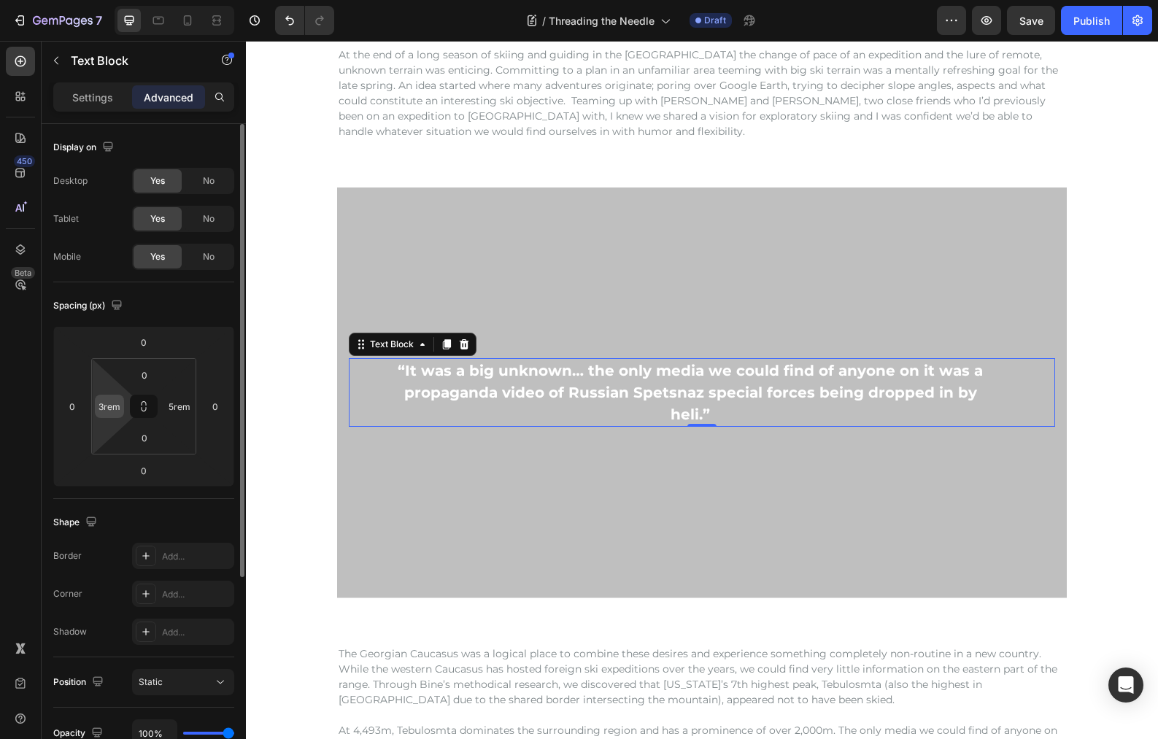
click at [104, 404] on input "3rem" at bounding box center [109, 406] width 22 height 22
click at [103, 404] on input "3rem" at bounding box center [109, 406] width 22 height 22
drag, startPoint x: 103, startPoint y: 404, endPoint x: 93, endPoint y: 403, distance: 9.6
click at [93, 403] on div "0 3rem 0 5rem" at bounding box center [143, 406] width 105 height 96
type input "4rem"
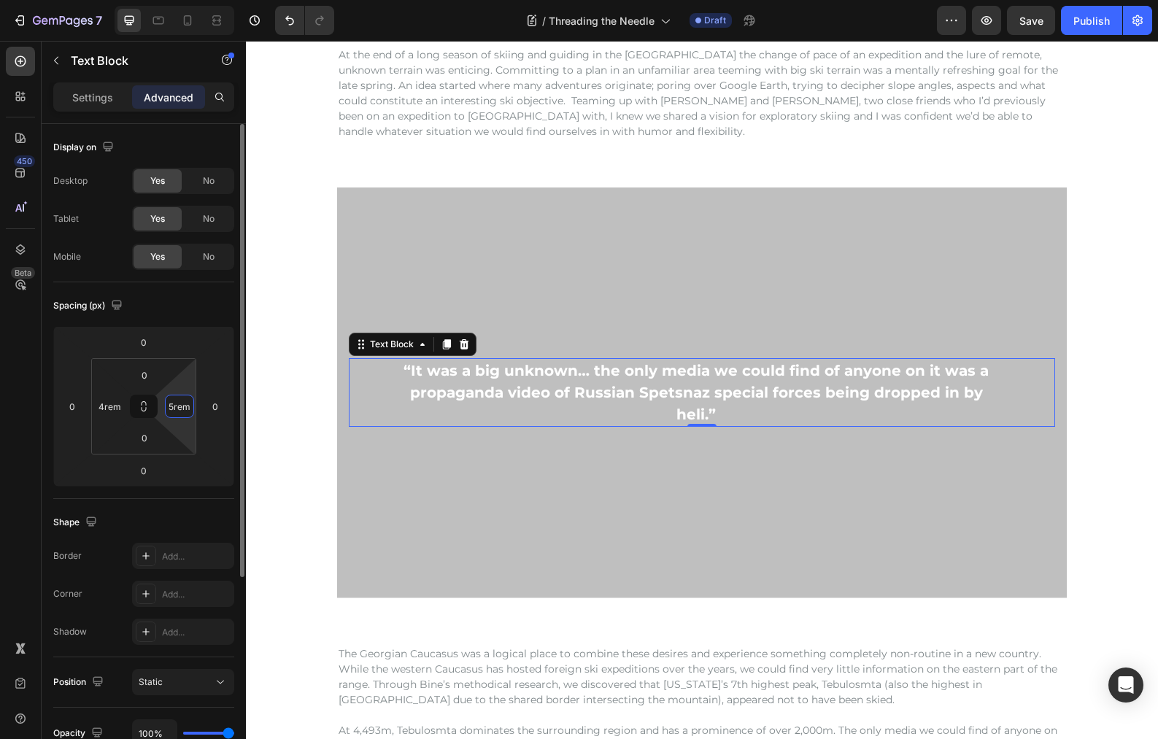
click at [174, 406] on input "5rem" at bounding box center [180, 406] width 22 height 22
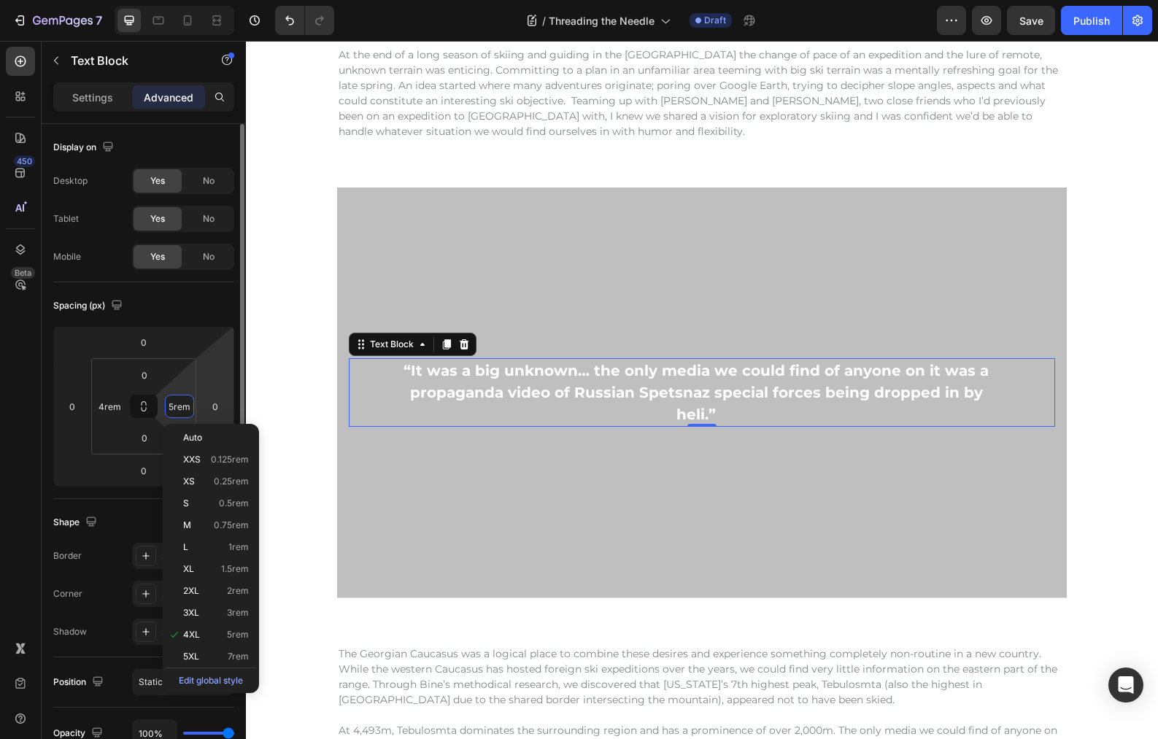
paste input "4"
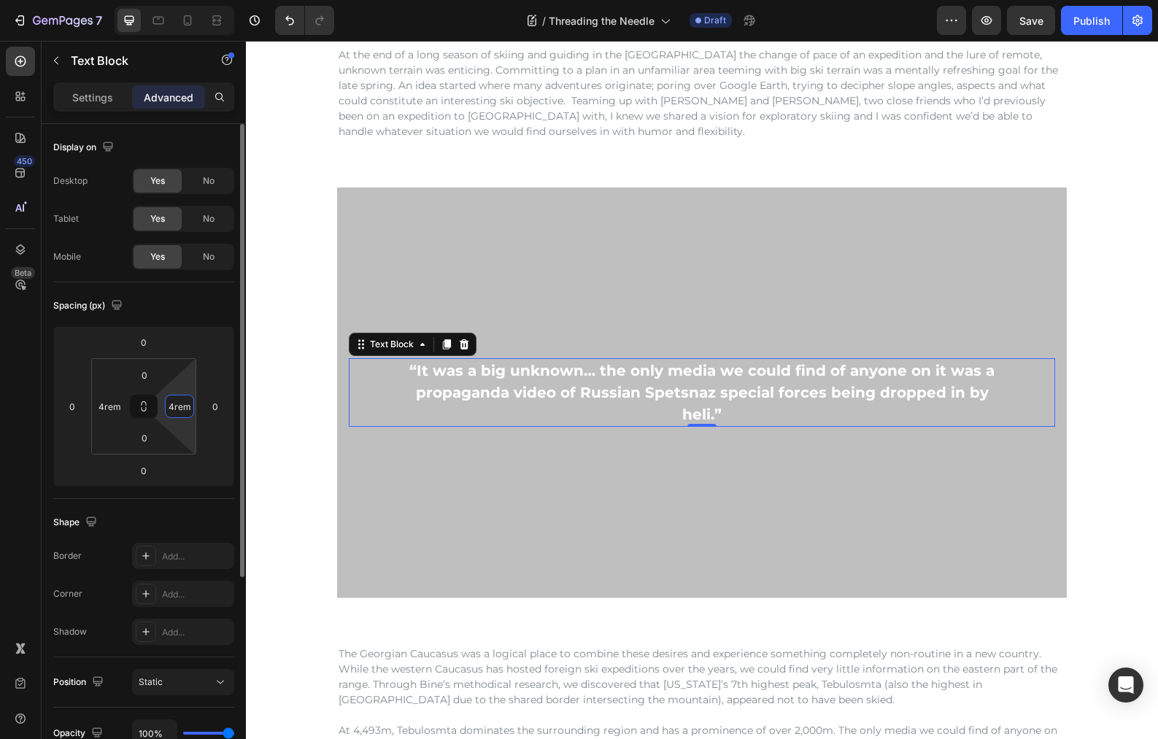
type input "4rem"
click at [204, 311] on div "Spacing (px)" at bounding box center [143, 305] width 181 height 23
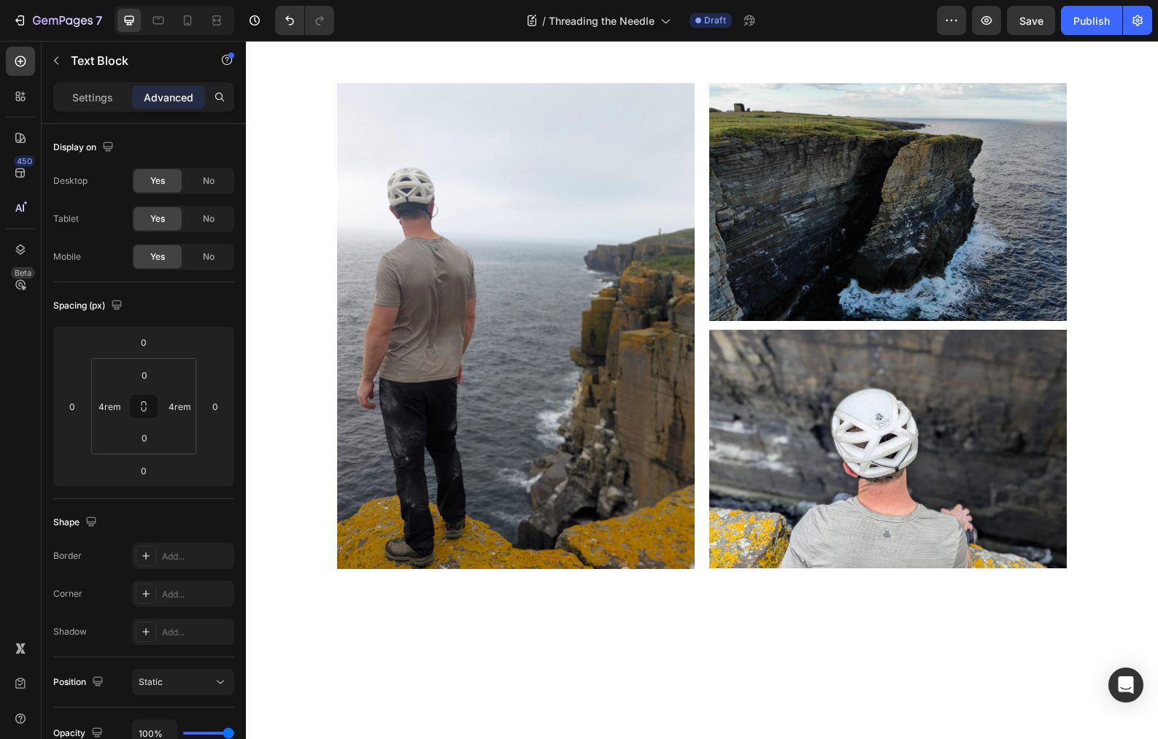
scroll to position [690, 0]
